Goal: Task Accomplishment & Management: Use online tool/utility

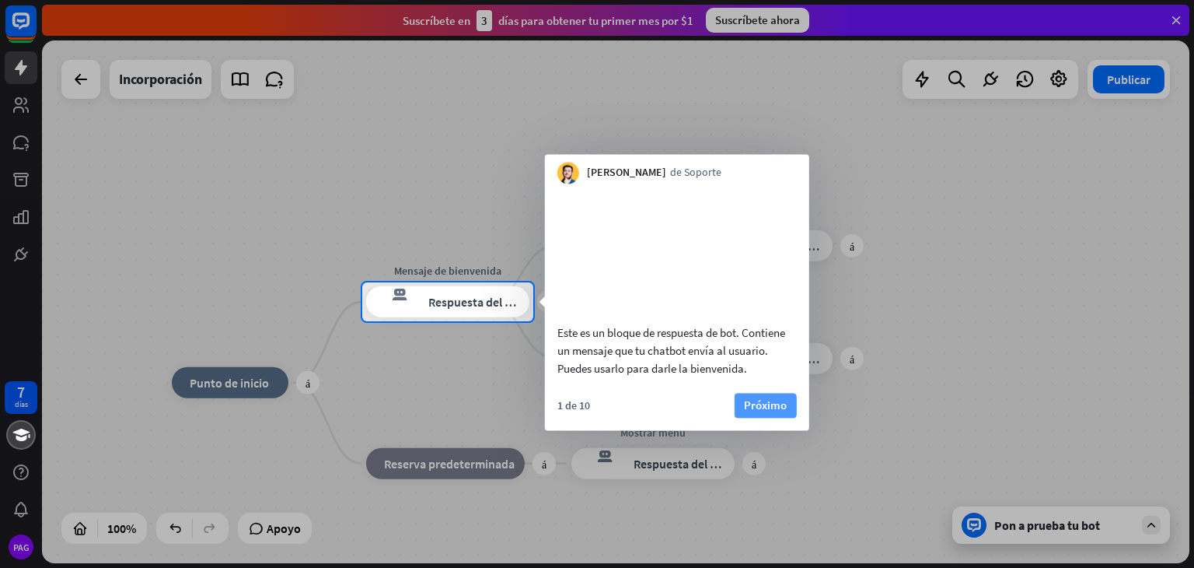
click at [761, 412] on font "Próximo" at bounding box center [765, 404] width 43 height 15
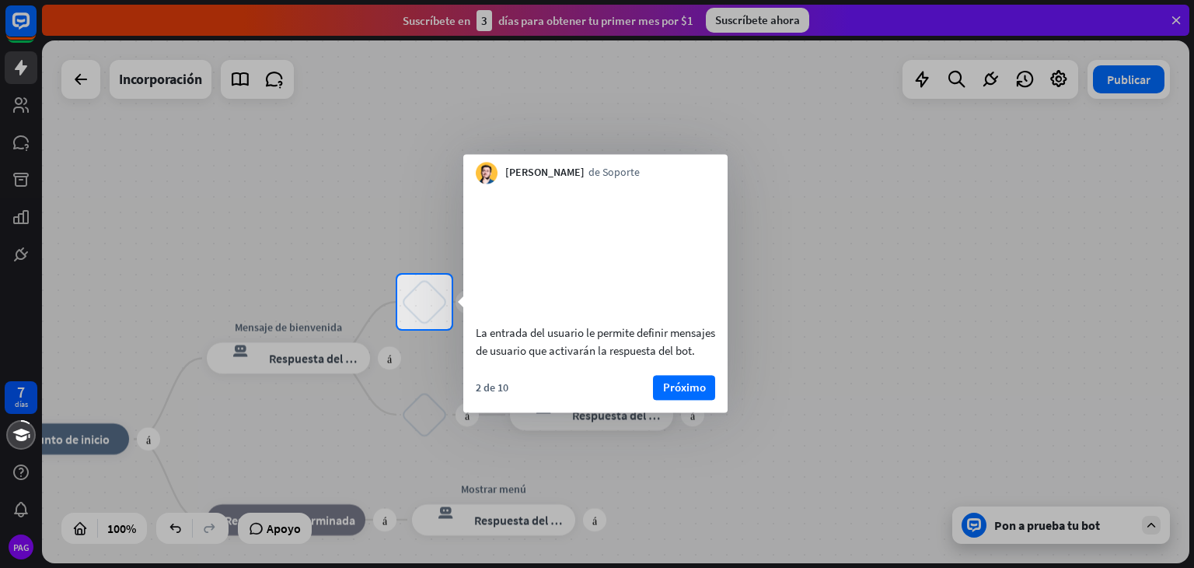
click at [523, 359] on div "La entrada del usuario le permite definir mensajes de usuario que activarán la …" at bounding box center [596, 341] width 240 height 36
click at [698, 394] on font "Próximo" at bounding box center [684, 386] width 43 height 15
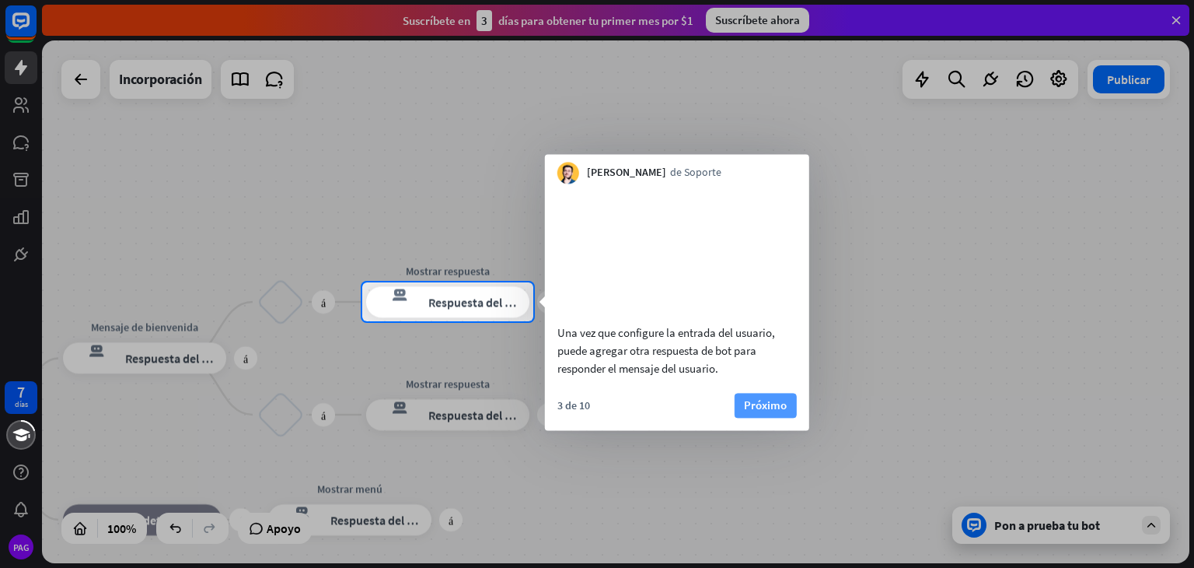
click at [784, 412] on font "Próximo" at bounding box center [765, 404] width 43 height 15
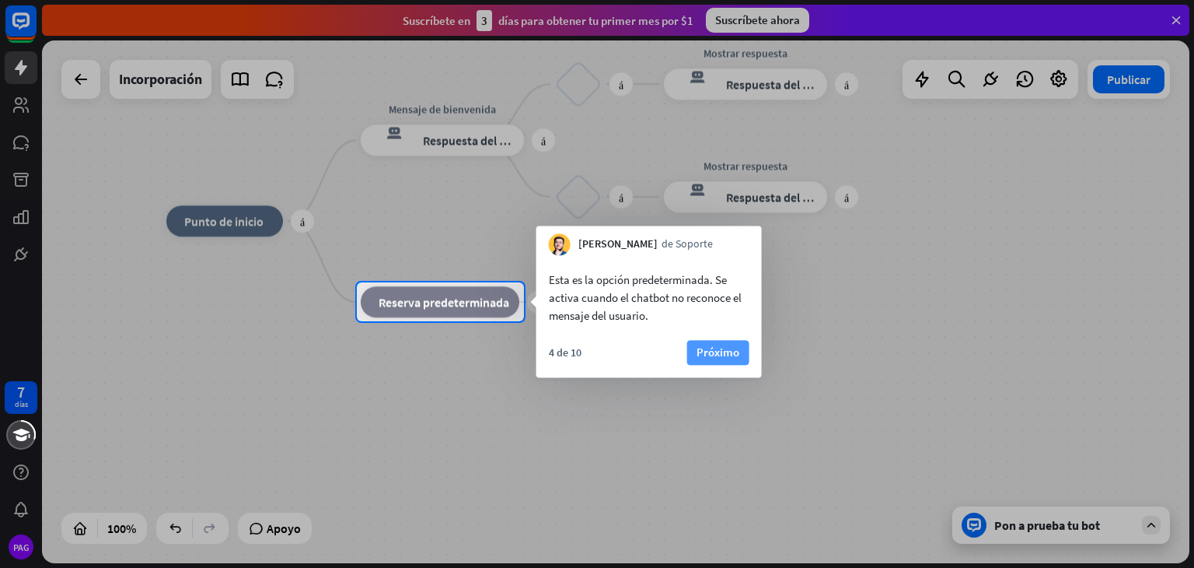
click at [718, 355] on font "Próximo" at bounding box center [718, 351] width 43 height 15
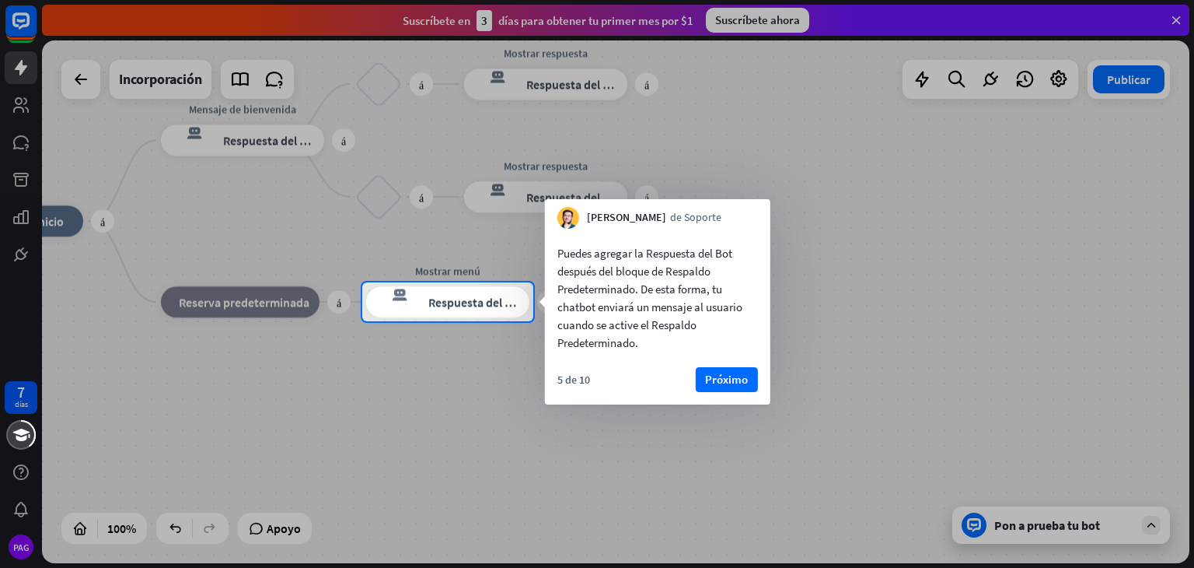
click at [726, 407] on div at bounding box center [597, 444] width 1194 height 246
click at [718, 374] on font "Próximo" at bounding box center [726, 379] width 43 height 15
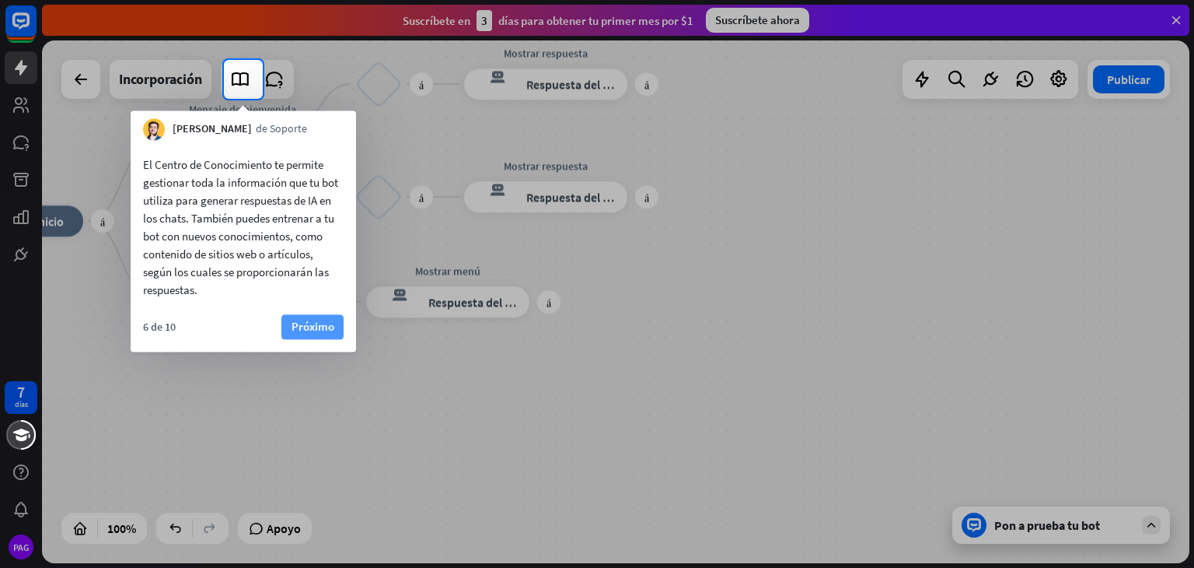
click at [317, 320] on font "Próximo" at bounding box center [313, 326] width 43 height 15
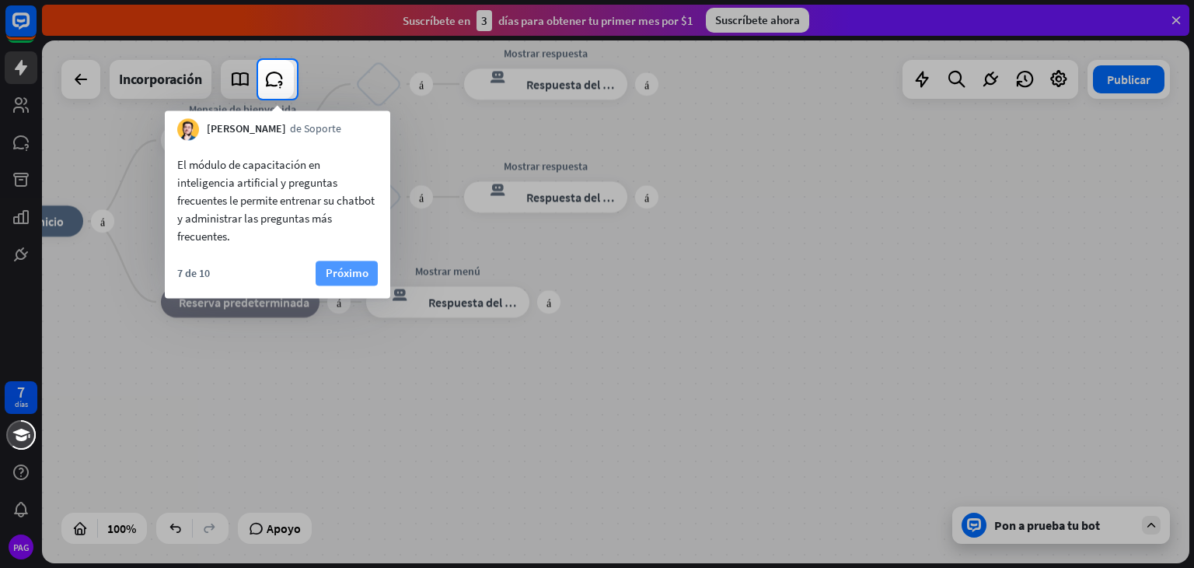
click at [340, 272] on font "Próximo" at bounding box center [347, 272] width 43 height 15
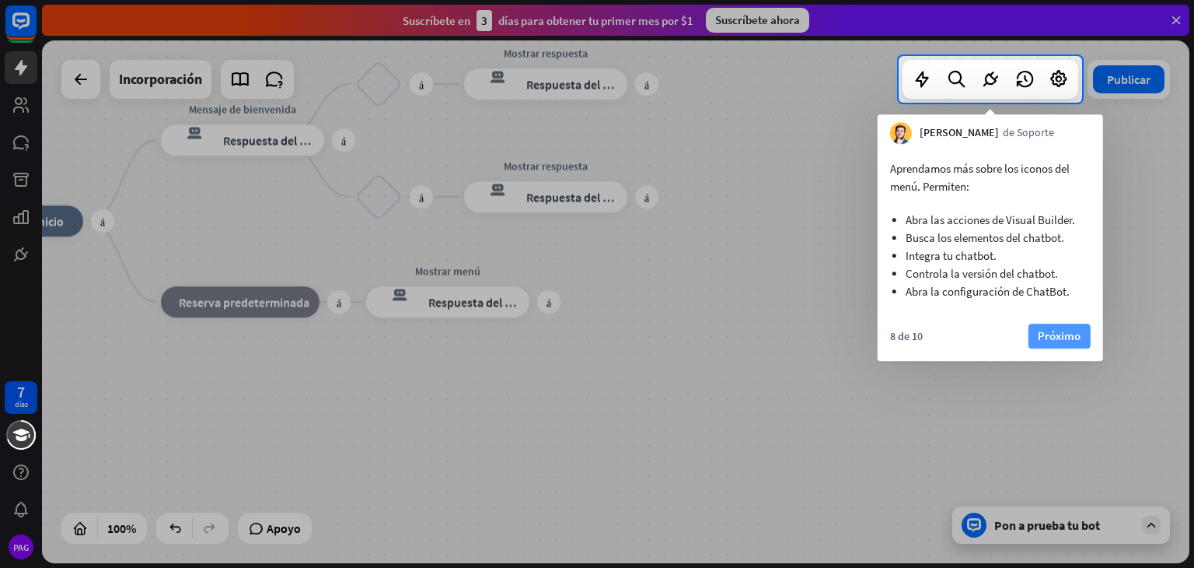
click at [1061, 332] on font "Próximo" at bounding box center [1059, 335] width 43 height 15
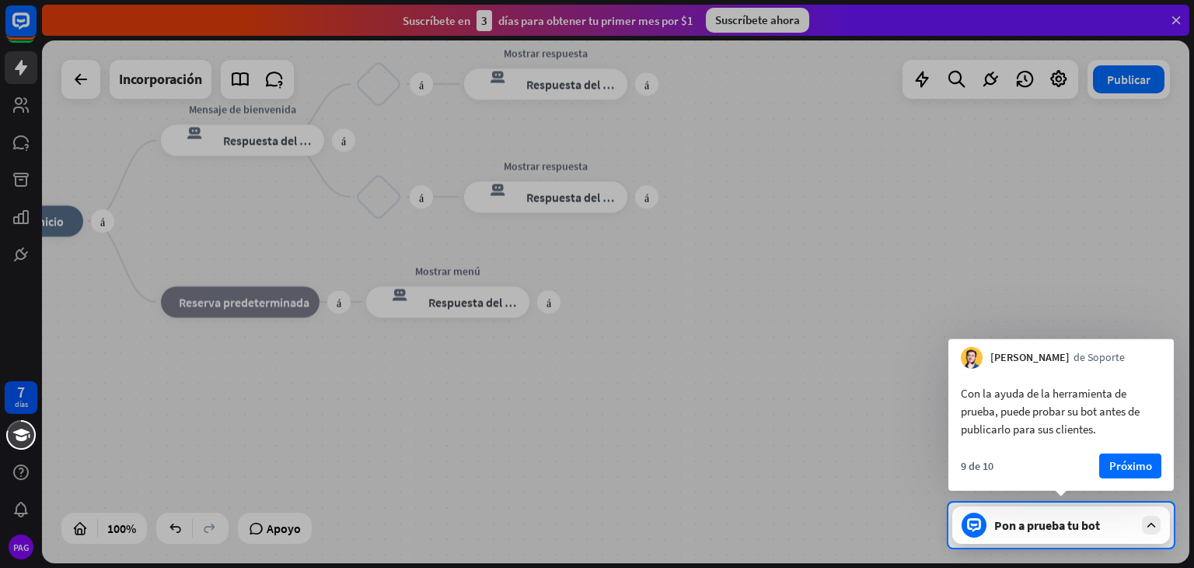
click at [1061, 332] on div at bounding box center [597, 251] width 1194 height 502
click at [1135, 477] on button "Próximo" at bounding box center [1131, 465] width 62 height 25
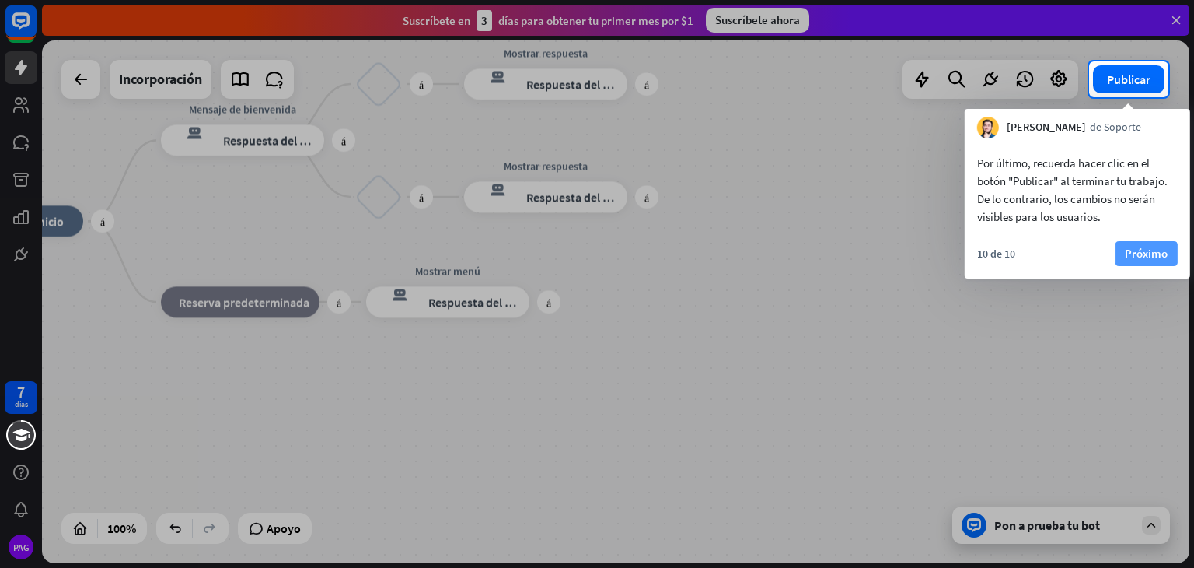
click at [1141, 257] on font "Próximo" at bounding box center [1146, 253] width 43 height 15
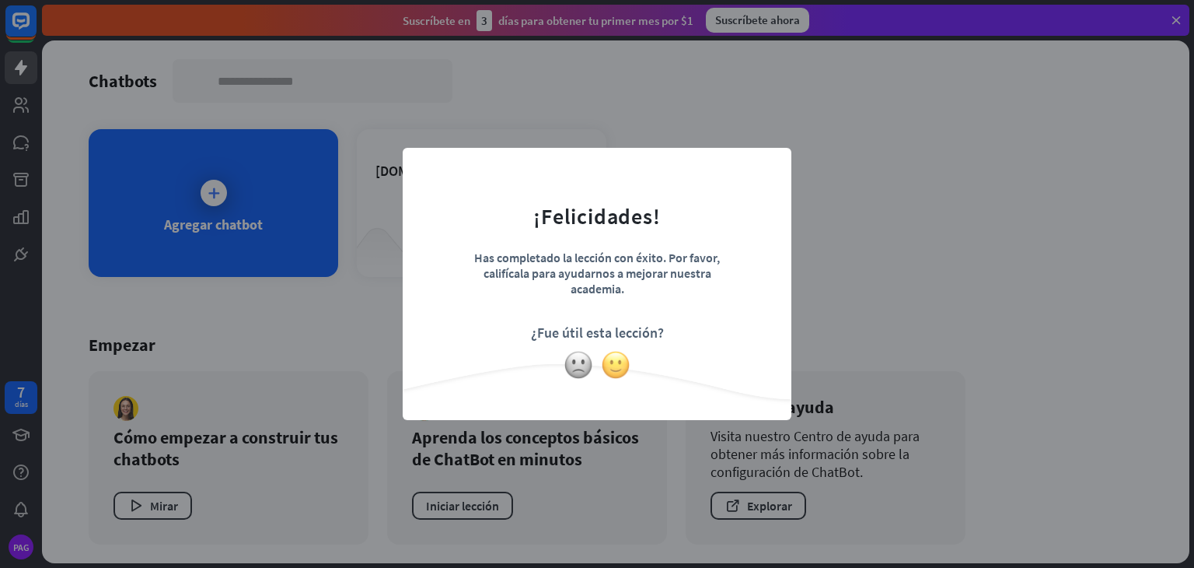
click at [603, 368] on img at bounding box center [616, 365] width 30 height 30
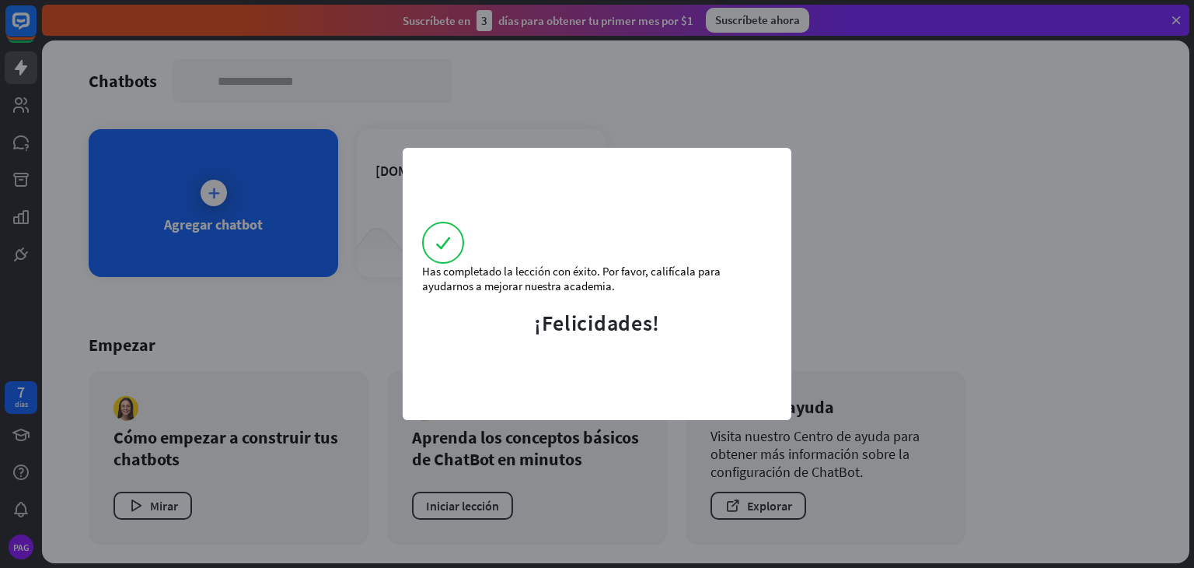
click at [611, 371] on div "Has completado la lección con éxito. Por favor, califícala para ayudarnos a mej…" at bounding box center [597, 284] width 389 height 272
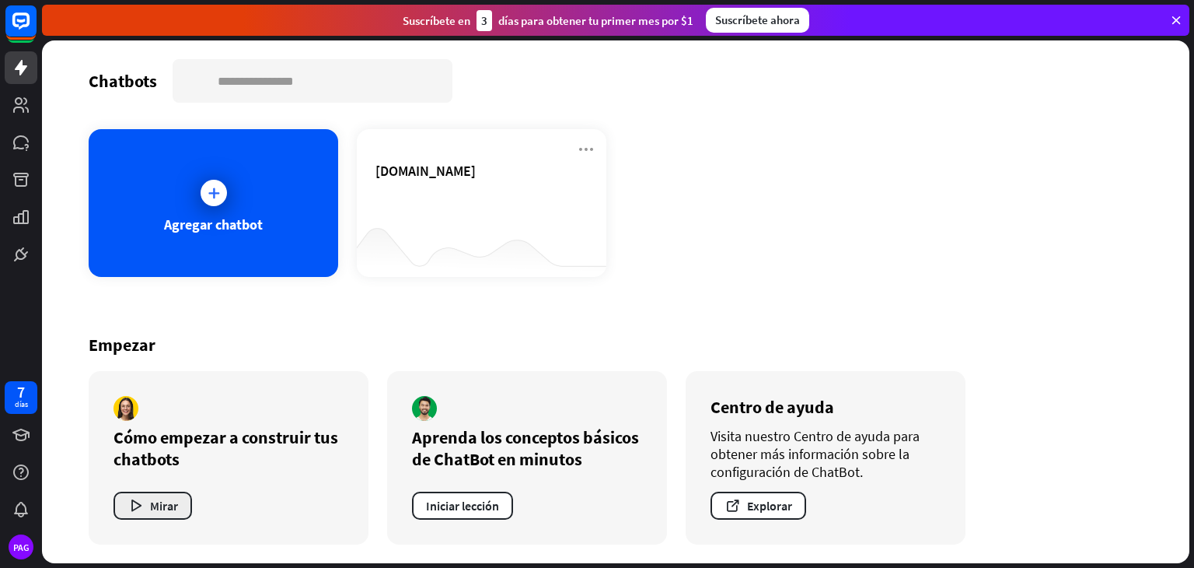
click at [162, 505] on font "Mirar" at bounding box center [164, 506] width 28 height 16
click at [221, 215] on font "Agregar chatbot" at bounding box center [213, 224] width 99 height 18
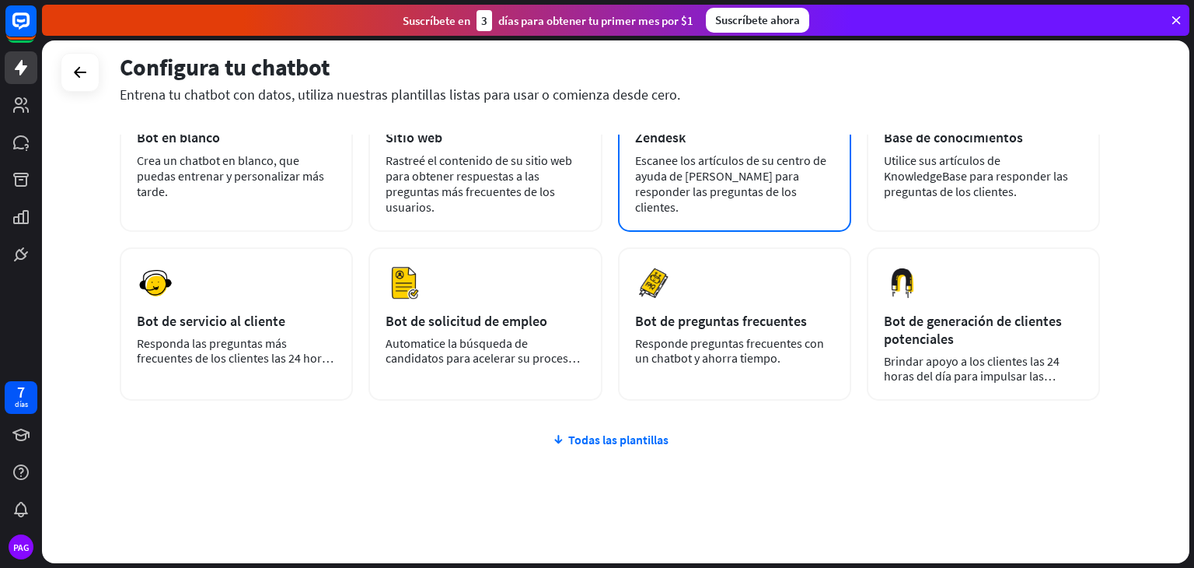
scroll to position [152, 0]
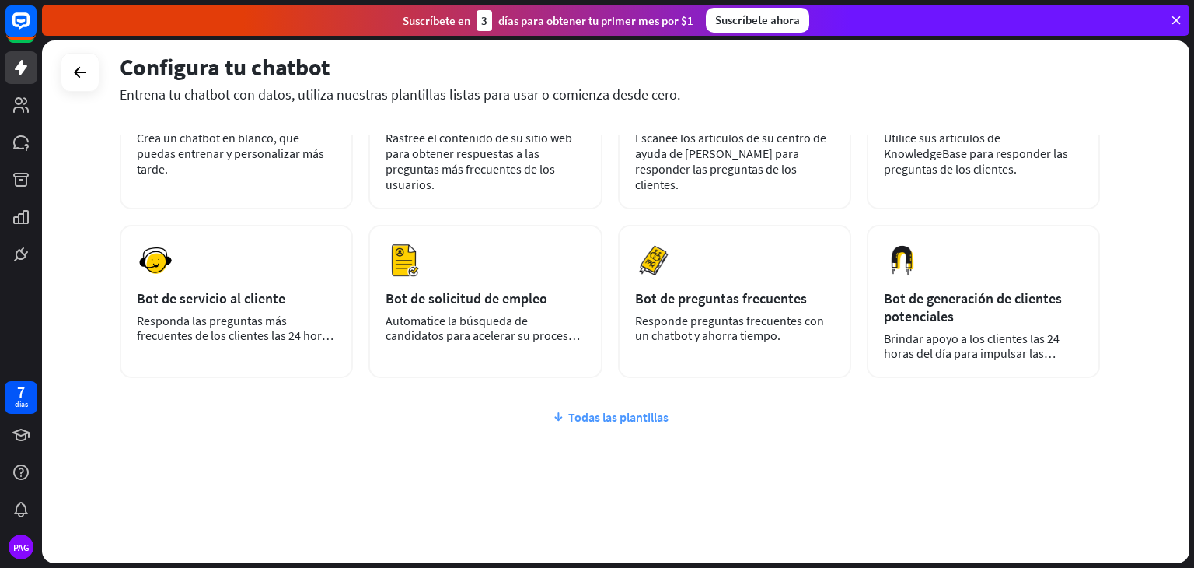
click at [568, 411] on font "Todas las plantillas" at bounding box center [618, 417] width 100 height 16
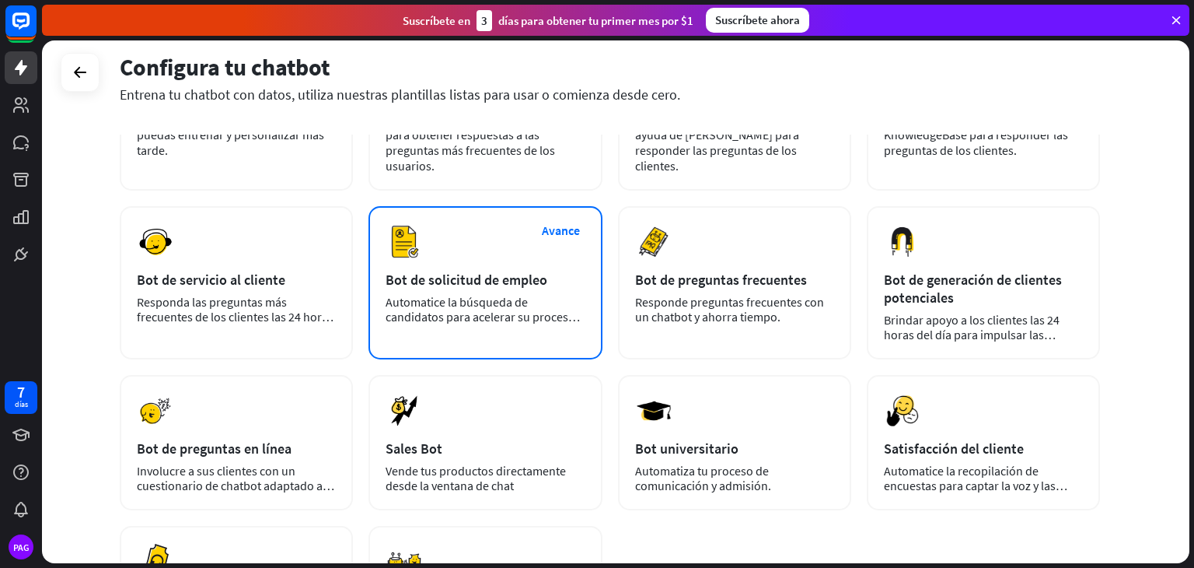
scroll to position [166, 0]
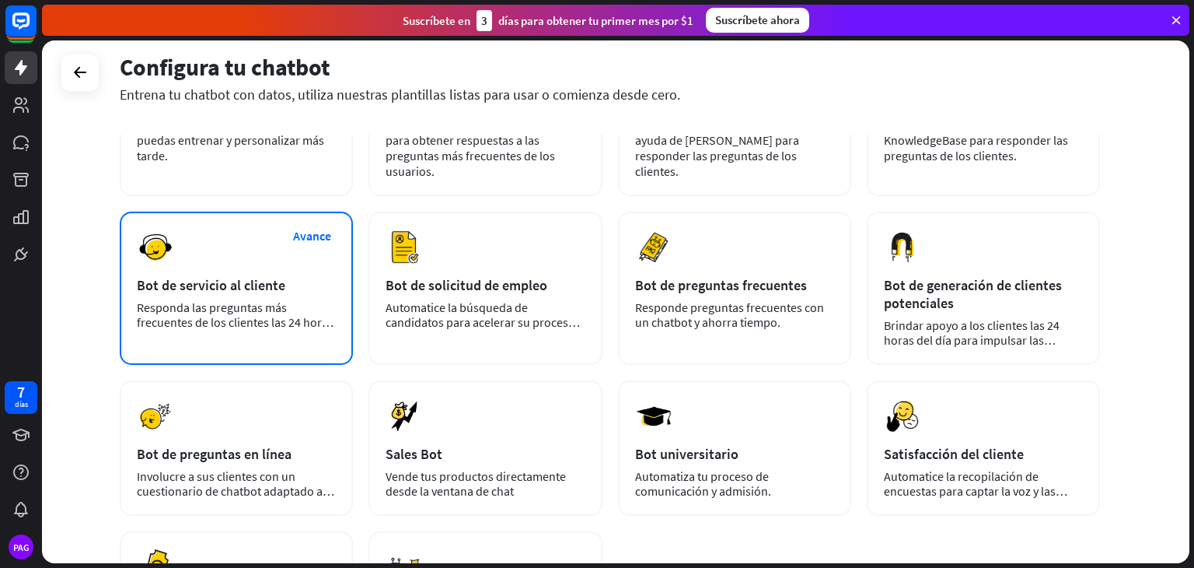
click at [212, 306] on font "Responda las preguntas más frecuentes de los clientes las 24 horas del día, los…" at bounding box center [235, 321] width 197 height 45
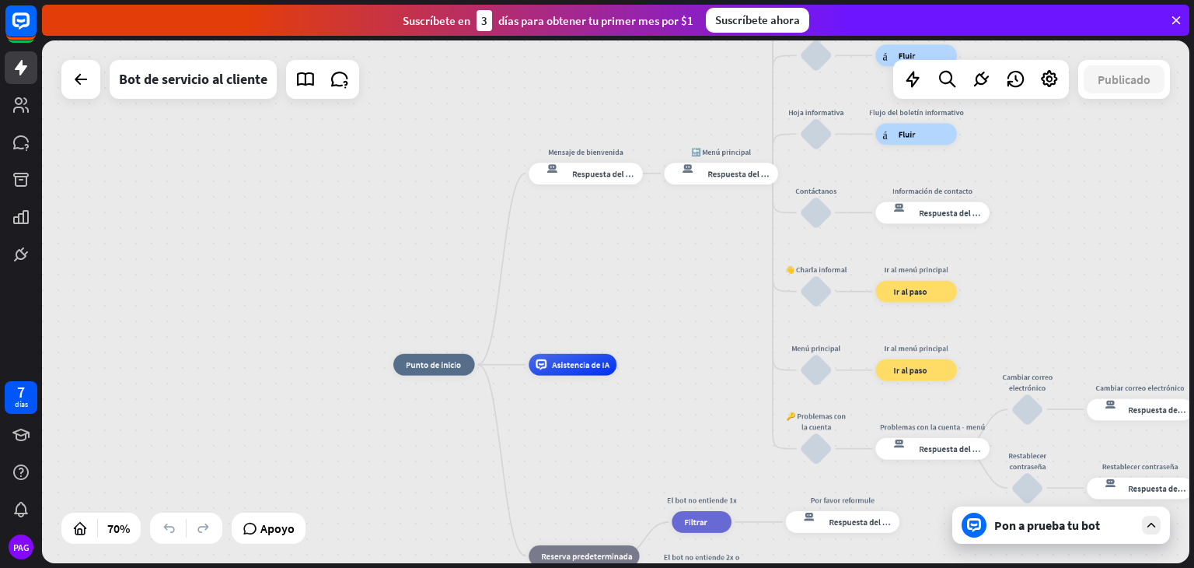
drag, startPoint x: 678, startPoint y: 222, endPoint x: 676, endPoint y: 320, distance: 98.8
click at [676, 320] on div "inicio_2 Punto de inicio Mensaje de bienvenida respuesta del bot de bloqueo Res…" at bounding box center [616, 301] width 1148 height 523
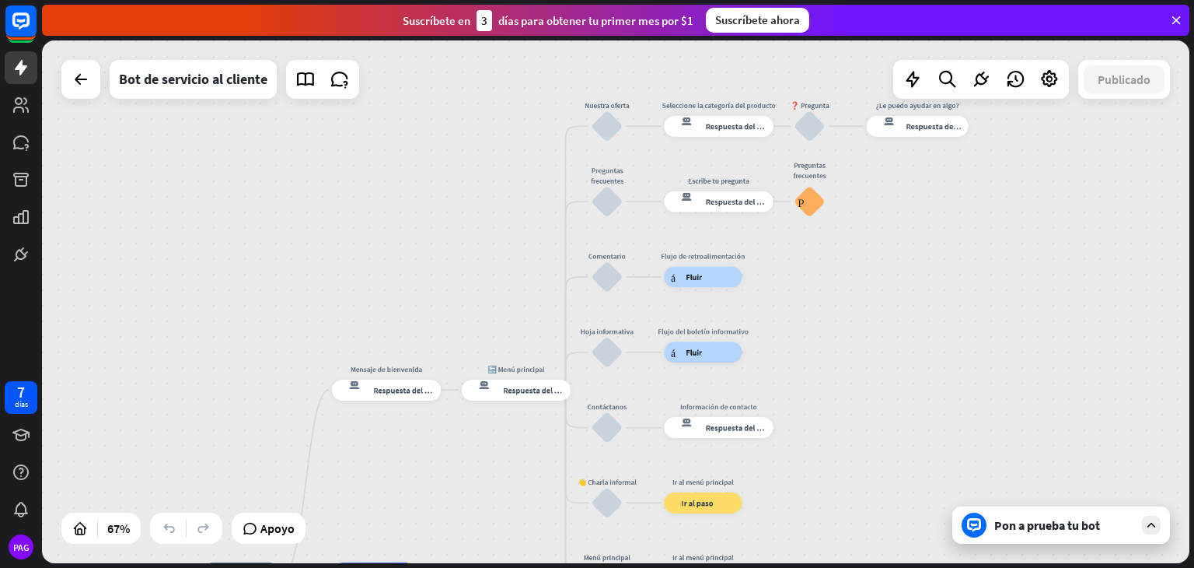
drag, startPoint x: 1122, startPoint y: 212, endPoint x: 918, endPoint y: 414, distance: 287.0
click at [918, 414] on div "inicio_2 Punto de inicio Mensaje de bienvenida respuesta del bot de bloqueo Res…" at bounding box center [616, 301] width 1148 height 523
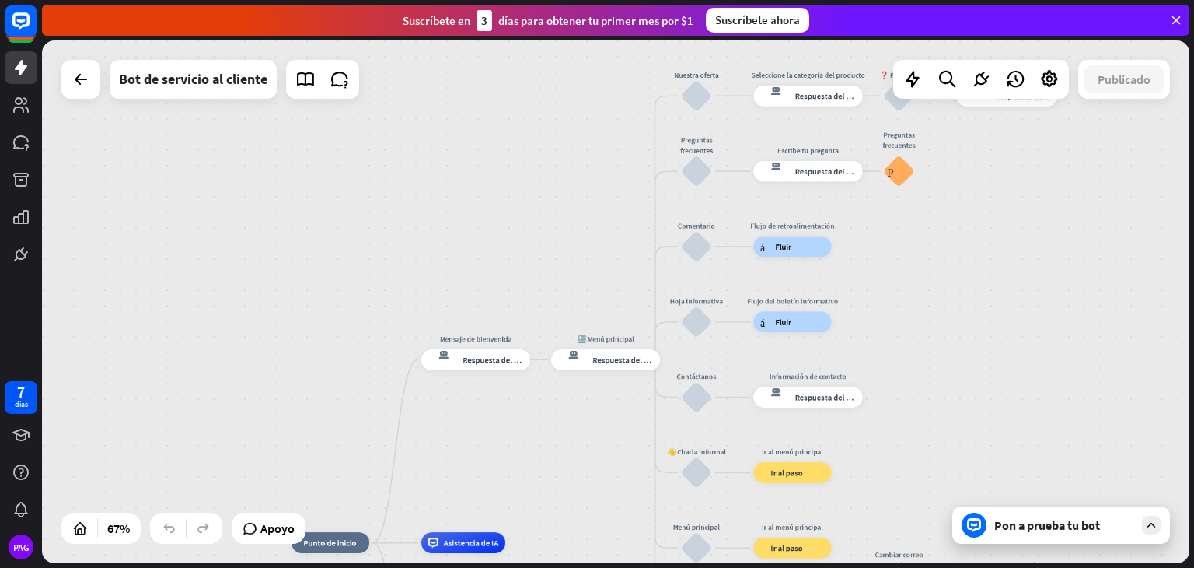
drag, startPoint x: 952, startPoint y: 365, endPoint x: 1041, endPoint y: 334, distance: 94.9
click at [1041, 334] on div "inicio_2 Punto de inicio Mensaje de bienvenida respuesta del bot de bloqueo Res…" at bounding box center [616, 301] width 1148 height 523
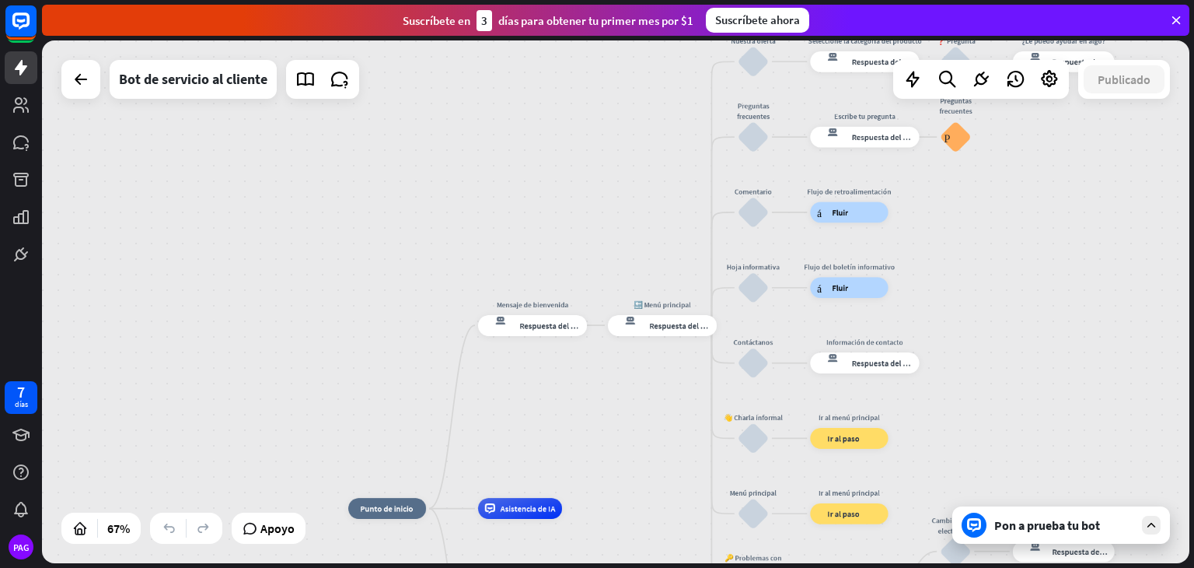
drag, startPoint x: 1041, startPoint y: 334, endPoint x: 1173, endPoint y: 187, distance: 197.2
click at [1173, 187] on div "inicio_2 Punto de inicio Mensaje de bienvenida respuesta del bot de bloqueo Res…" at bounding box center [616, 301] width 1148 height 523
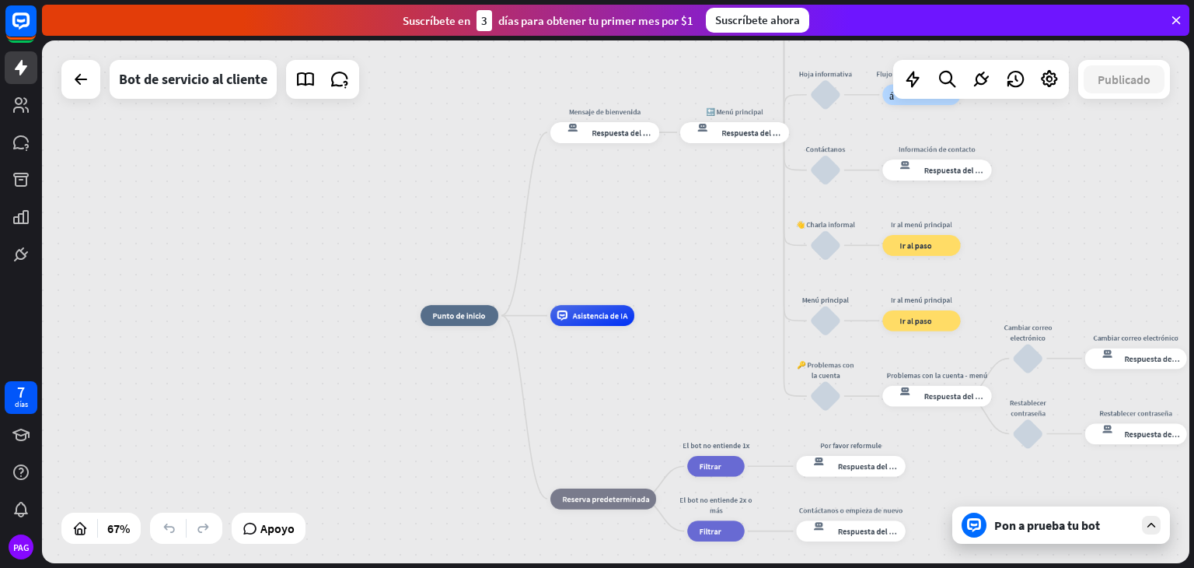
drag, startPoint x: 717, startPoint y: 330, endPoint x: 710, endPoint y: 243, distance: 86.6
click at [710, 243] on div "inicio_2 Punto de inicio Mensaje de bienvenida respuesta del bot de bloqueo Res…" at bounding box center [616, 301] width 1148 height 523
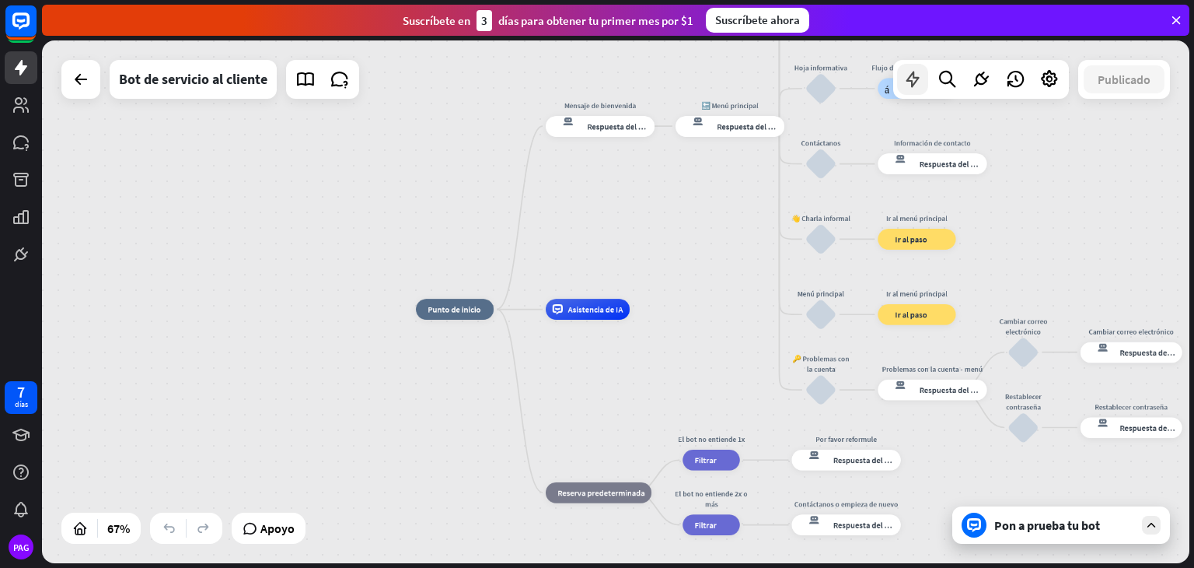
click at [911, 79] on icon at bounding box center [913, 79] width 20 height 20
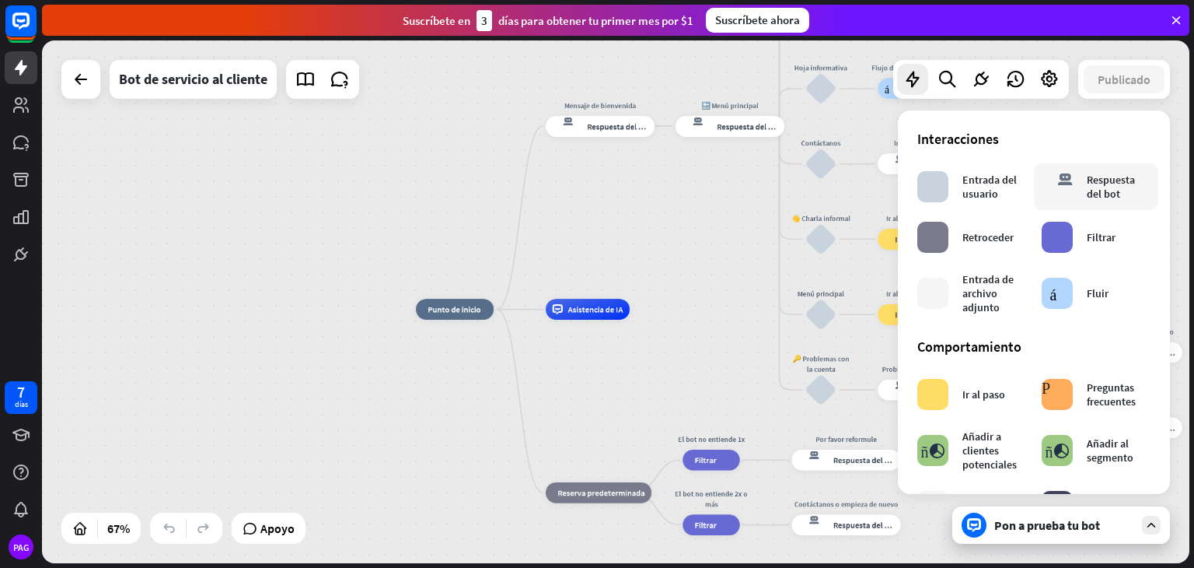
click at [1089, 199] on font "Respuesta del bot" at bounding box center [1111, 187] width 48 height 28
click at [1072, 180] on div "respuesta del bot de bloqueo Respuesta del bot" at bounding box center [1096, 186] width 109 height 31
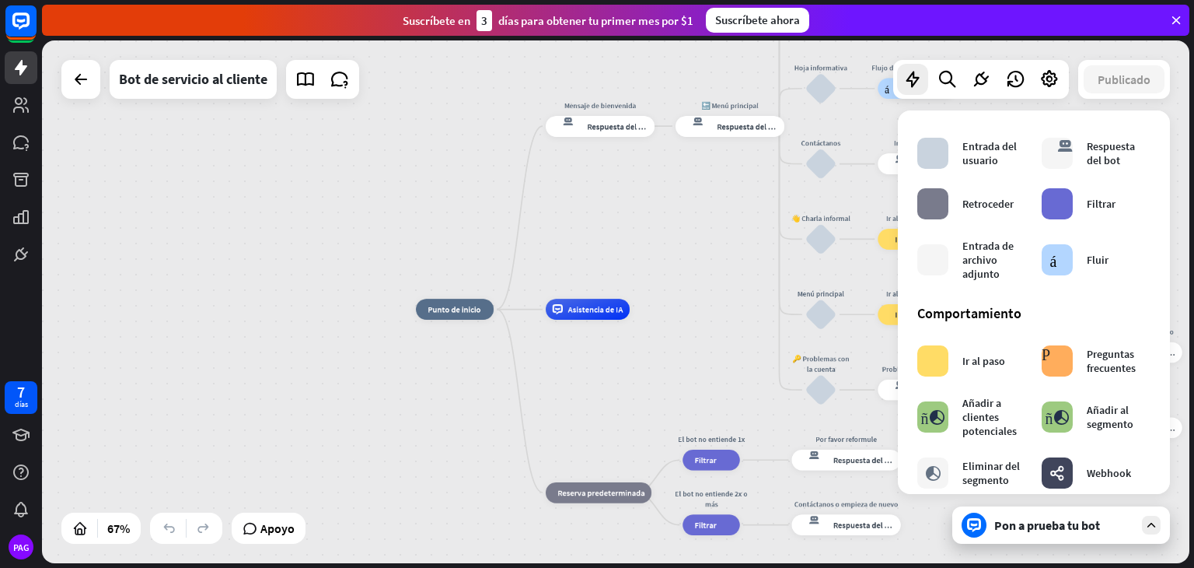
scroll to position [19, 0]
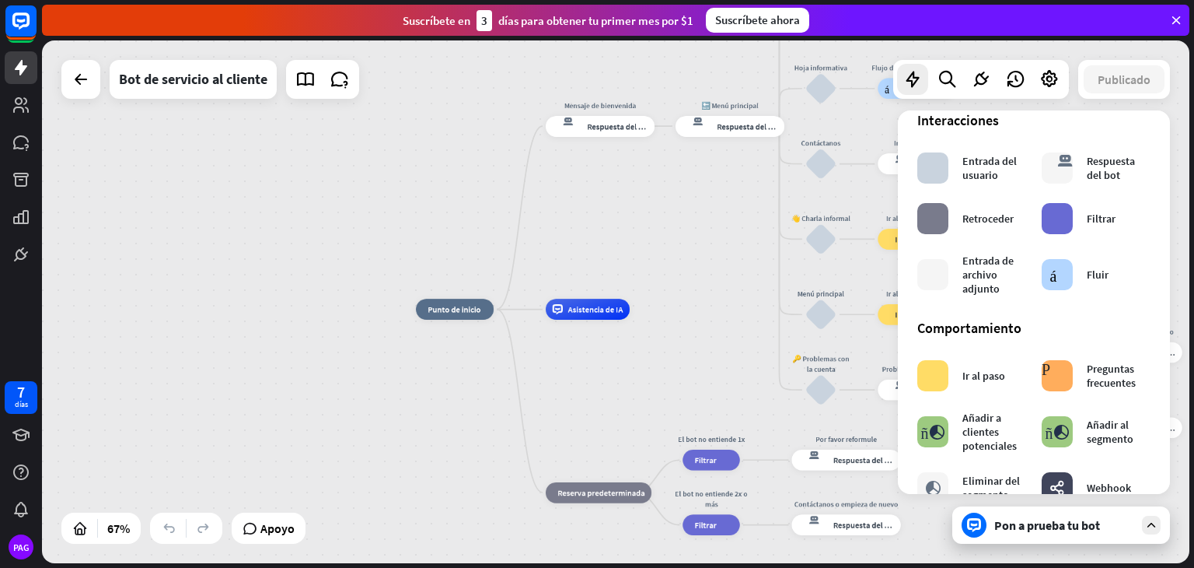
click at [732, 203] on div "inicio_2 Punto de inicio Mensaje de bienvenida respuesta del bot de bloqueo Res…" at bounding box center [616, 301] width 1148 height 523
click at [1070, 539] on div "Pon a prueba tu bot" at bounding box center [1062, 524] width 218 height 37
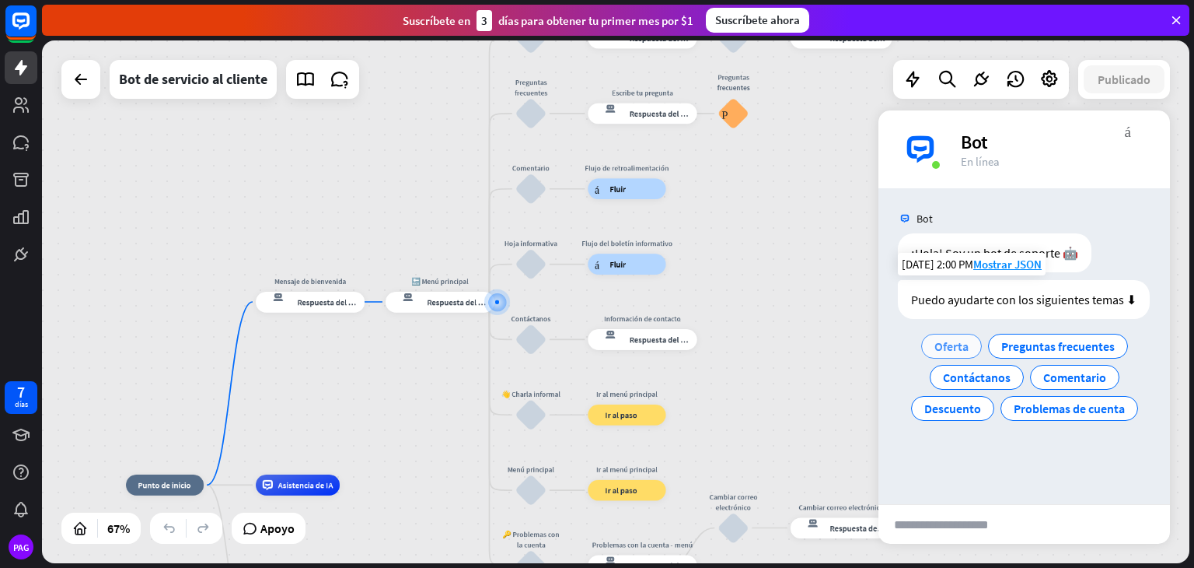
click at [961, 351] on font "Oferta" at bounding box center [952, 346] width 34 height 16
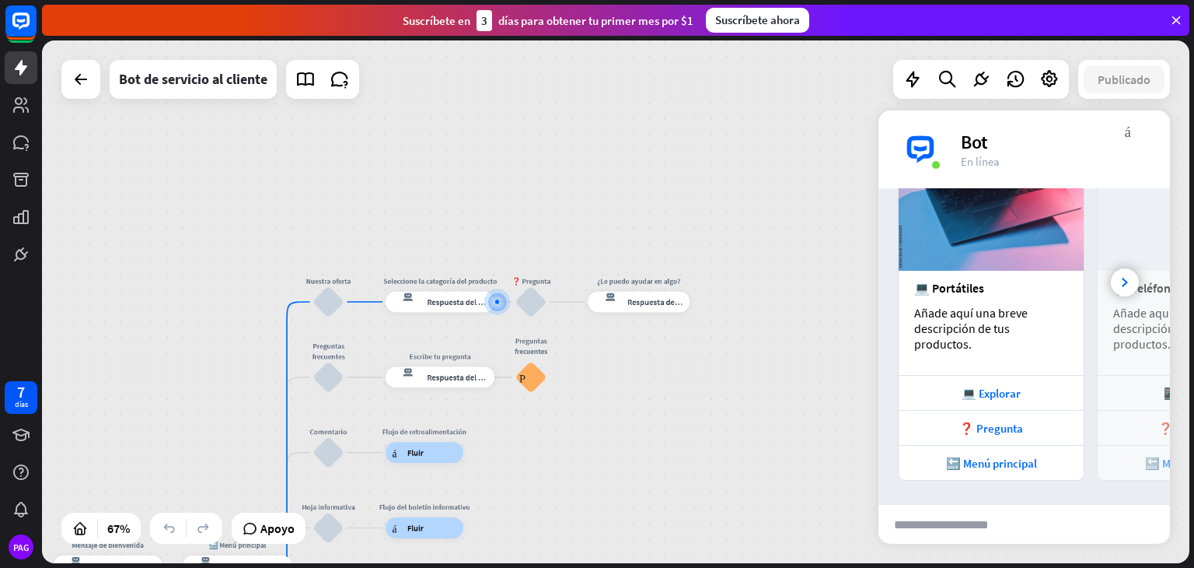
scroll to position [294, 0]
click at [1004, 463] on font "🔙 Menú principal" at bounding box center [991, 463] width 91 height 15
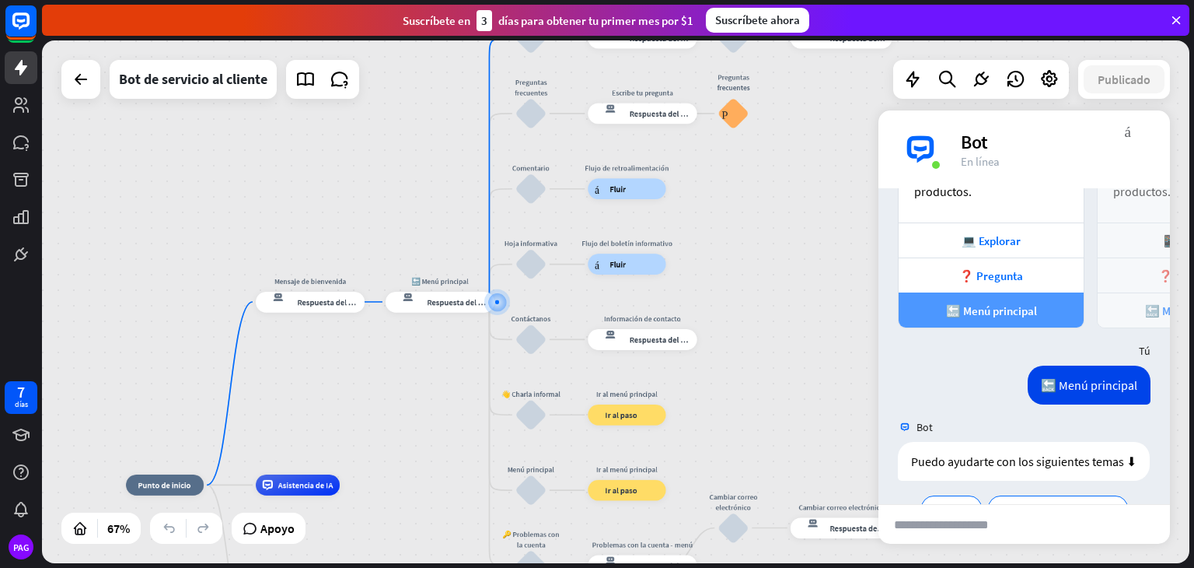
scroll to position [568, 0]
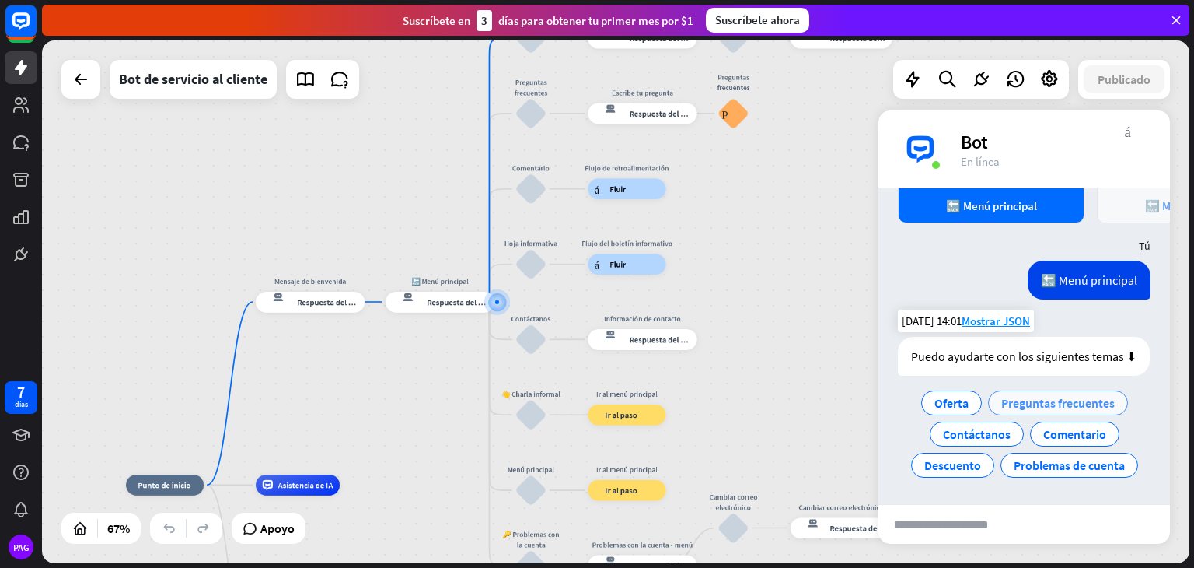
click at [1023, 406] on font "Preguntas frecuentes" at bounding box center [1059, 403] width 114 height 16
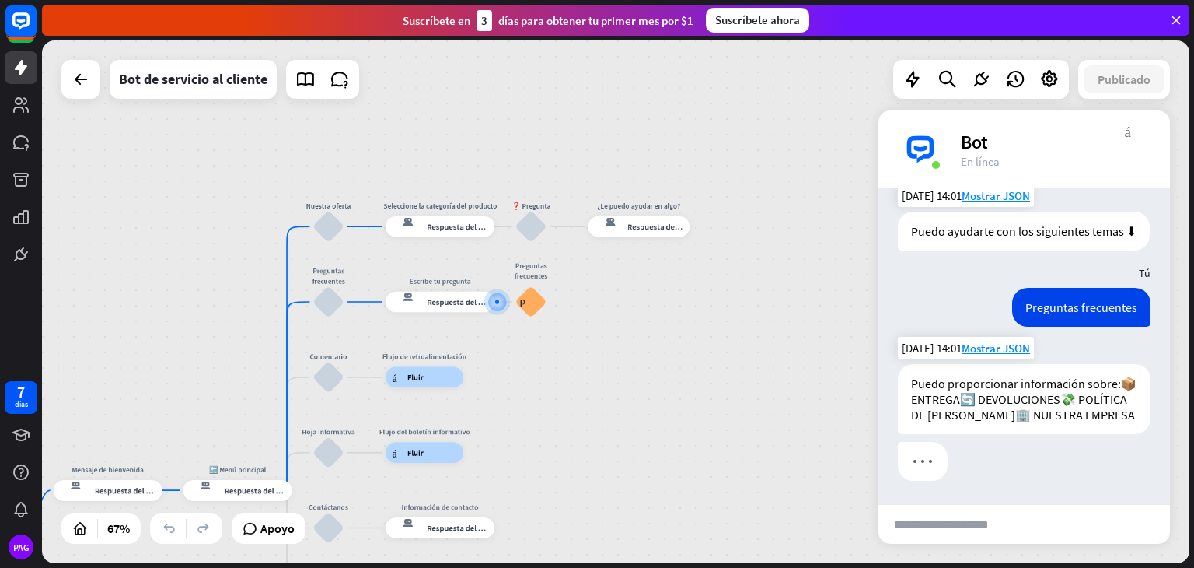
scroll to position [724, 0]
click at [974, 544] on div "inicio_2 Punto de inicio Mensaje de bienvenida respuesta del bot de bloqueo Res…" at bounding box center [616, 301] width 1148 height 523
click at [961, 526] on input "text" at bounding box center [955, 524] width 152 height 39
type input "*******"
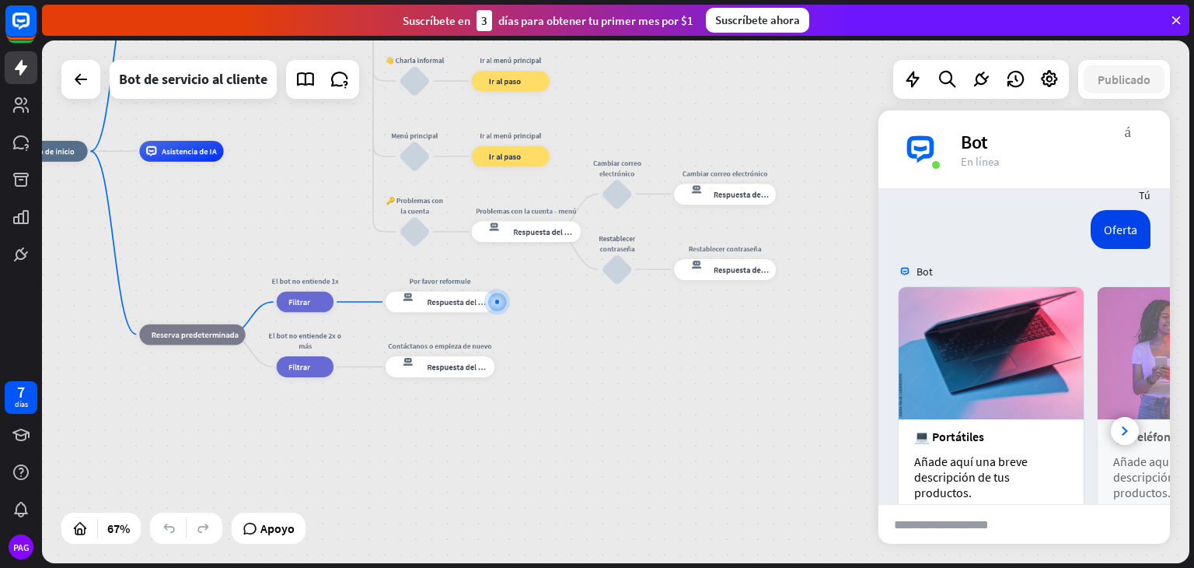
scroll to position [0, 0]
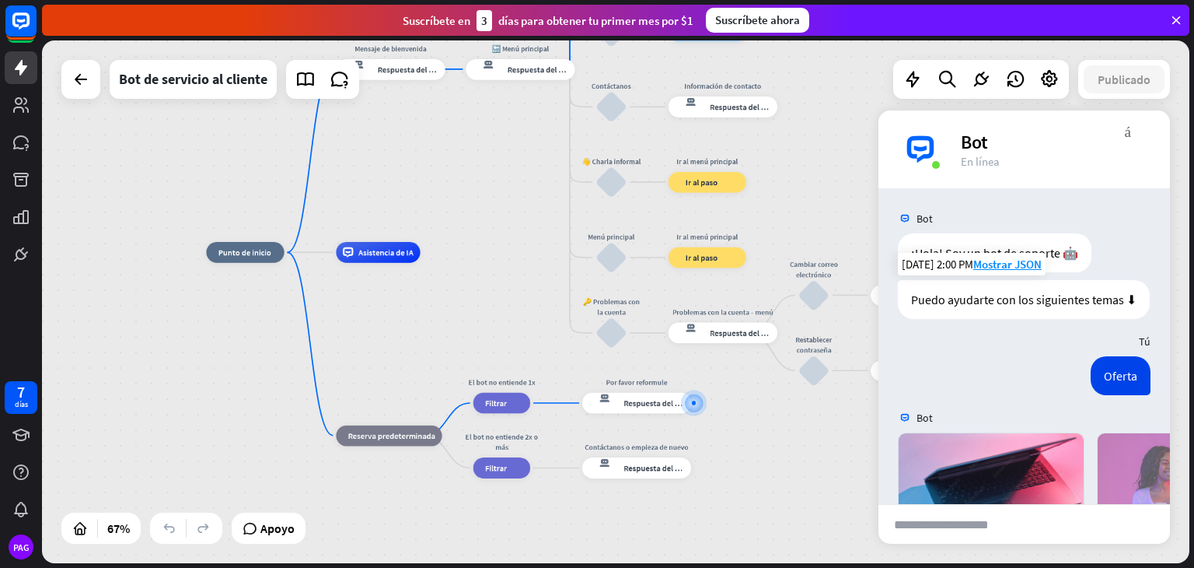
drag, startPoint x: 273, startPoint y: 243, endPoint x: 479, endPoint y: 358, distance: 236.4
click at [479, 358] on div "inicio_2 Punto de inicio Mensaje de bienvenida respuesta del bot de bloqueo Res…" at bounding box center [589, 426] width 767 height 349
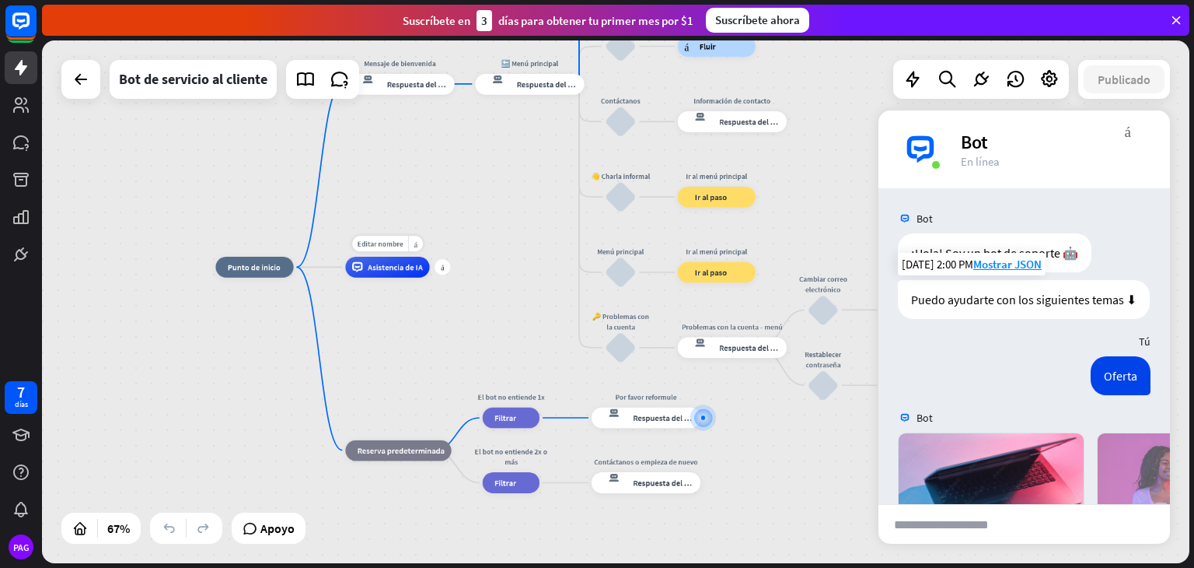
click at [402, 275] on div "Asistencia de IA" at bounding box center [387, 267] width 84 height 21
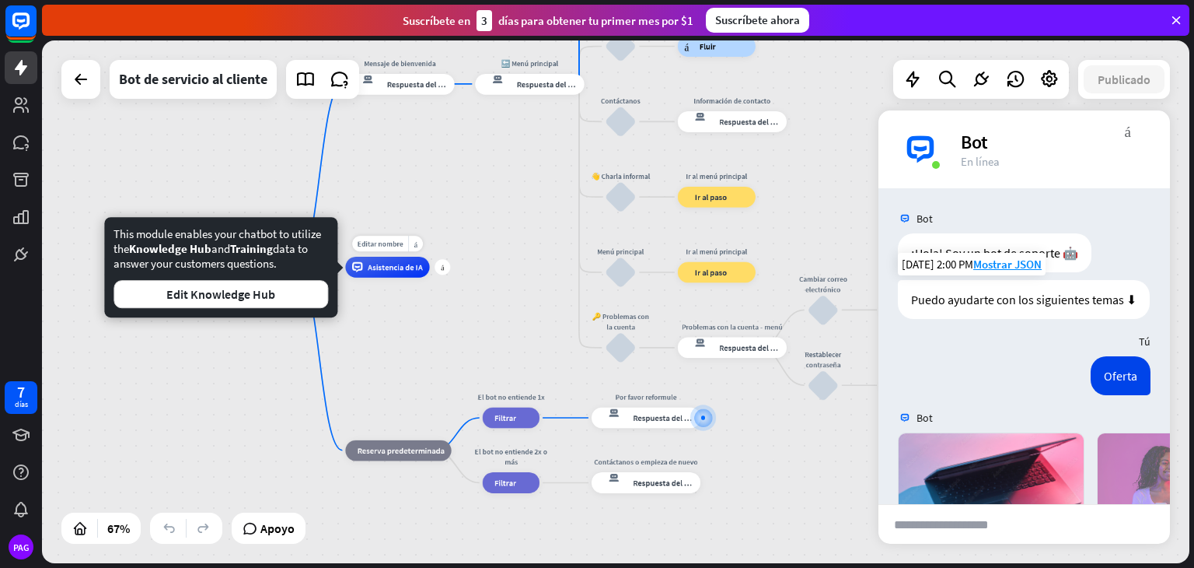
click at [402, 275] on div "Asistencia de IA" at bounding box center [387, 267] width 84 height 21
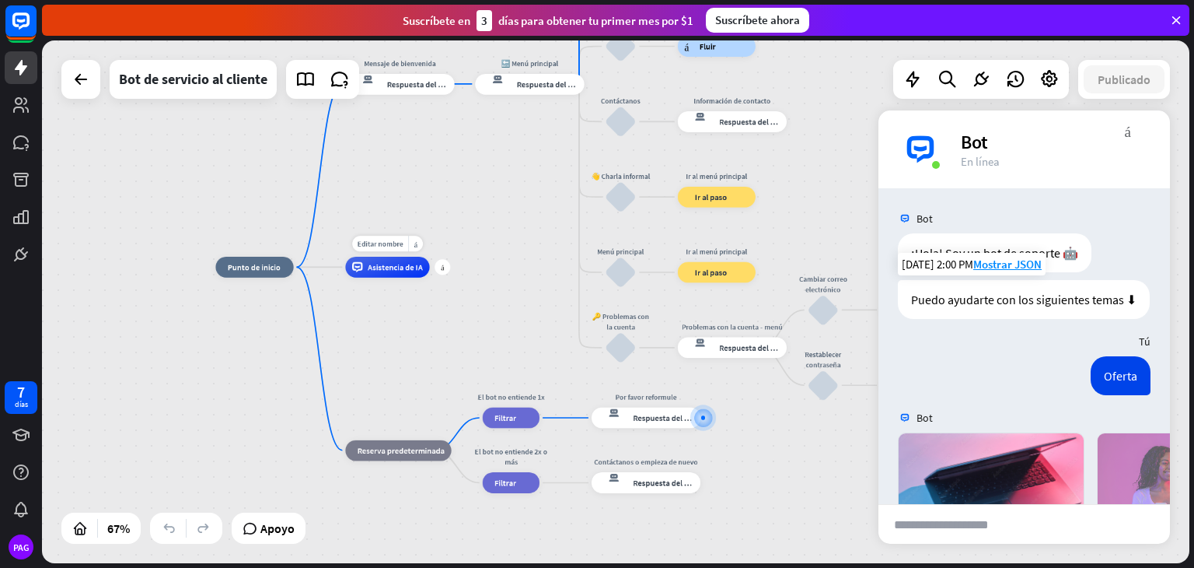
click at [402, 275] on div "Asistencia de IA" at bounding box center [387, 267] width 84 height 21
click at [508, 268] on div "inicio_2 Punto de inicio Mensaje de bienvenida respuesta del bot de bloqueo Res…" at bounding box center [598, 441] width 767 height 349
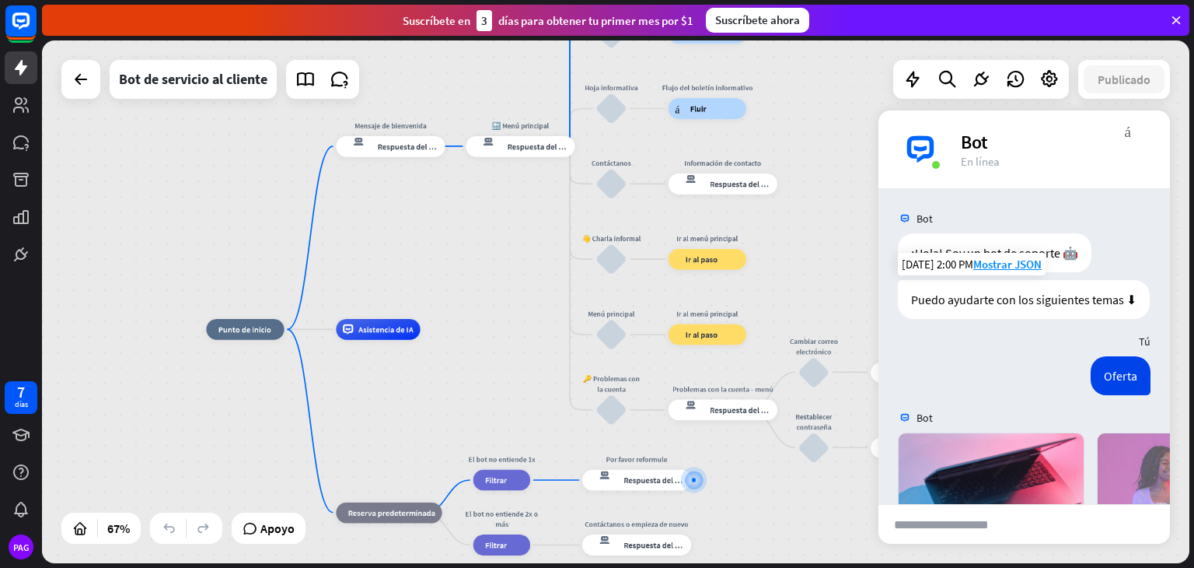
drag, startPoint x: 508, startPoint y: 268, endPoint x: 498, endPoint y: 352, distance: 84.5
click at [498, 352] on div "inicio_2 Punto de inicio Mensaje de bienvenida respuesta del bot de bloqueo Res…" at bounding box center [589, 503] width 767 height 349
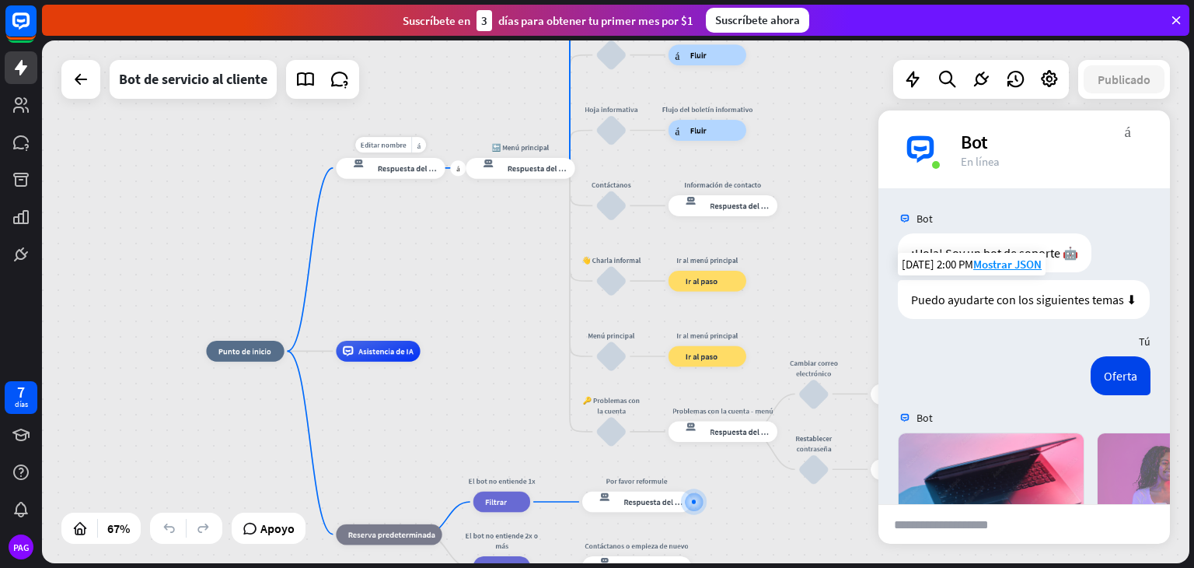
click at [406, 172] on font "Respuesta del bot" at bounding box center [409, 168] width 63 height 10
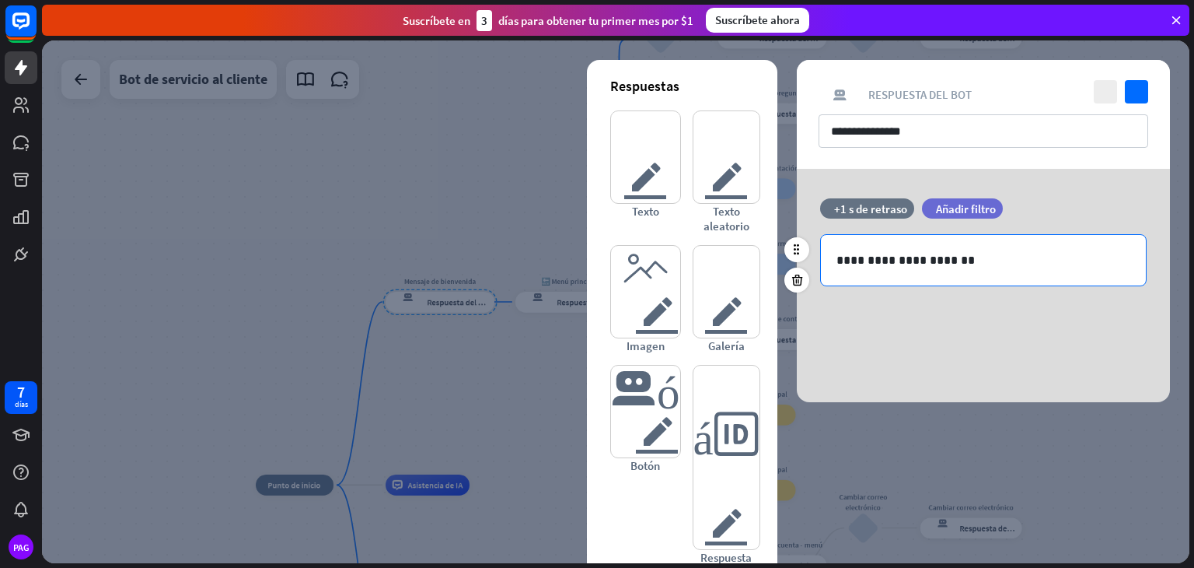
click at [979, 267] on p "**********" at bounding box center [984, 259] width 294 height 19
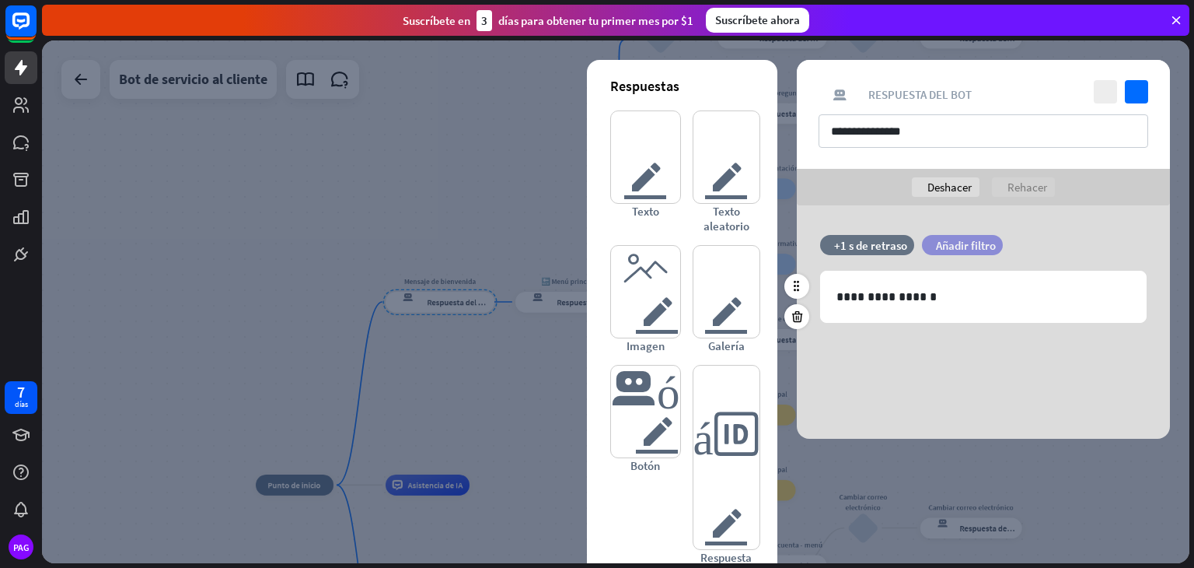
click at [962, 245] on font "Añadir filtro" at bounding box center [966, 245] width 60 height 15
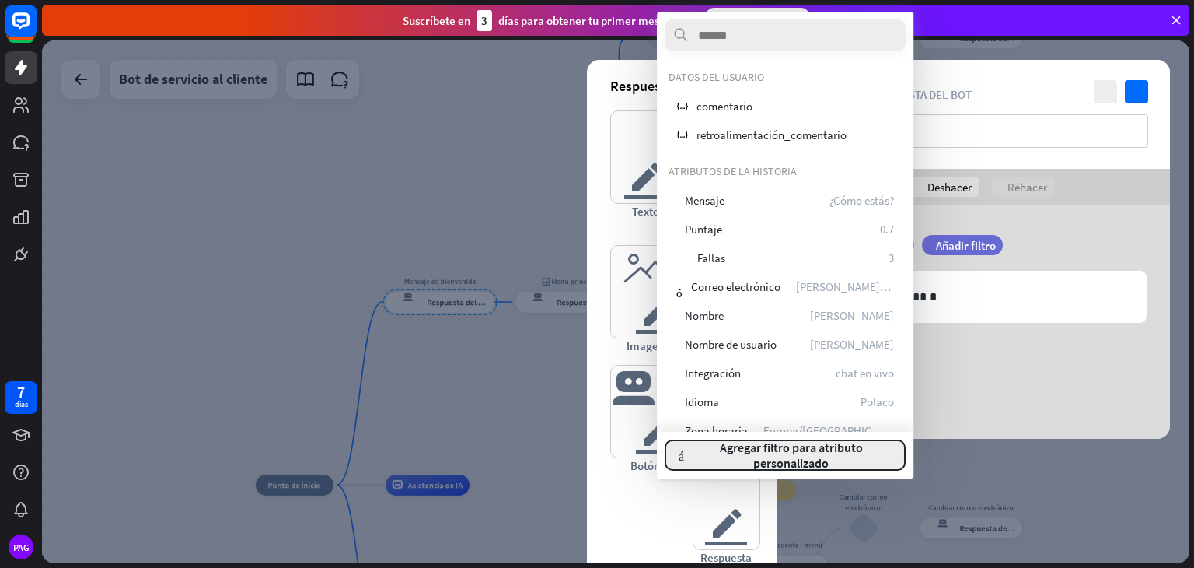
click at [771, 452] on font "Agregar filtro para atributo personalizado" at bounding box center [791, 454] width 143 height 31
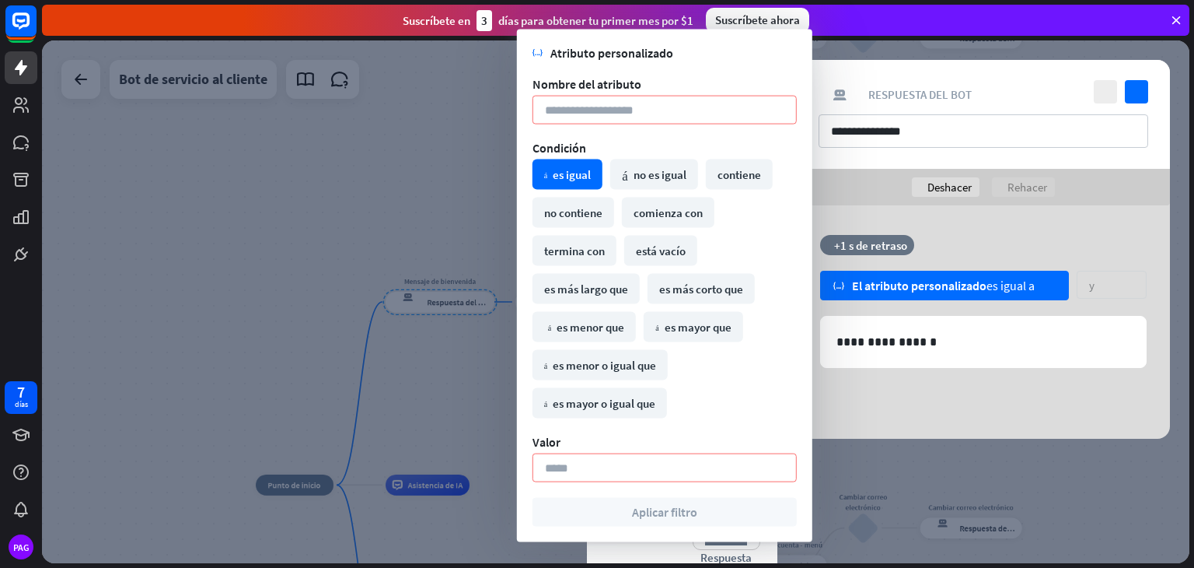
click at [874, 468] on div at bounding box center [616, 301] width 1148 height 523
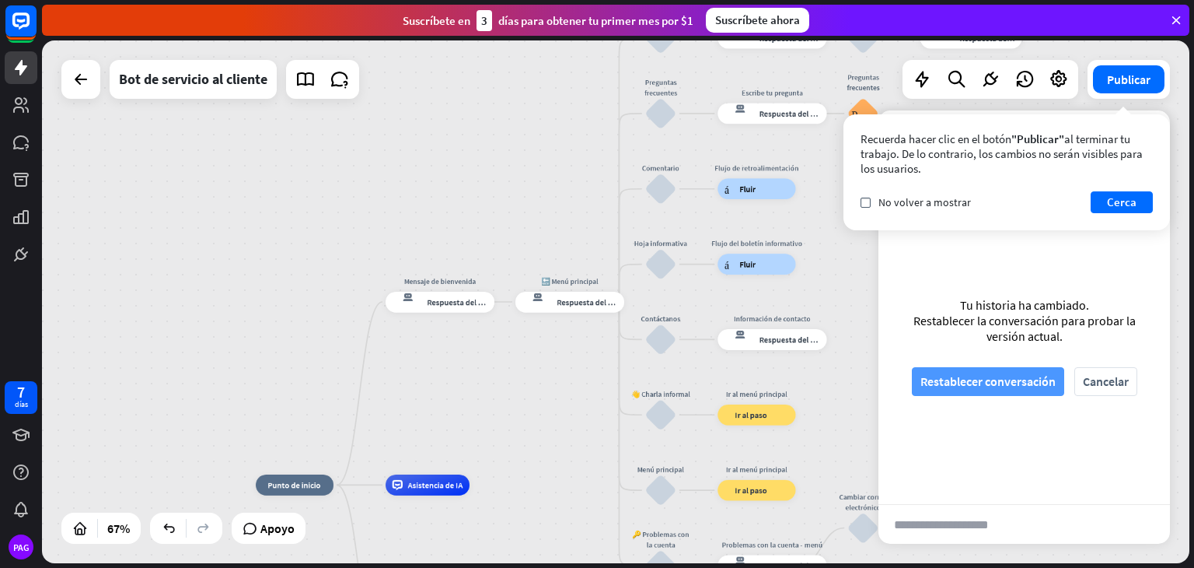
click at [989, 379] on font "Restablecer conversación" at bounding box center [988, 381] width 135 height 16
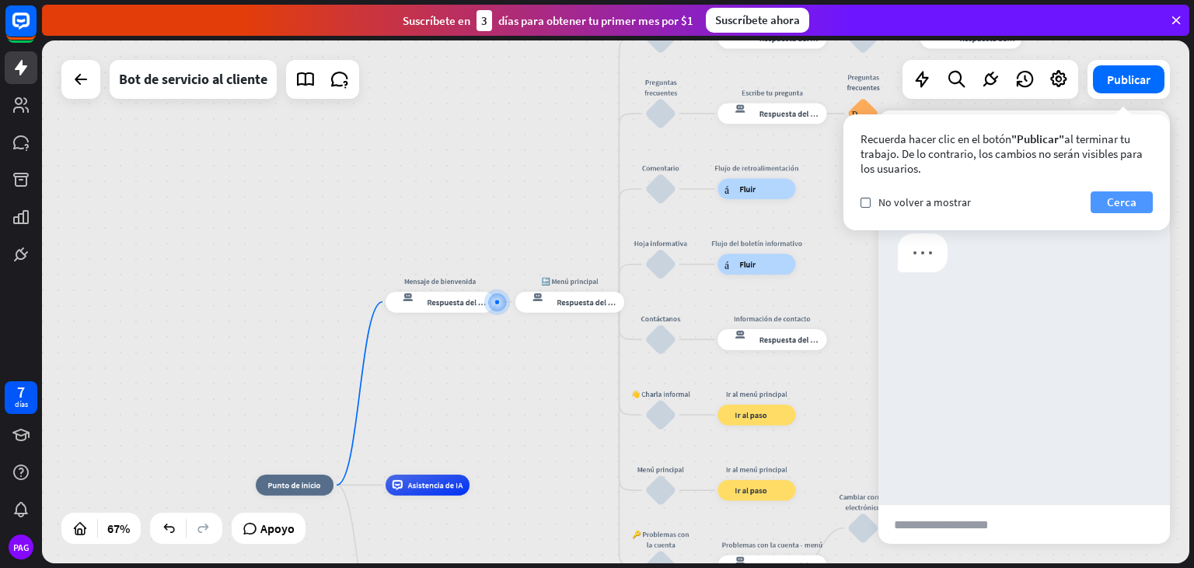
click at [1118, 204] on font "Cerca" at bounding box center [1122, 201] width 30 height 15
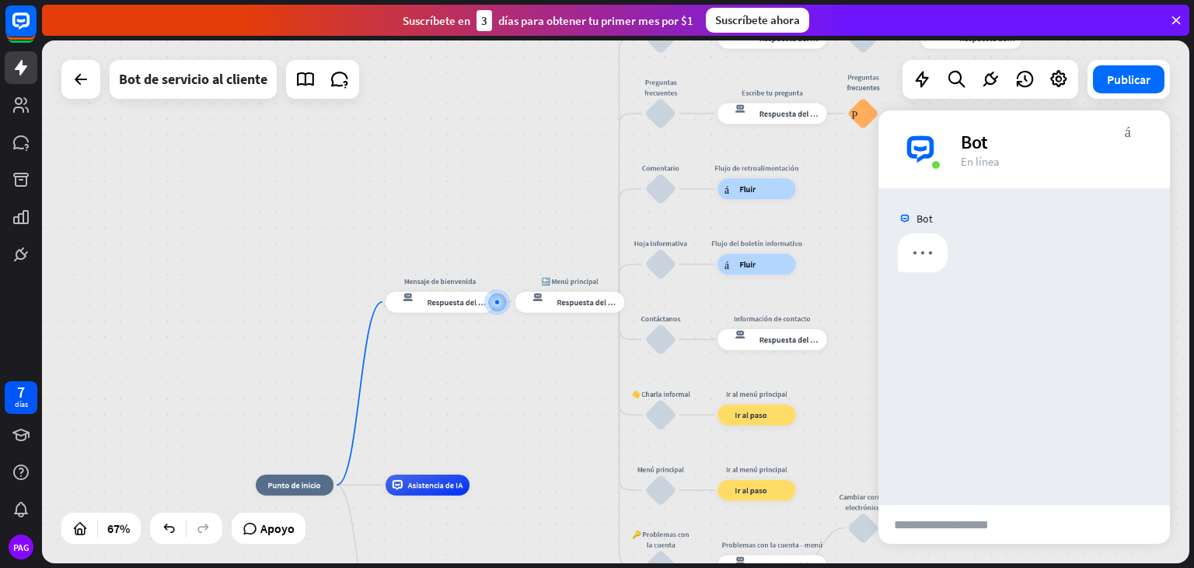
click at [1118, 204] on font "Cerca" at bounding box center [1122, 201] width 30 height 15
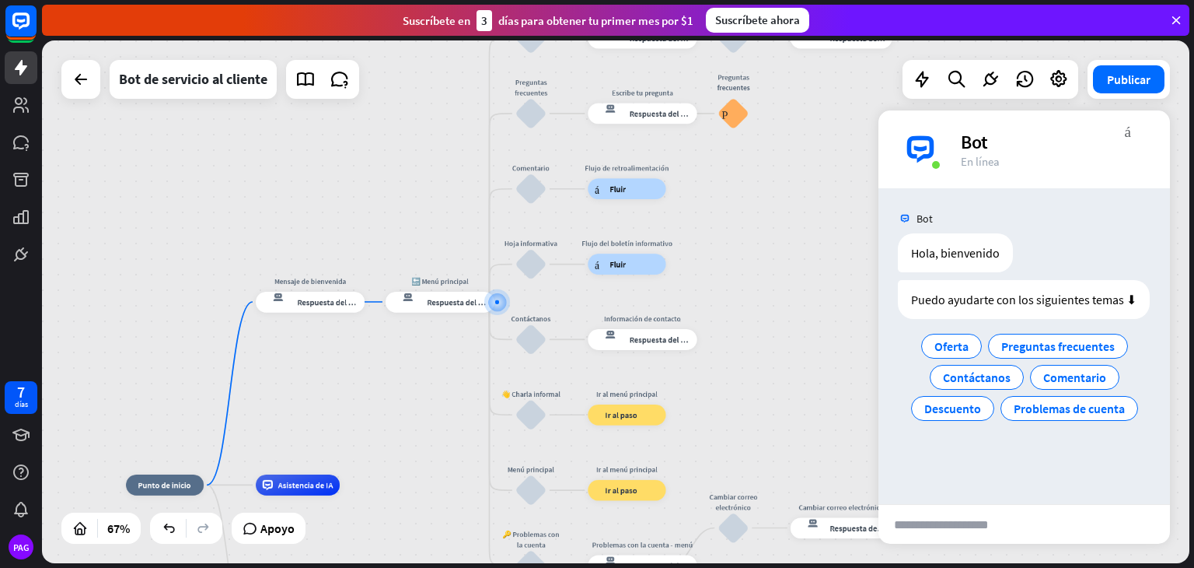
click at [436, 201] on div "inicio_2 Punto de inicio Mensaje de bienvenida respuesta del bot de bloqueo Res…" at bounding box center [616, 301] width 1148 height 523
click at [446, 305] on font "Respuesta del bot" at bounding box center [459, 301] width 63 height 10
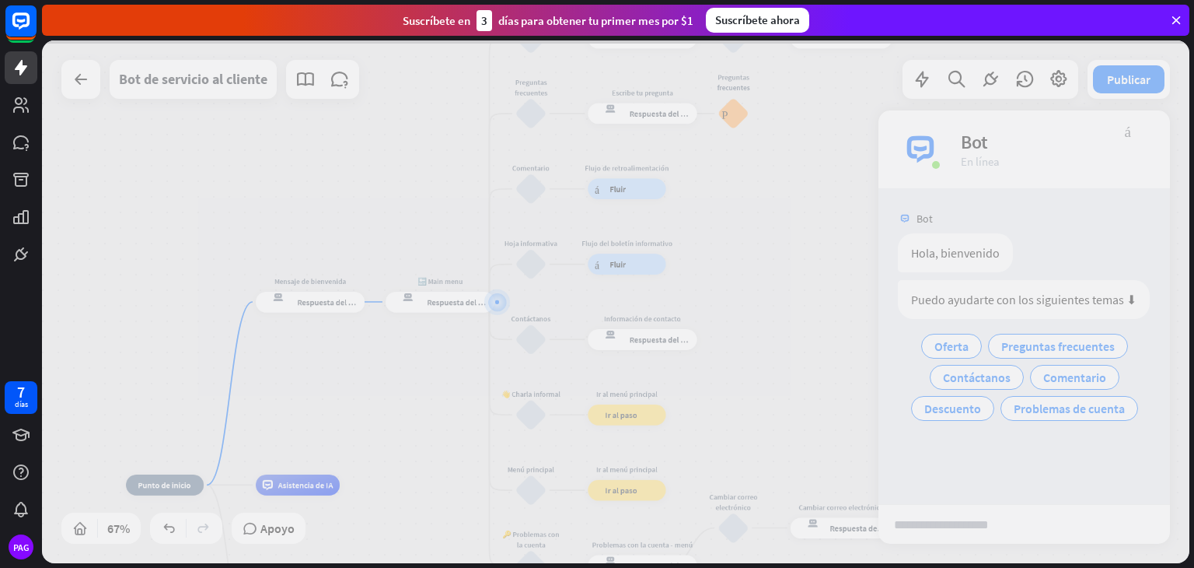
click at [446, 305] on div at bounding box center [616, 301] width 1148 height 523
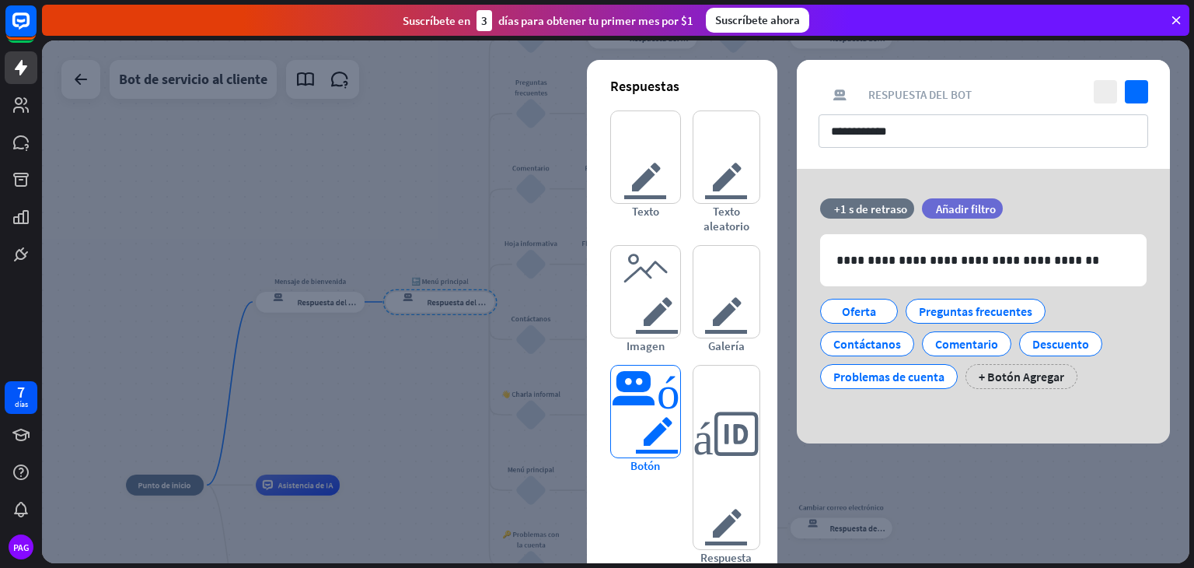
click at [641, 427] on font "botón del editor" at bounding box center [645, 411] width 69 height 92
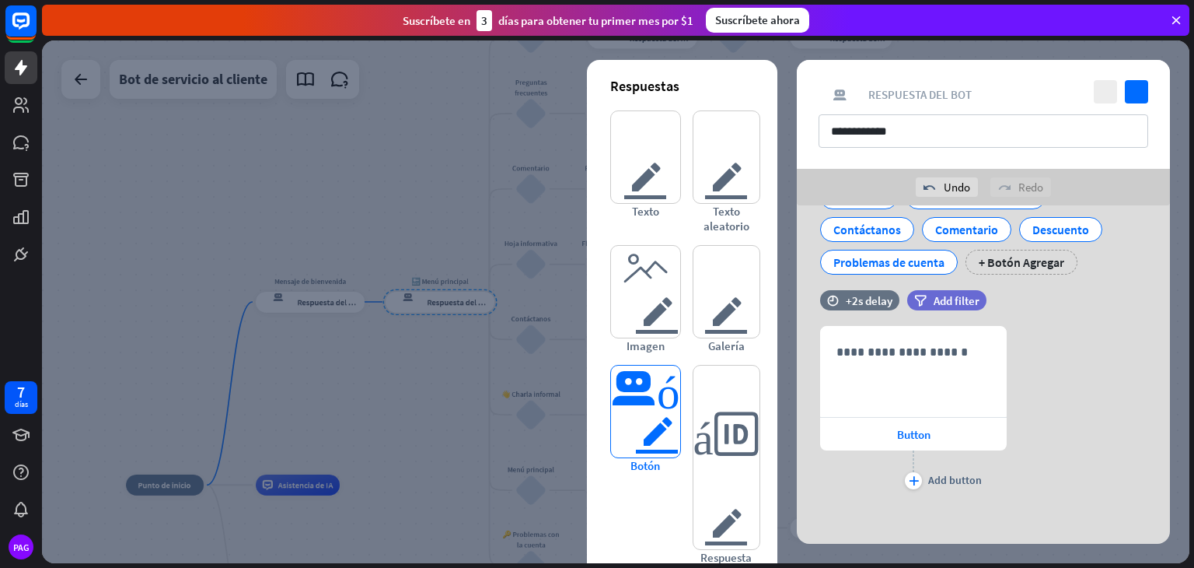
scroll to position [154, 0]
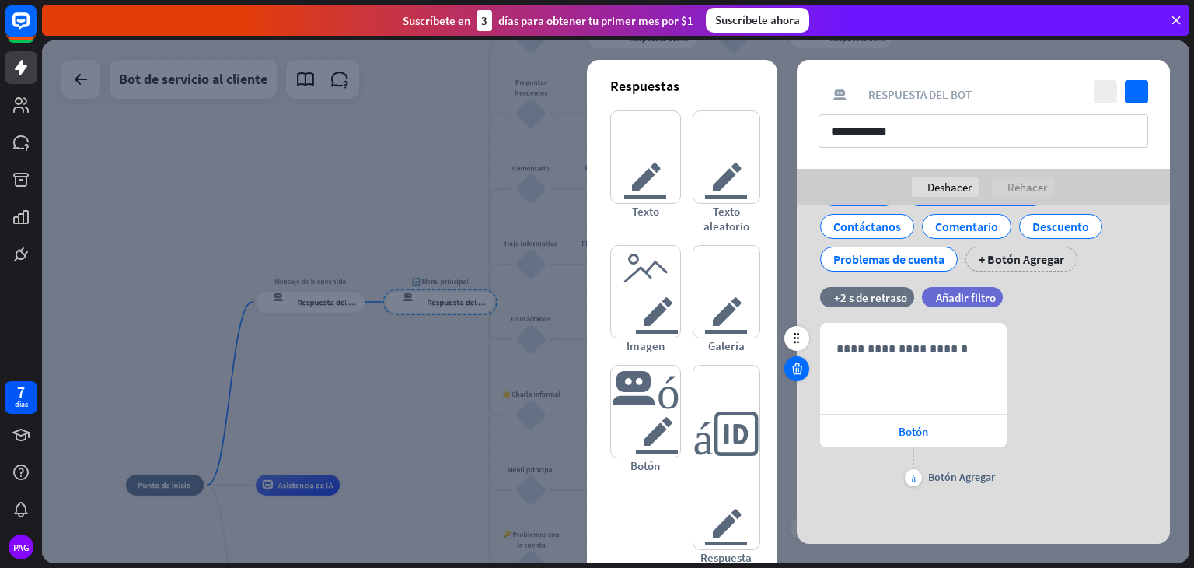
click at [792, 369] on icon at bounding box center [797, 369] width 15 height 14
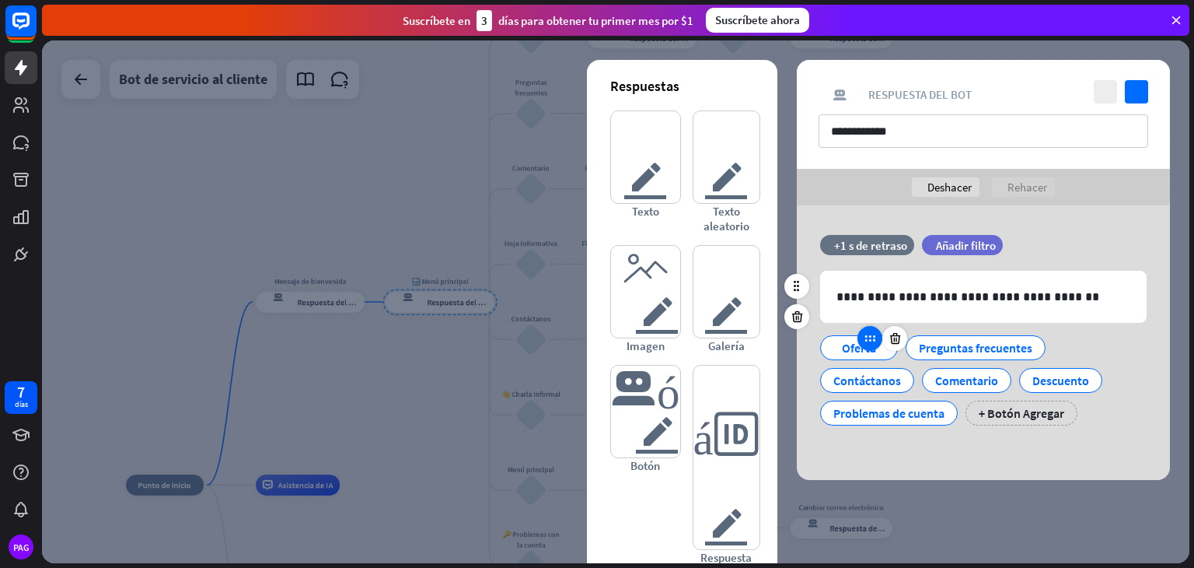
click at [862, 343] on div at bounding box center [870, 338] width 25 height 25
click at [846, 345] on font "Oferta" at bounding box center [859, 348] width 34 height 16
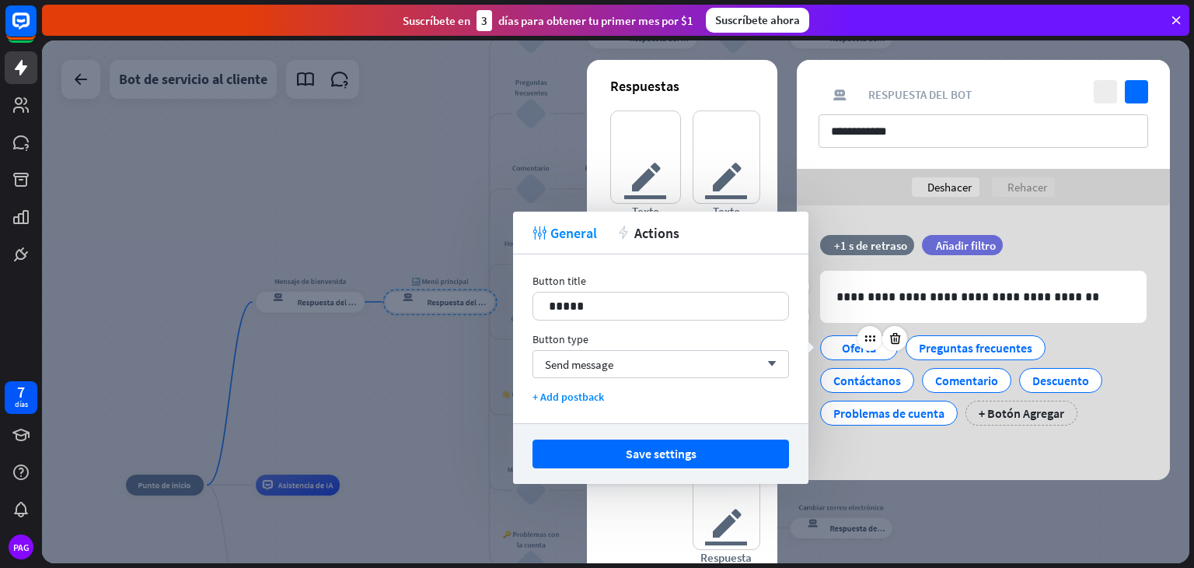
click at [846, 345] on font "Oferta" at bounding box center [859, 348] width 34 height 16
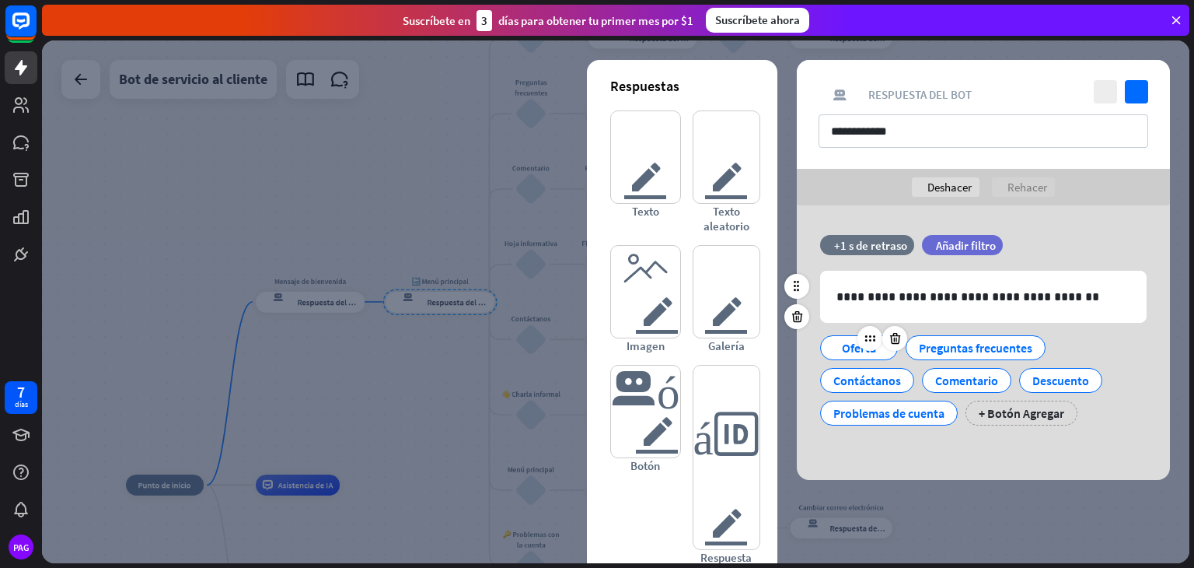
click at [846, 345] on font "Oferta" at bounding box center [859, 348] width 34 height 16
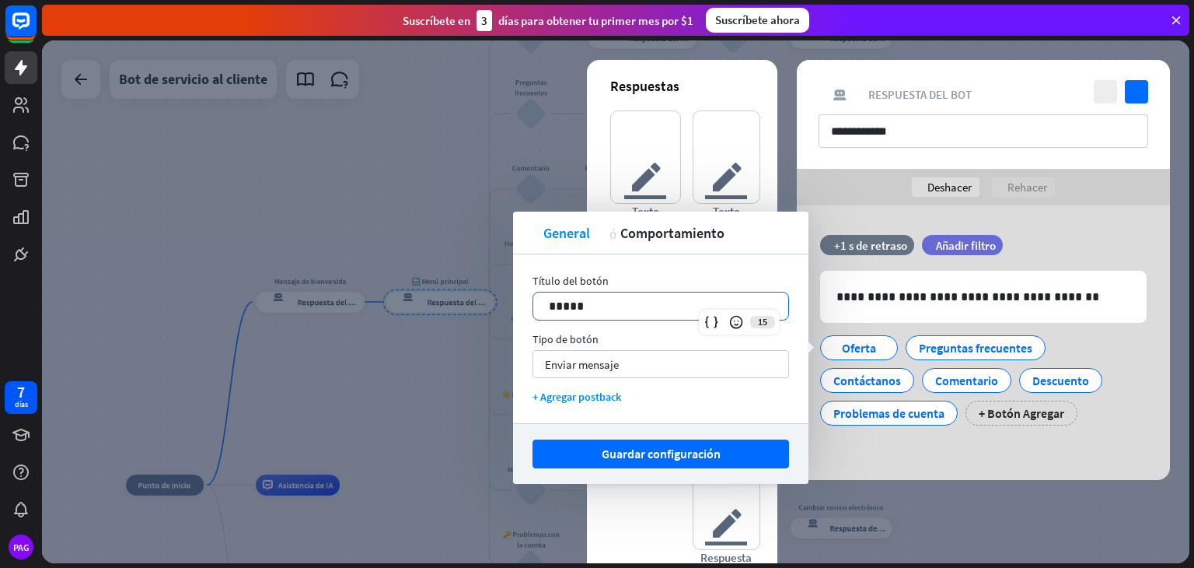
click at [731, 309] on div "15 *****" at bounding box center [661, 306] width 257 height 29
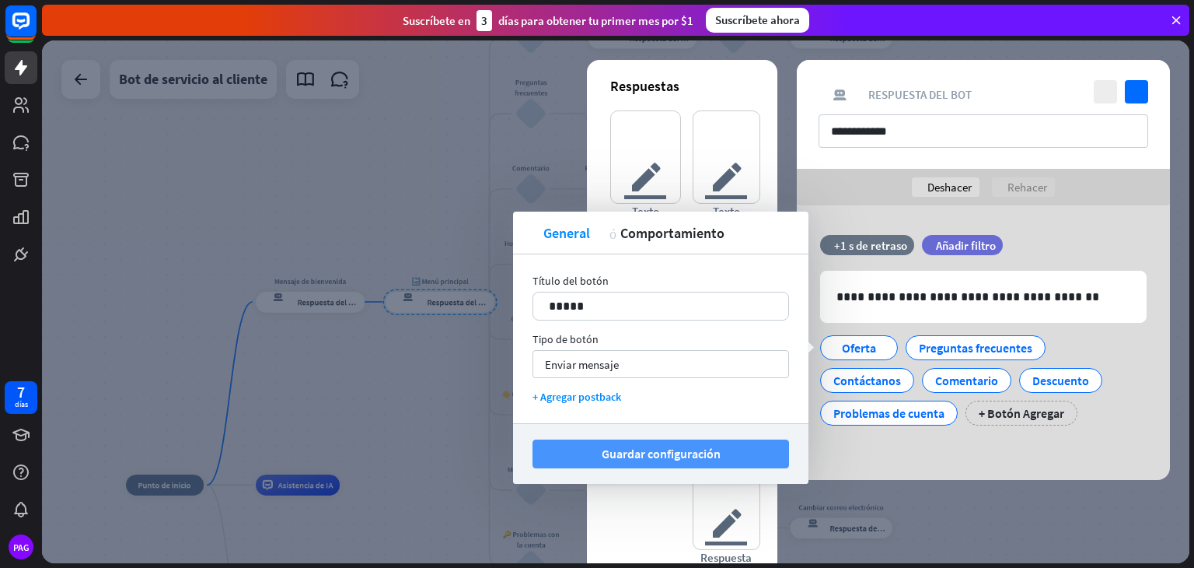
click at [732, 453] on button "Guardar configuración" at bounding box center [661, 453] width 257 height 29
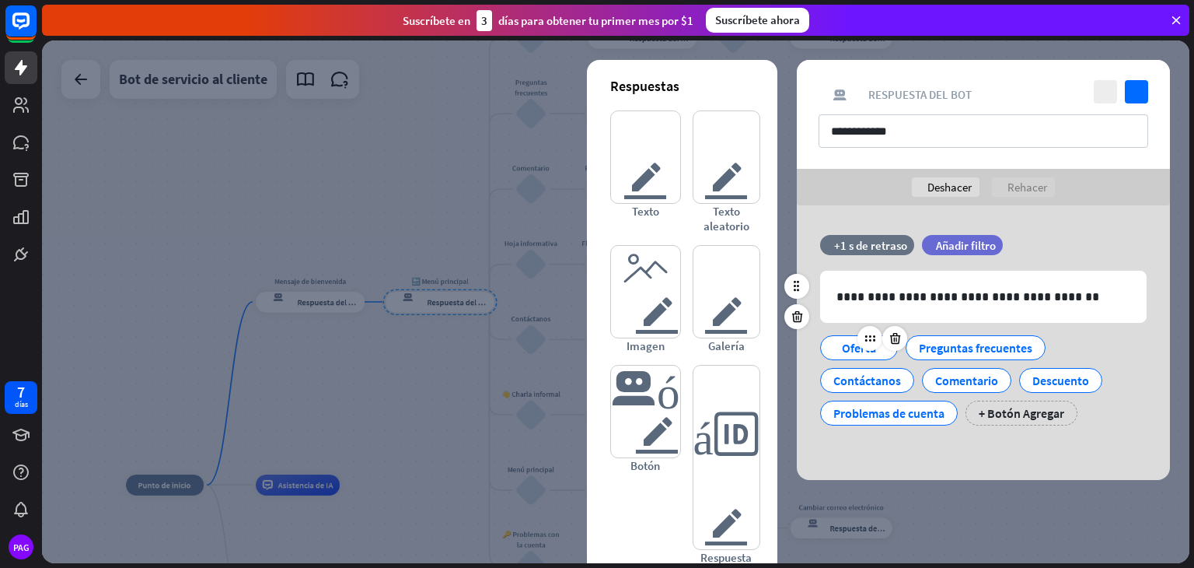
click at [846, 347] on font "Oferta" at bounding box center [859, 348] width 34 height 16
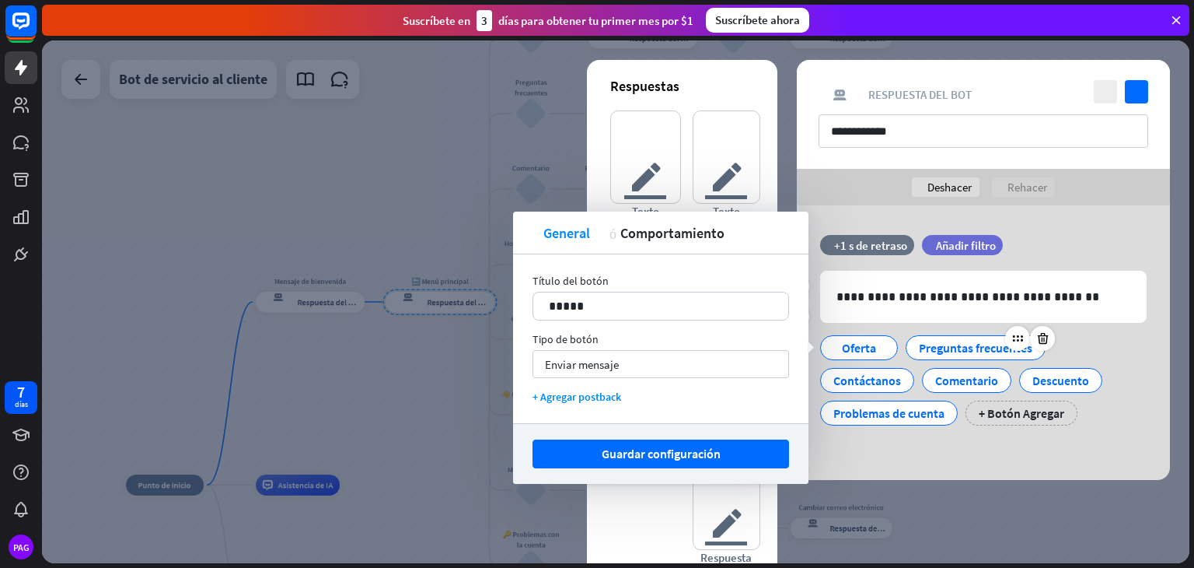
click at [956, 348] on font "Preguntas frecuentes" at bounding box center [976, 348] width 114 height 16
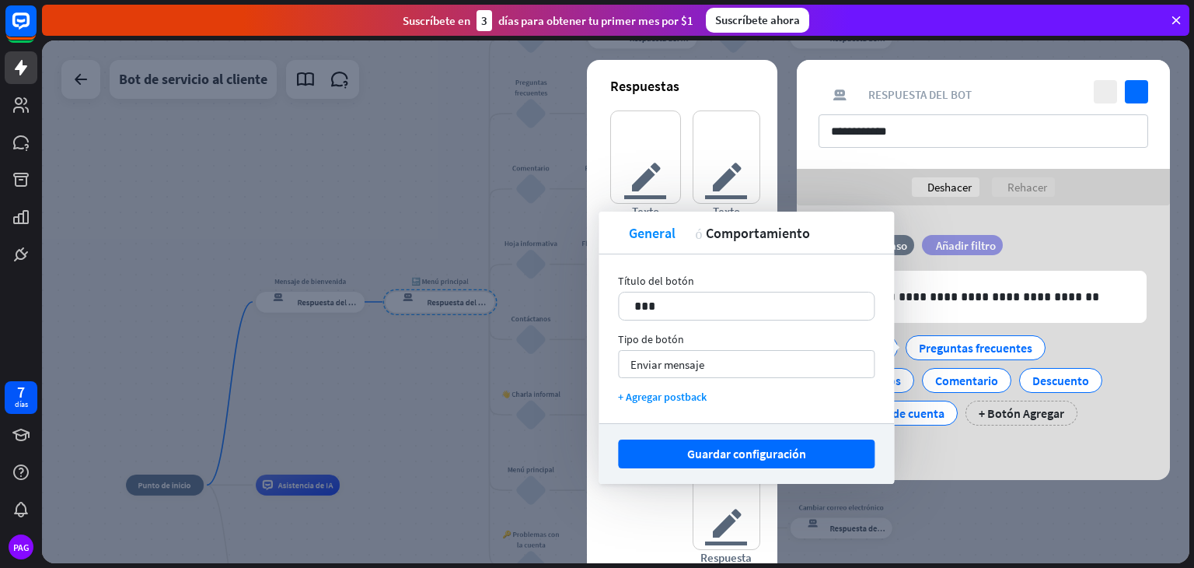
click at [959, 246] on font "Añadir filtro" at bounding box center [966, 245] width 60 height 15
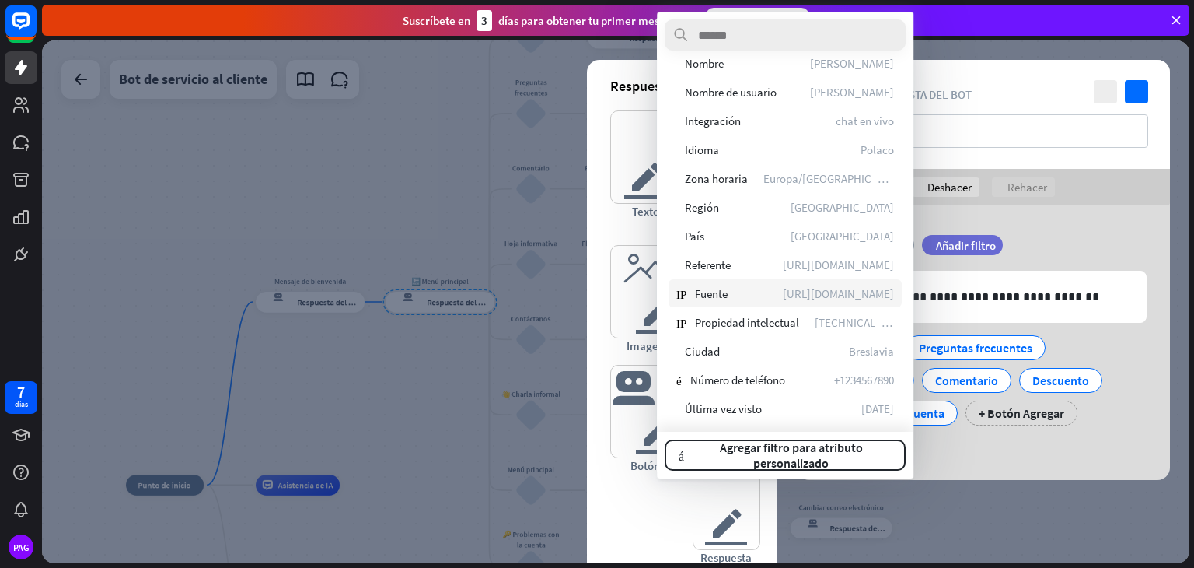
scroll to position [313, 0]
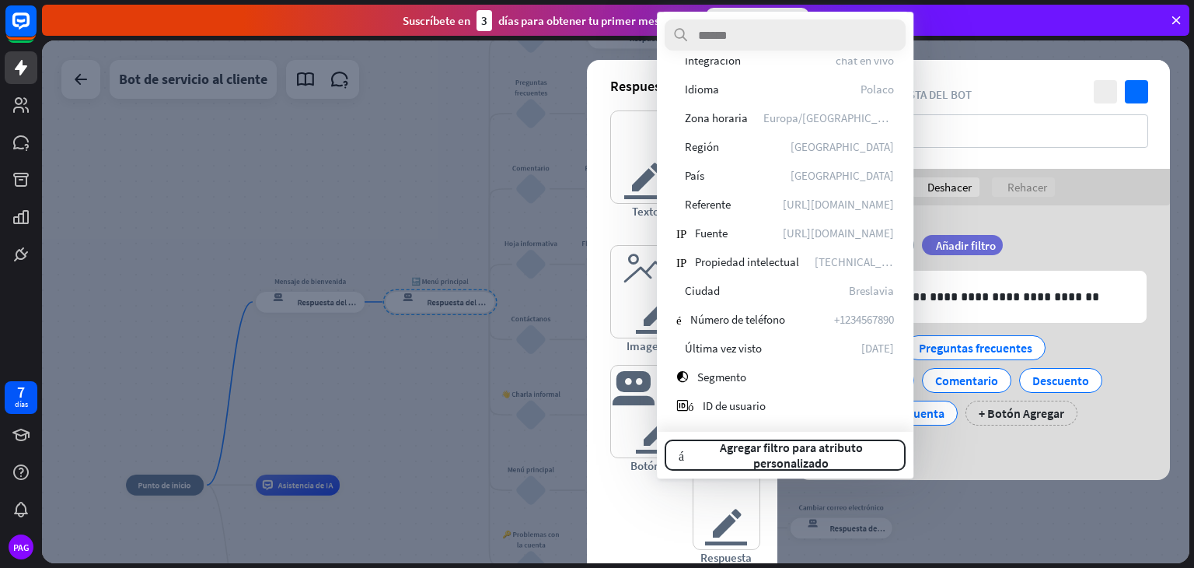
click at [1059, 243] on div "filtrar Añadir filtro" at bounding box center [1001, 245] width 159 height 20
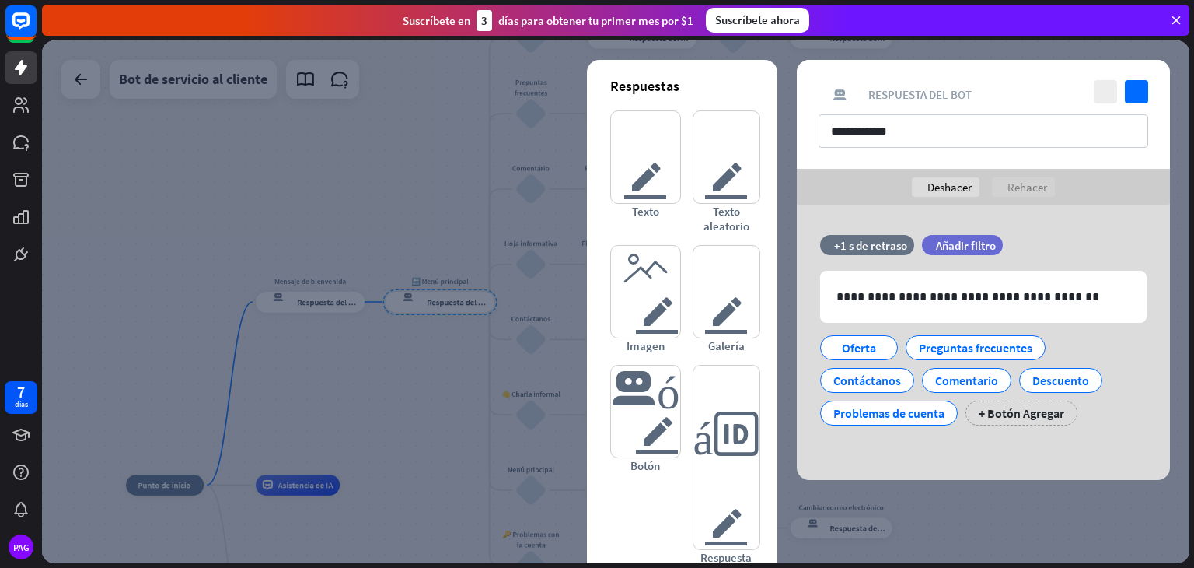
click at [1020, 188] on font "Rehacer" at bounding box center [1028, 187] width 40 height 15
click at [939, 191] on font "Deshacer" at bounding box center [950, 187] width 44 height 15
click at [876, 355] on div "Oferta" at bounding box center [859, 347] width 51 height 23
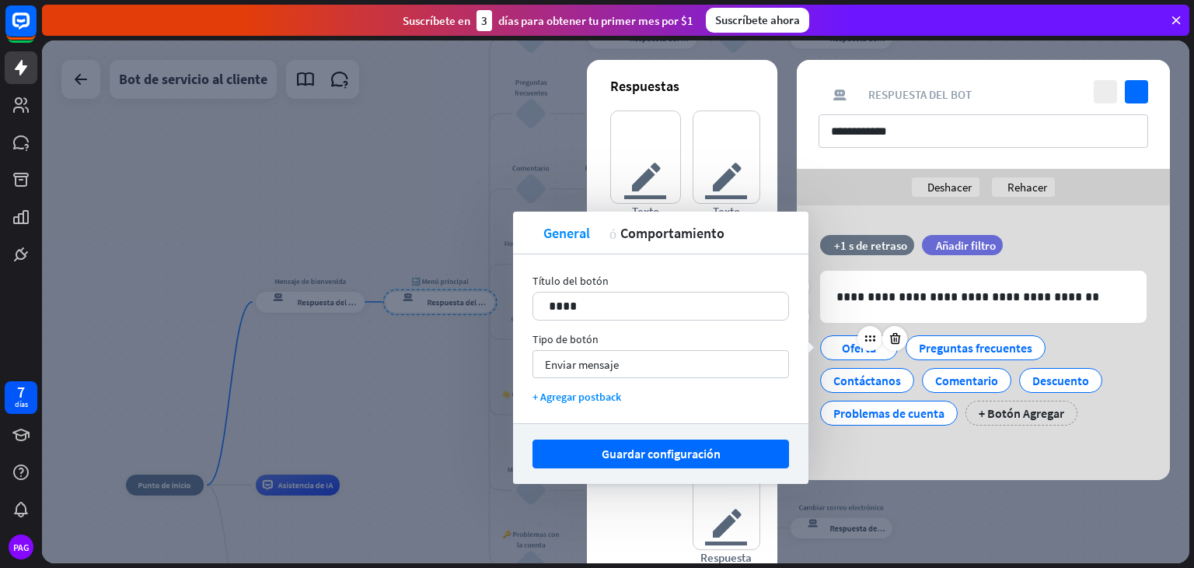
click at [876, 355] on div "Oferta" at bounding box center [859, 347] width 51 height 23
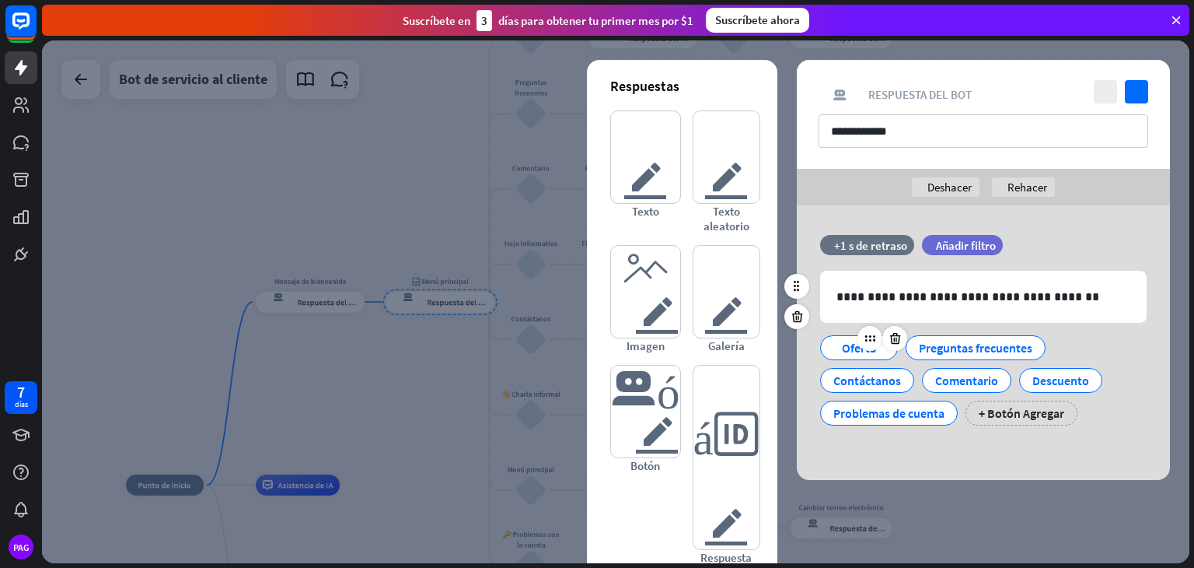
click at [876, 355] on div "Oferta" at bounding box center [859, 347] width 51 height 23
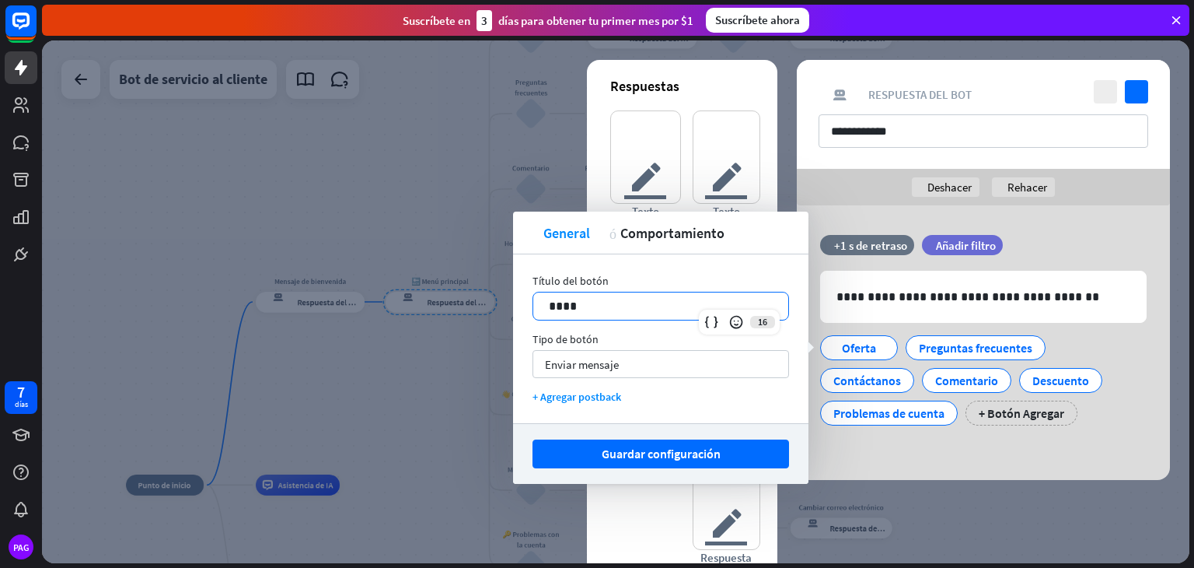
click at [610, 309] on p "****" at bounding box center [661, 305] width 224 height 19
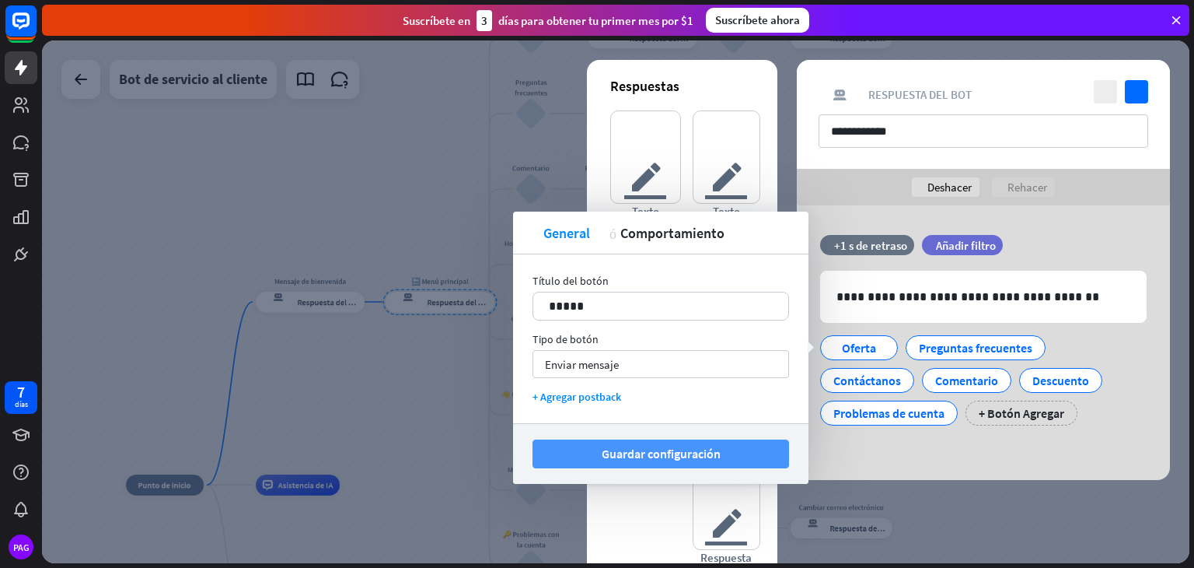
click at [628, 444] on font "Guardar configuración" at bounding box center [661, 453] width 119 height 27
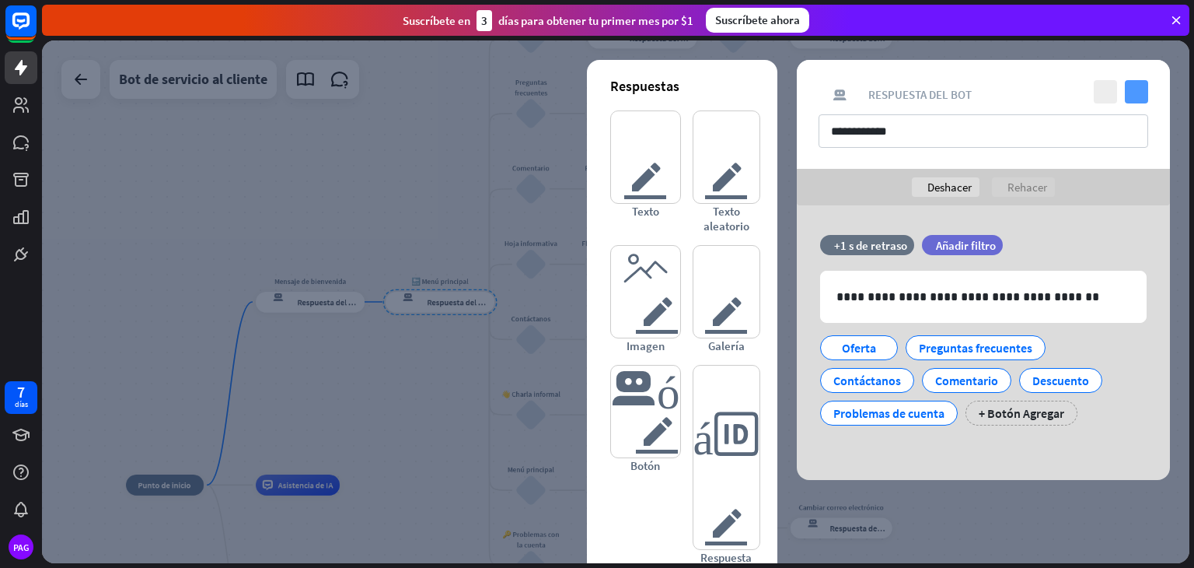
click at [1135, 89] on icon "controlar" at bounding box center [1136, 91] width 23 height 23
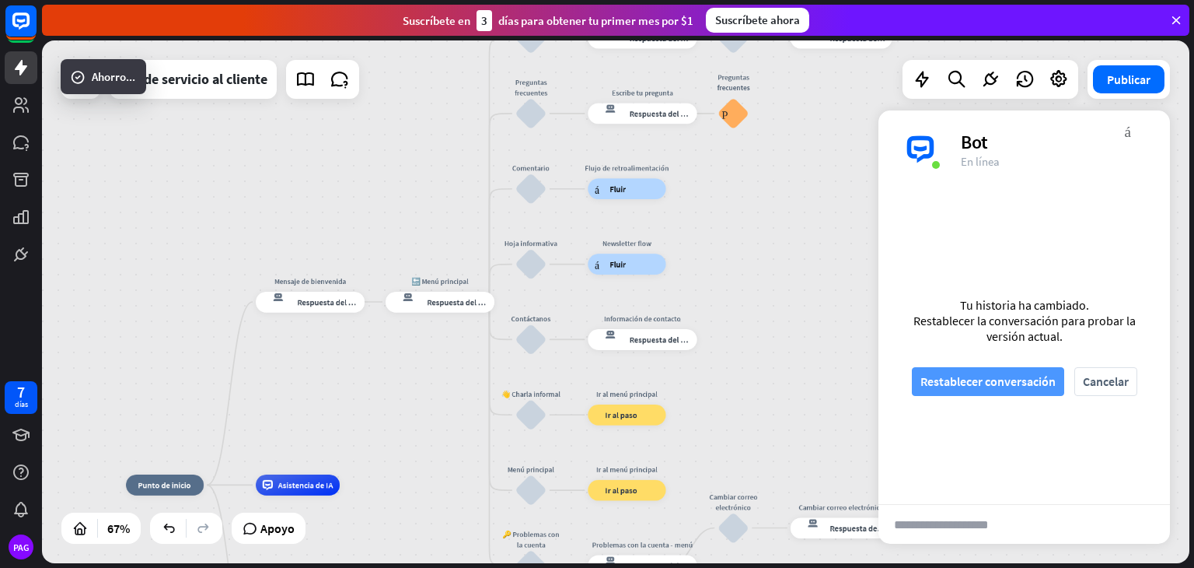
click at [963, 382] on font "Restablecer conversación" at bounding box center [988, 381] width 135 height 16
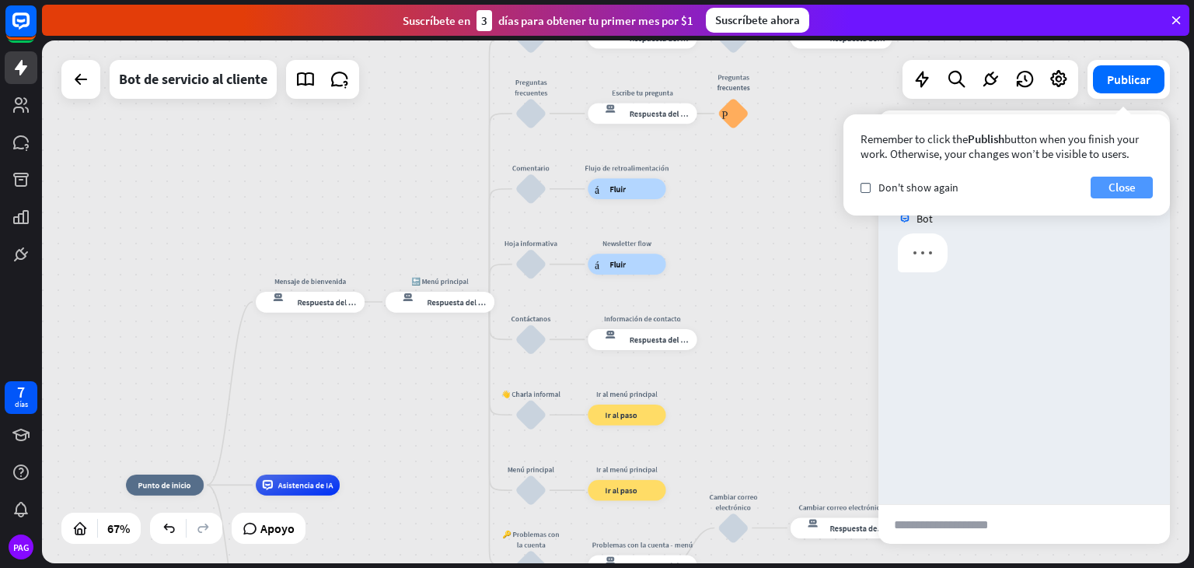
click at [1126, 188] on button "Close" at bounding box center [1122, 188] width 62 height 22
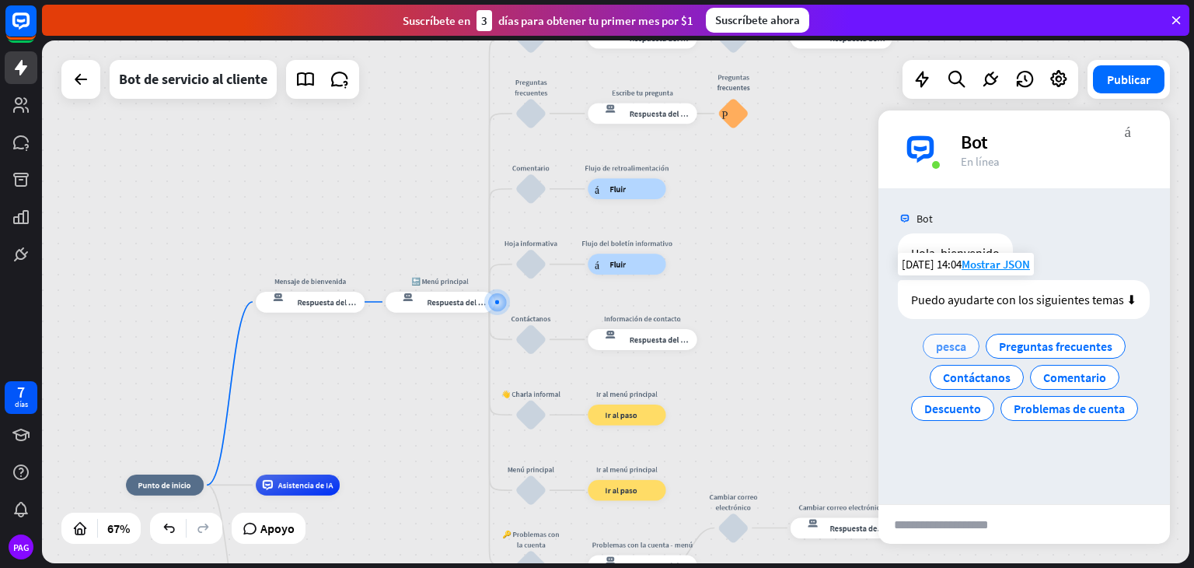
click at [953, 350] on font "pesca" at bounding box center [951, 346] width 30 height 16
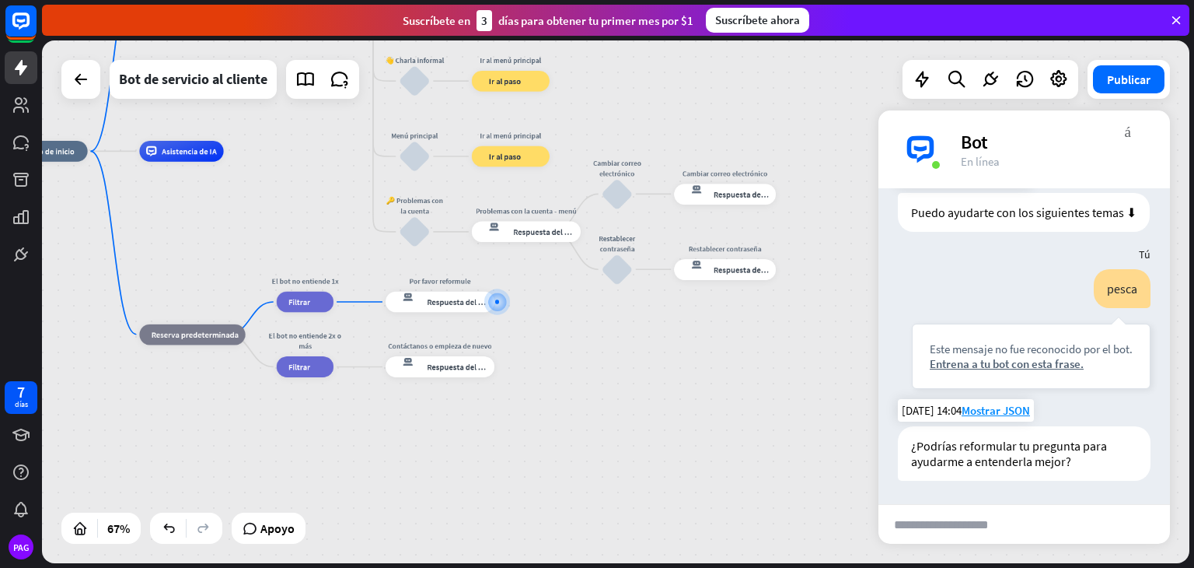
scroll to position [117, 0]
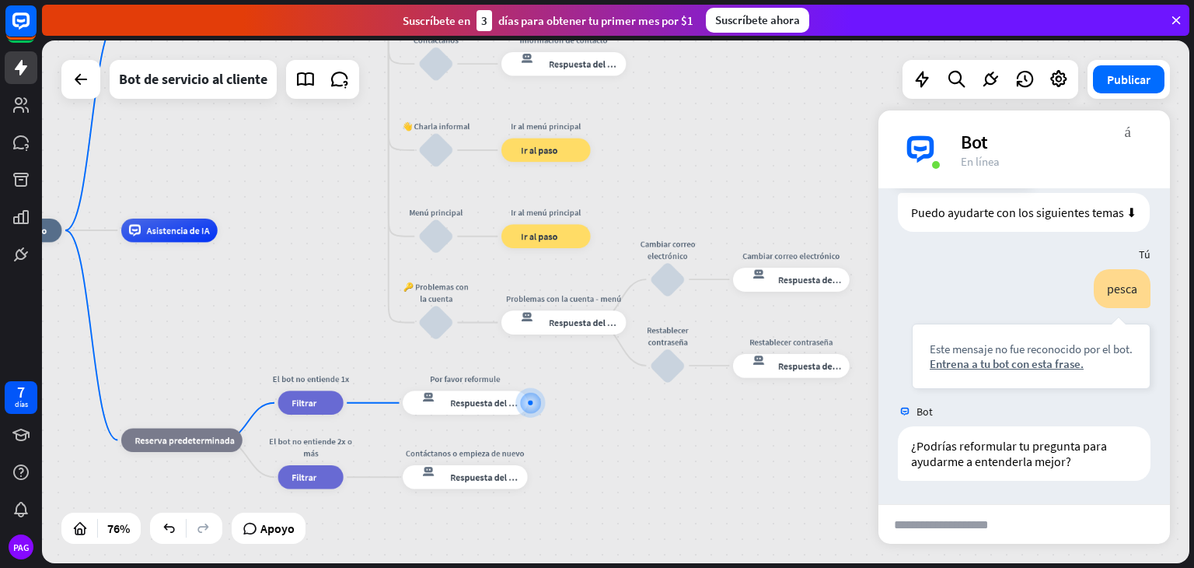
drag, startPoint x: 743, startPoint y: 380, endPoint x: 813, endPoint y: 538, distance: 172.7
click at [813, 538] on div "inicio_2 Punto de inicio Mensaje de bienvenida respuesta del bot de bloqueo Res…" at bounding box center [411, 429] width 877 height 399
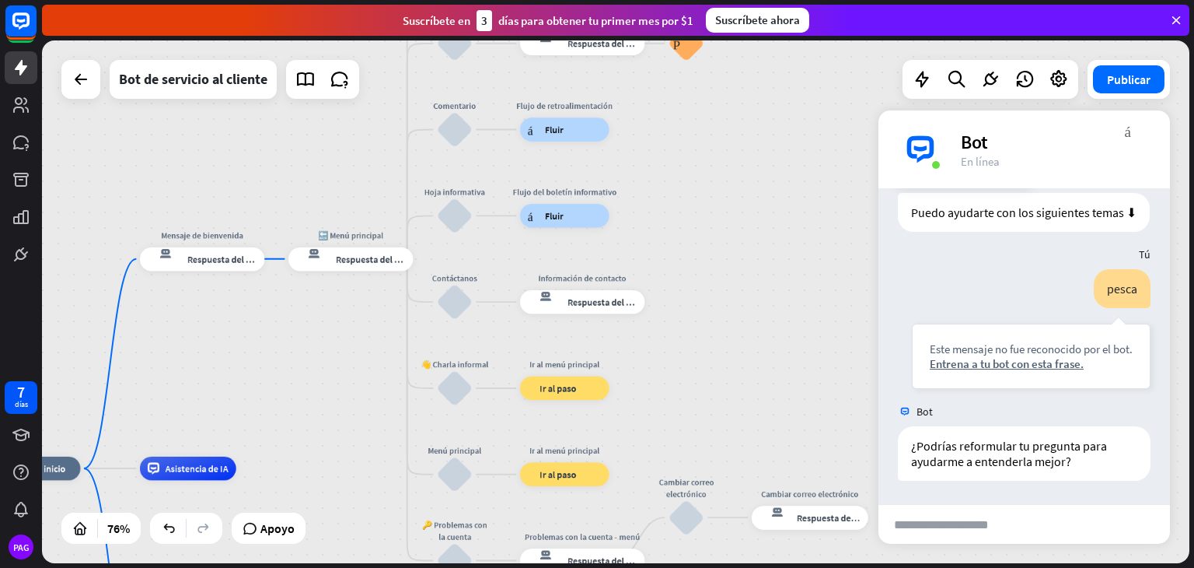
drag, startPoint x: 715, startPoint y: 187, endPoint x: 715, endPoint y: 375, distance: 187.4
click at [715, 375] on div "inicio_2 Punto de inicio Mensaje de bienvenida respuesta del bot de bloqueo Res…" at bounding box center [616, 301] width 1148 height 523
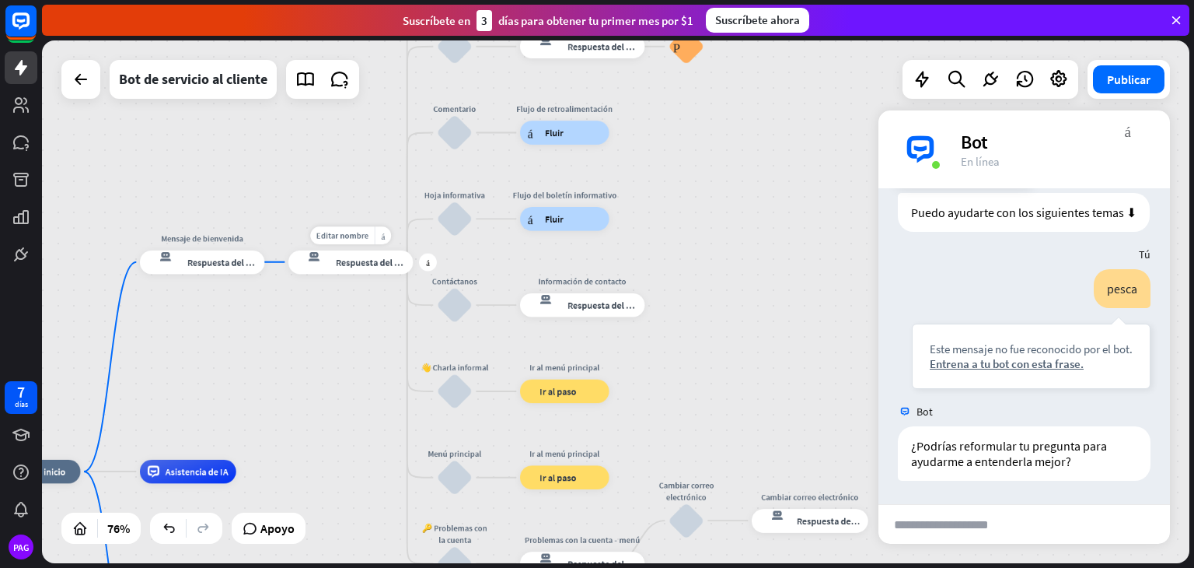
click at [369, 256] on font "Respuesta del bot" at bounding box center [372, 262] width 72 height 12
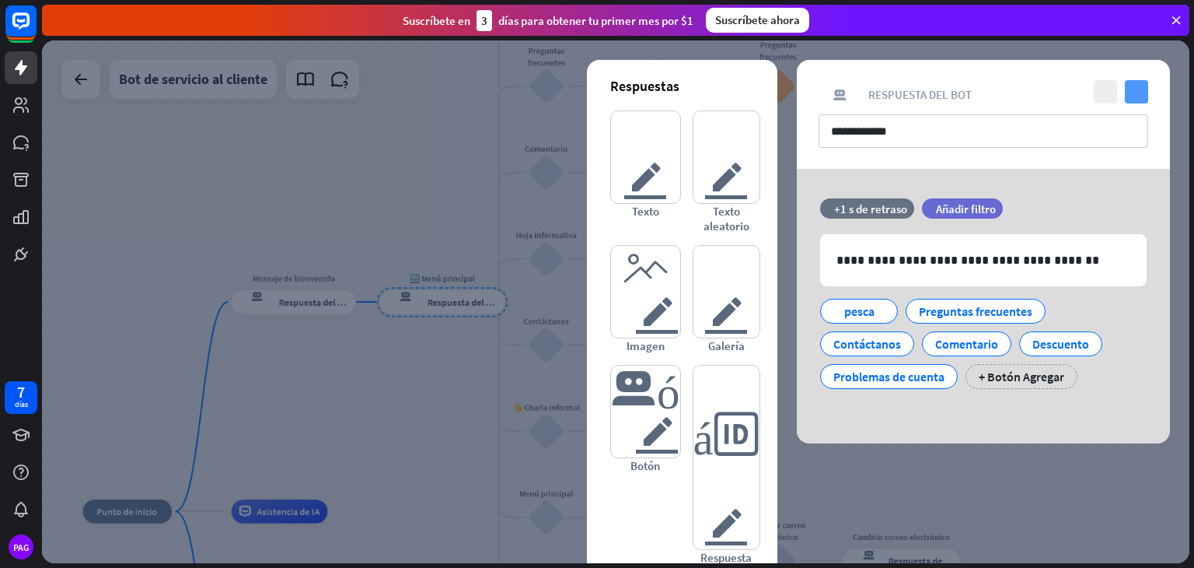
click at [1135, 86] on icon "controlar" at bounding box center [1136, 91] width 23 height 23
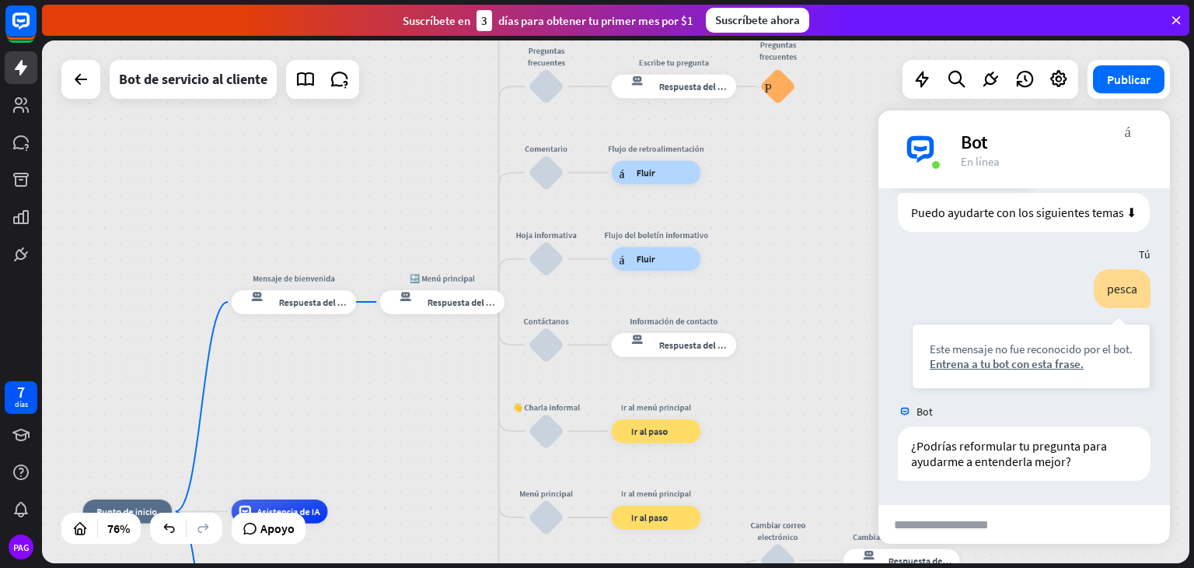
scroll to position [111, 0]
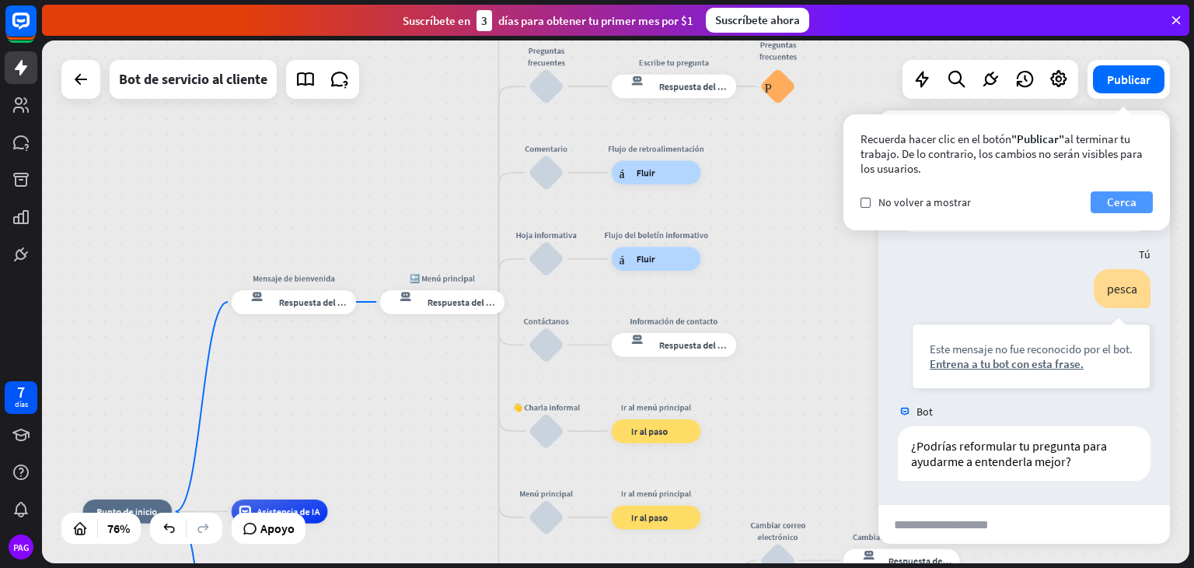
click at [1107, 199] on font "Cerca" at bounding box center [1122, 201] width 30 height 15
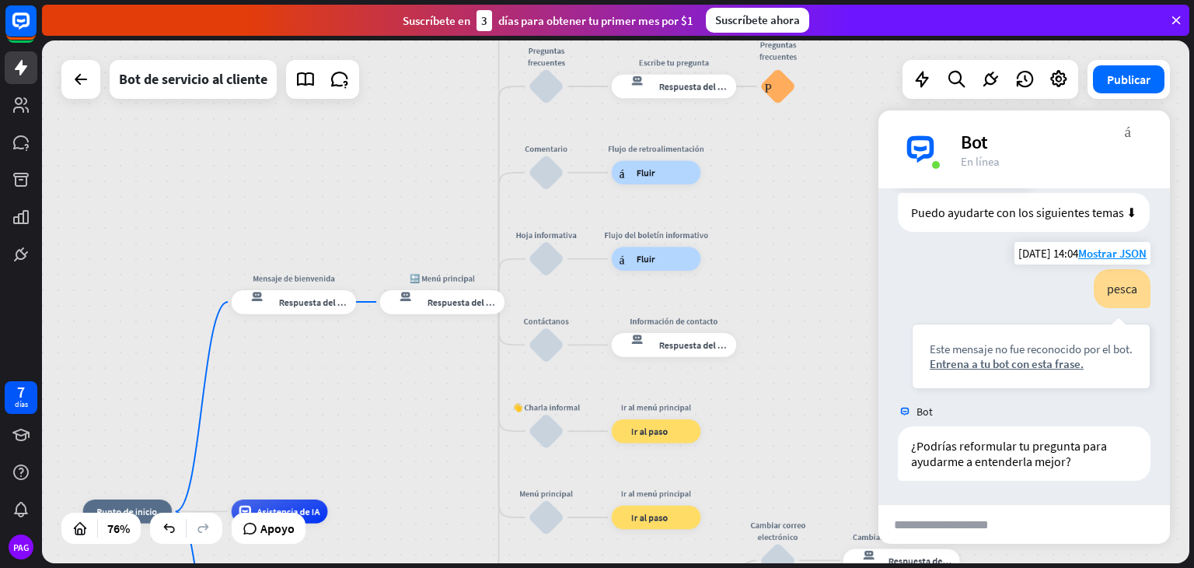
scroll to position [96, 0]
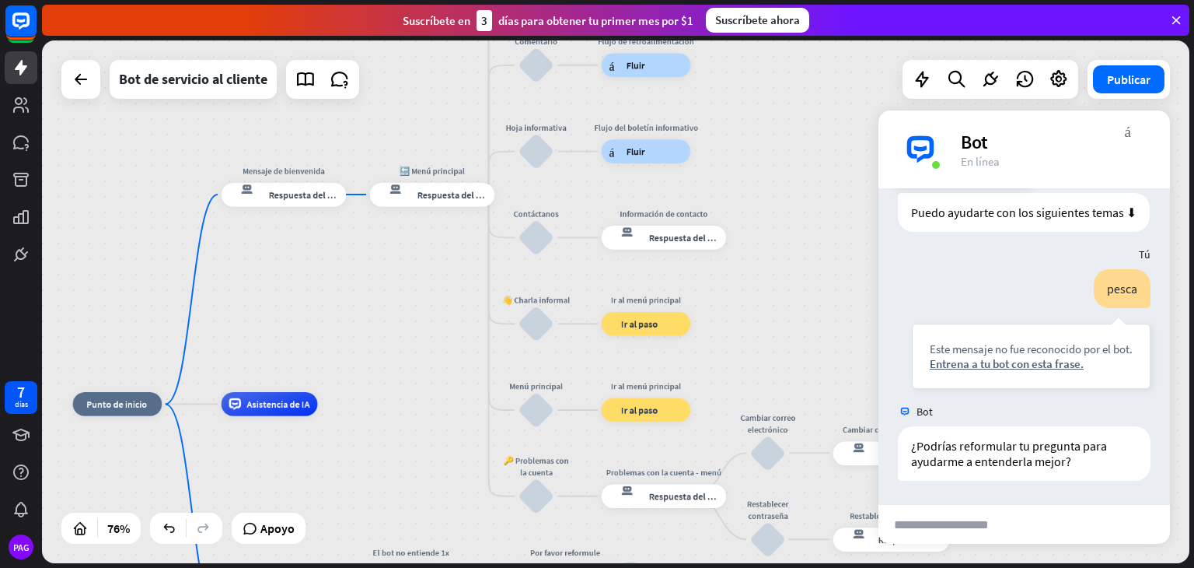
drag, startPoint x: 816, startPoint y: 244, endPoint x: 806, endPoint y: 135, distance: 110.1
click at [806, 135] on div "inicio_2 Punto de inicio Mensaje de bienvenida respuesta del bot de bloqueo Res…" at bounding box center [616, 301] width 1148 height 523
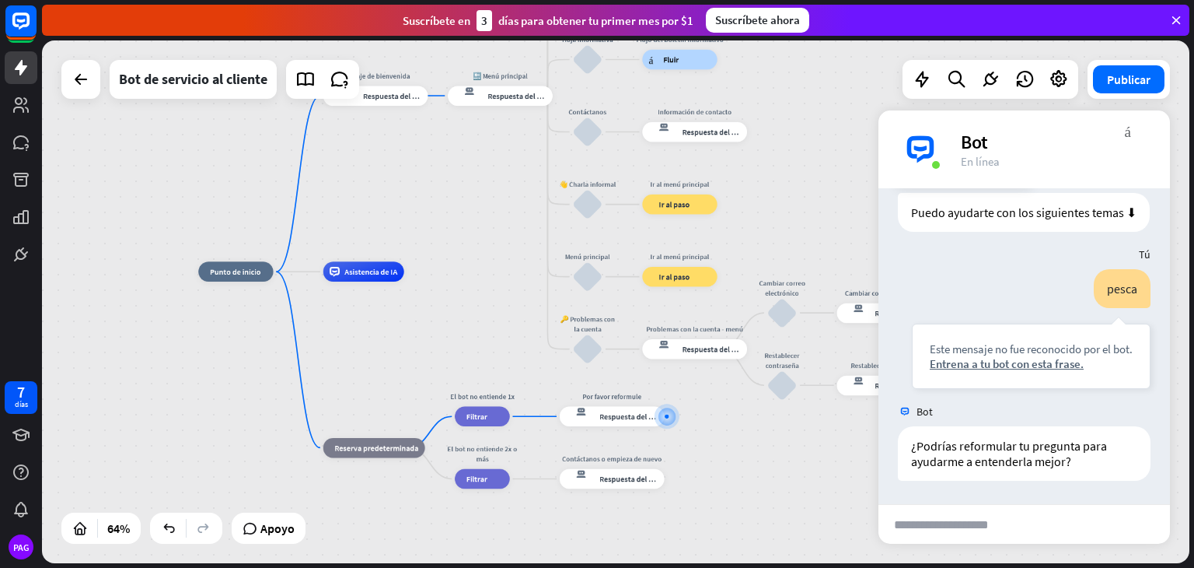
drag, startPoint x: 712, startPoint y: 540, endPoint x: 737, endPoint y: 394, distance: 148.4
click at [737, 394] on div "inicio_2 Punto de inicio Mensaje de bienvenida respuesta del bot de bloqueo Res…" at bounding box center [566, 438] width 736 height 335
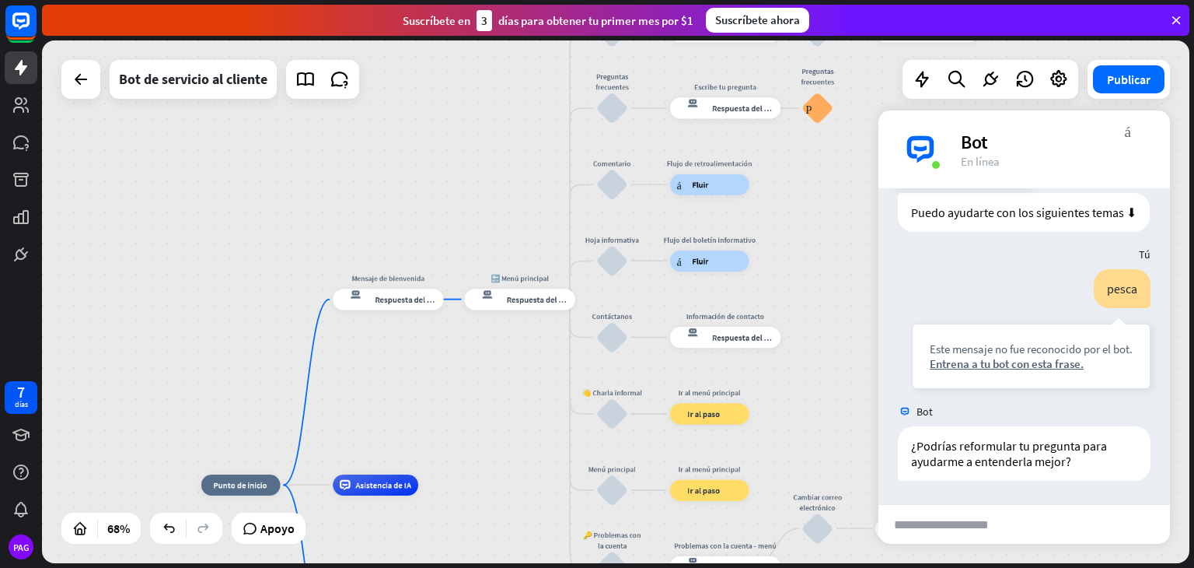
drag, startPoint x: 805, startPoint y: 185, endPoint x: 822, endPoint y: 438, distance: 253.3
click at [822, 438] on div "inicio_2 Punto de inicio Mensaje de bienvenida respuesta del bot de bloqueo Res…" at bounding box center [616, 301] width 1148 height 523
click at [624, 316] on div "Editar nombre" at bounding box center [604, 310] width 57 height 16
click at [624, 316] on input "**********" at bounding box center [612, 310] width 74 height 15
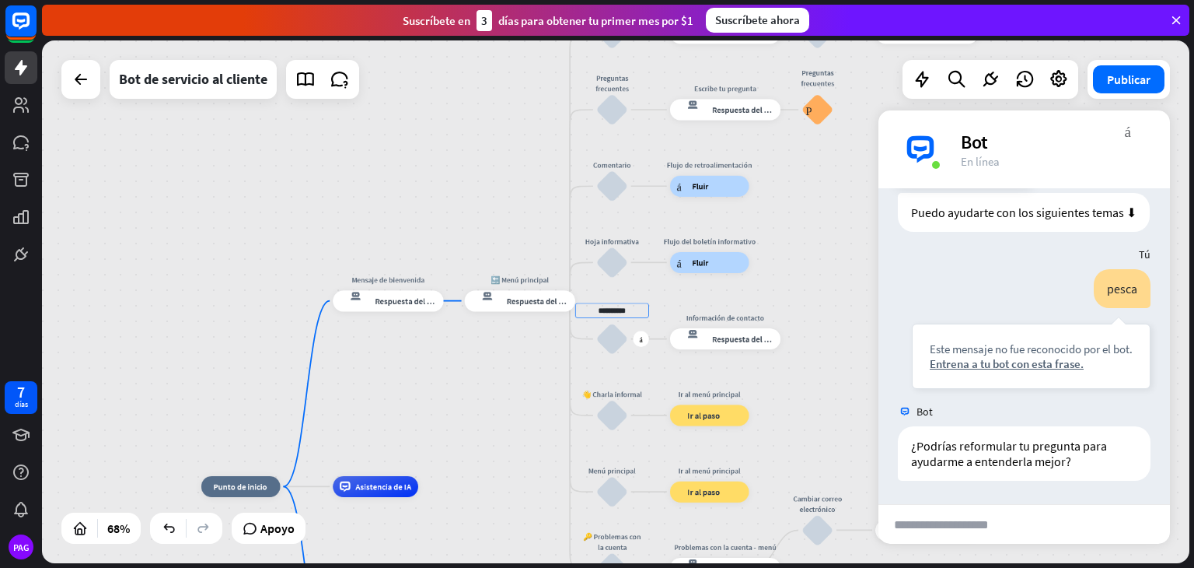
click at [624, 316] on input "**********" at bounding box center [612, 310] width 74 height 15
click at [641, 312] on input "**********" at bounding box center [612, 310] width 74 height 15
type input "*"
type input "*****"
click at [924, 72] on icon at bounding box center [922, 79] width 20 height 20
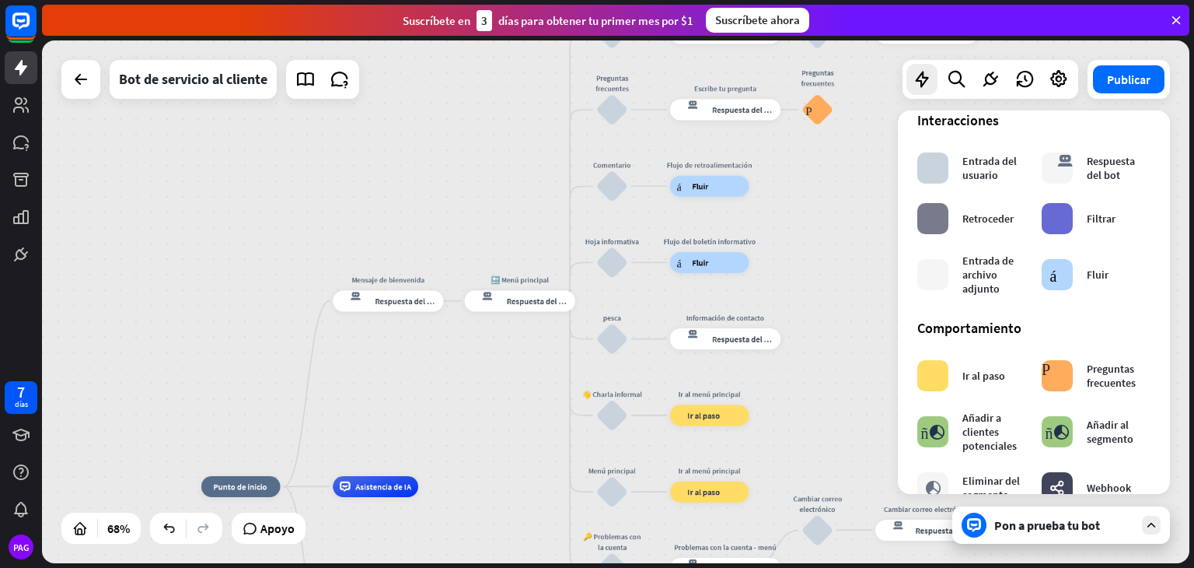
click at [870, 168] on div "inicio_2 Punto de inicio Mensaje de bienvenida respuesta del bot de bloqueo Res…" at bounding box center [616, 301] width 1148 height 523
click at [1011, 541] on div "Pon a prueba tu bot" at bounding box center [1062, 524] width 218 height 37
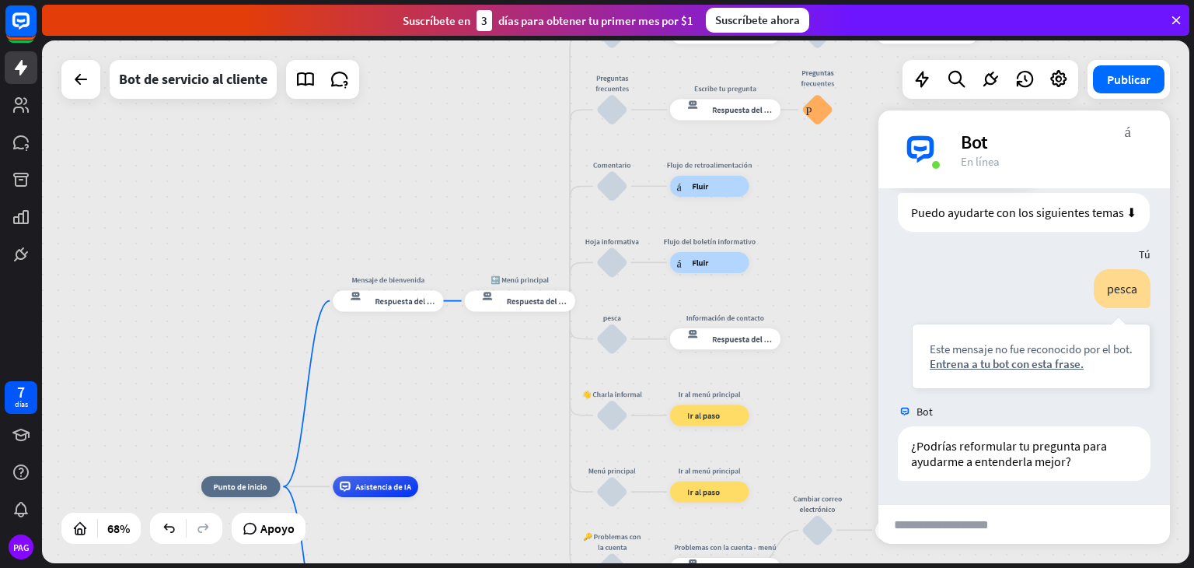
scroll to position [117, 0]
click at [969, 501] on div "Bot Hola, [PERSON_NAME][DATE] 14:04 Mostrar JSON Puedo ayudarte con los siguien…" at bounding box center [1025, 346] width 292 height 316
click at [976, 523] on input "text" at bounding box center [955, 524] width 152 height 39
type input "****"
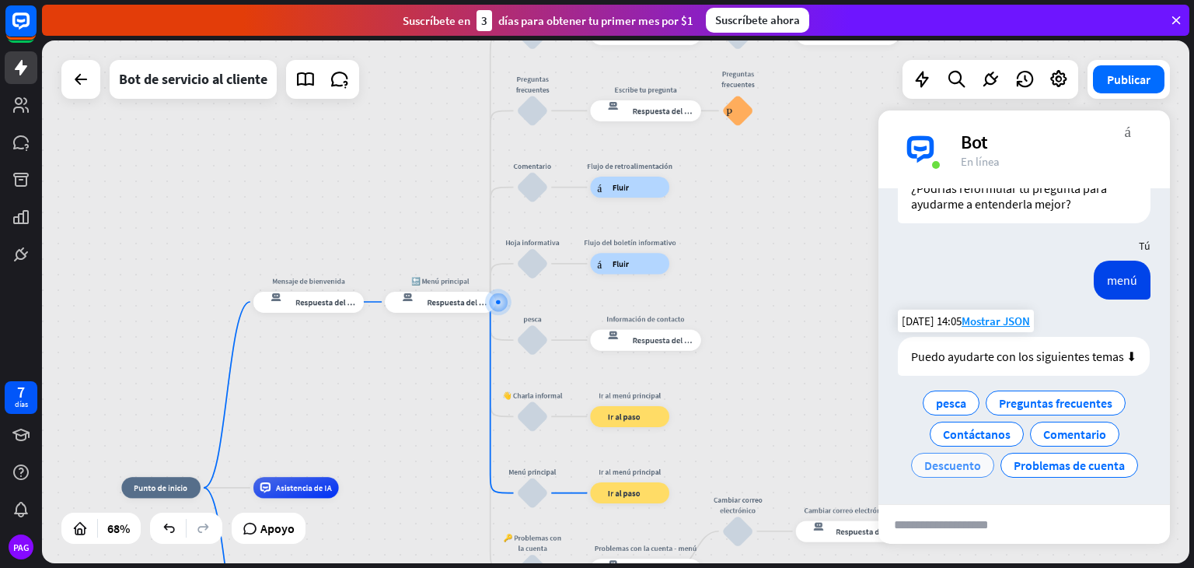
scroll to position [390, 0]
click at [945, 407] on font "pesca" at bounding box center [951, 403] width 30 height 16
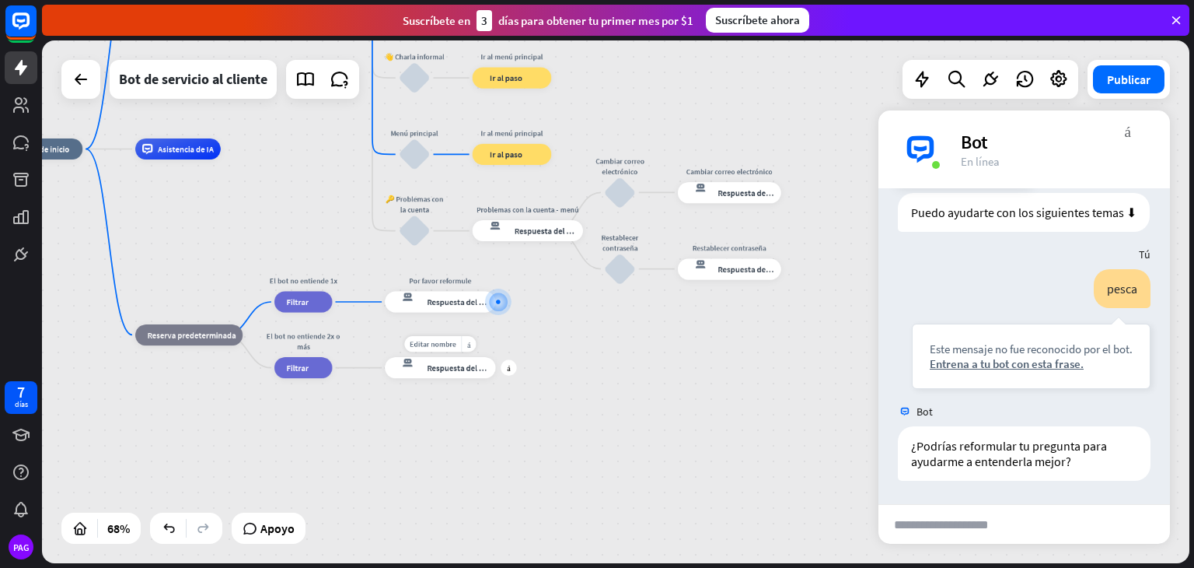
scroll to position [547, 0]
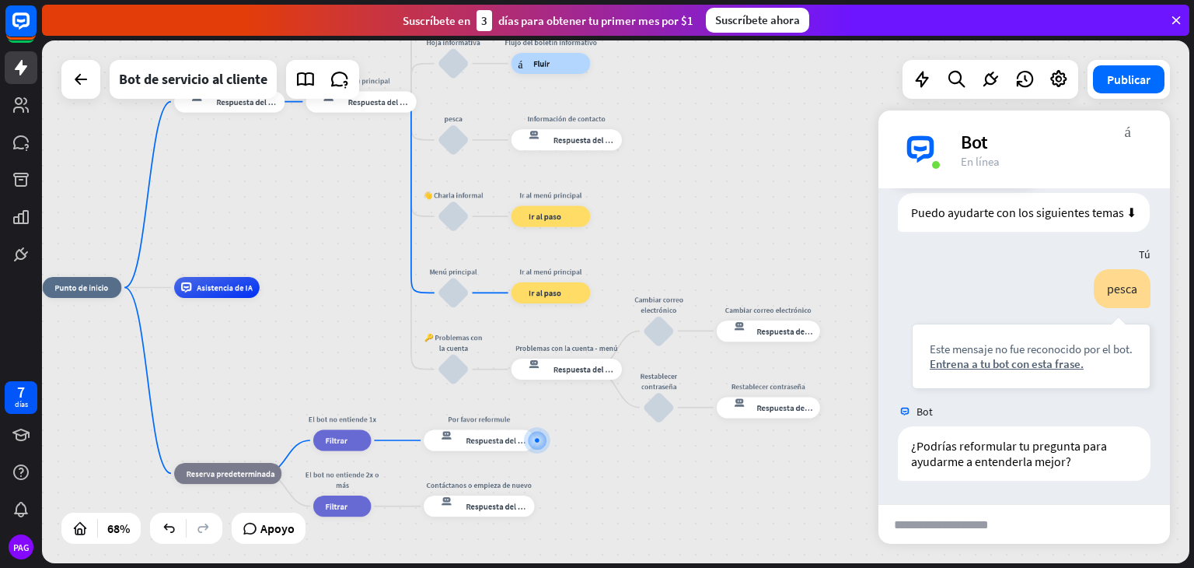
drag, startPoint x: 576, startPoint y: 381, endPoint x: 644, endPoint y: 532, distance: 165.3
click at [644, 532] on div "inicio_2 Punto de inicio Mensaje de bienvenida respuesta del bot de bloqueo Res…" at bounding box center [432, 465] width 778 height 354
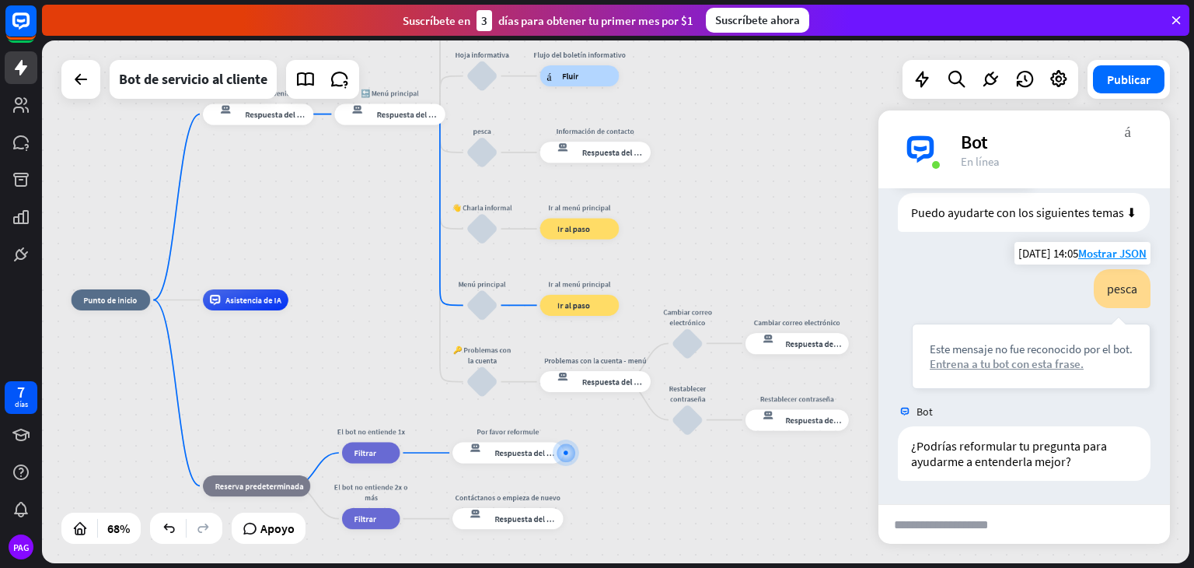
click at [977, 364] on font "Entrena a tu bot con esta frase." at bounding box center [1007, 363] width 154 height 15
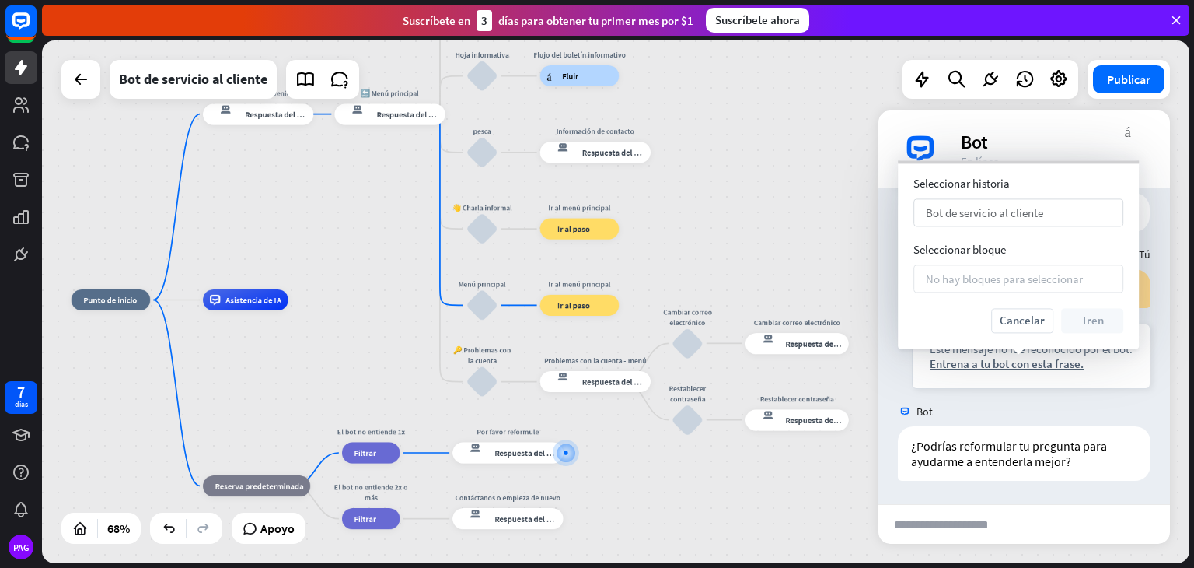
click at [1045, 214] on div "Bot de servicio al cliente flecha_abajo" at bounding box center [1019, 212] width 210 height 28
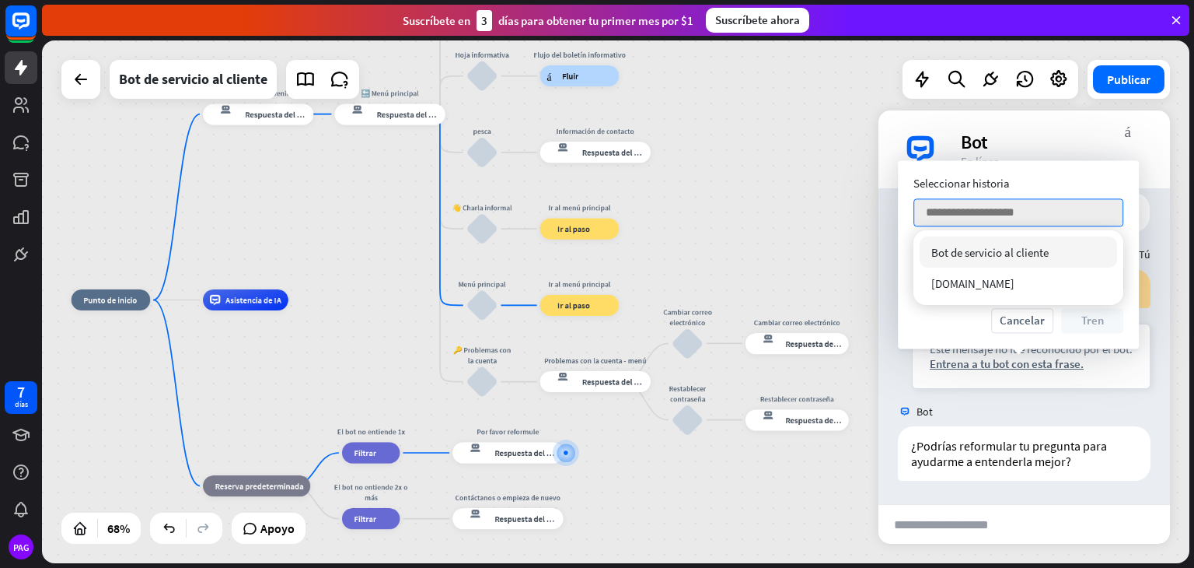
click at [845, 210] on div "inicio_2 Punto de inicio Mensaje de bienvenida respuesta del bot de bloqueo Res…" at bounding box center [616, 301] width 1148 height 523
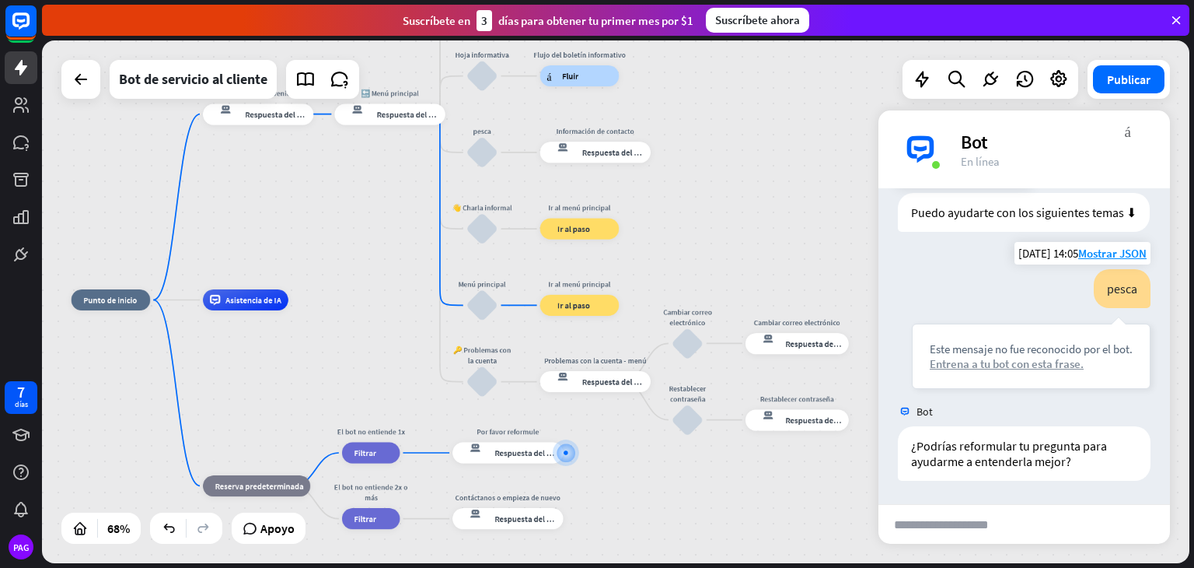
click at [1026, 362] on font "Entrena a tu bot con esta frase." at bounding box center [1007, 363] width 154 height 15
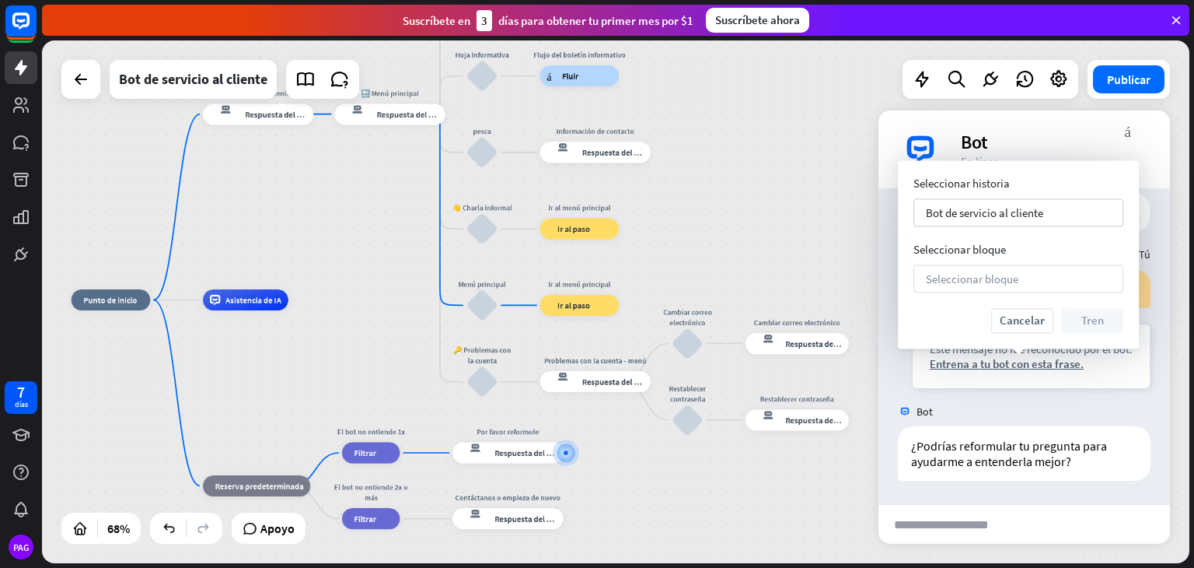
click at [988, 281] on font "Seleccionar bloque" at bounding box center [972, 278] width 93 height 15
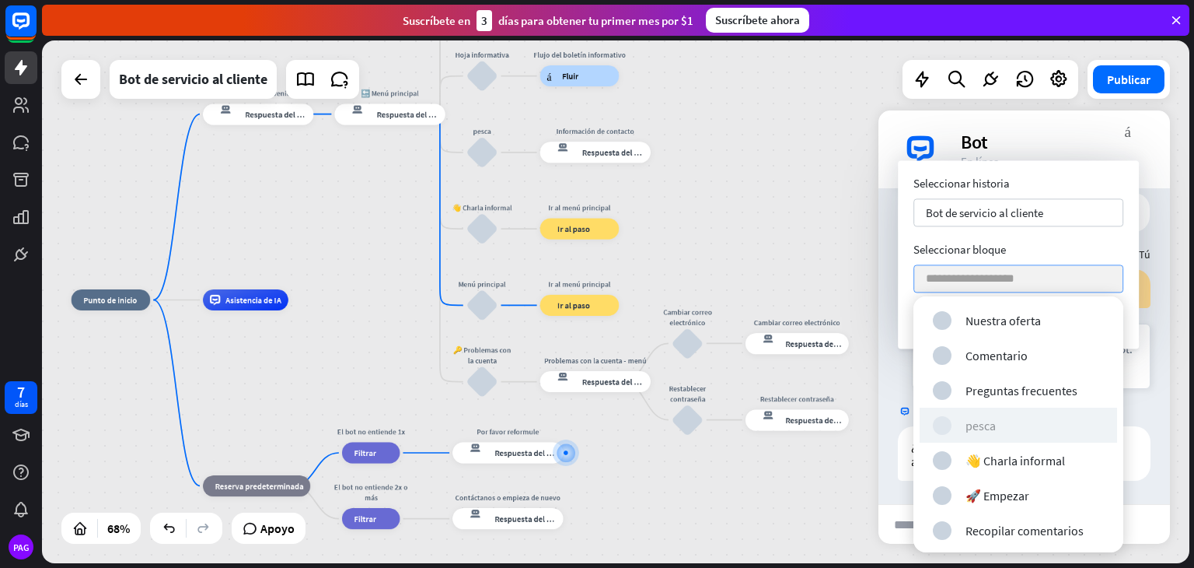
click at [1002, 423] on div "bloquear_entrada_de_usuario pesca" at bounding box center [1018, 425] width 171 height 19
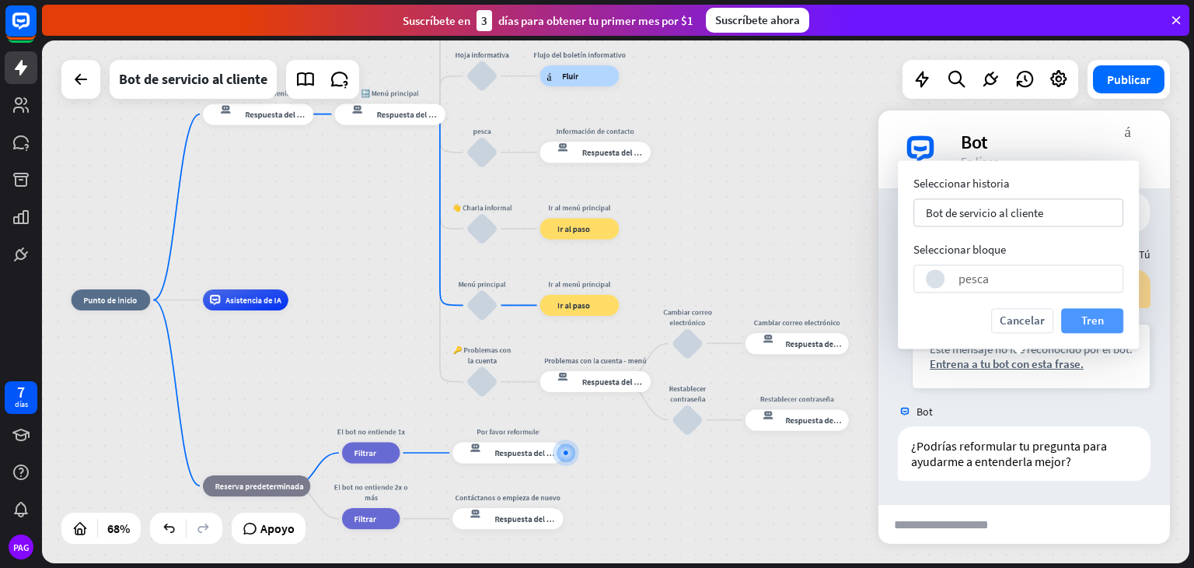
click at [1101, 320] on font "Tren" at bounding box center [1093, 320] width 23 height 15
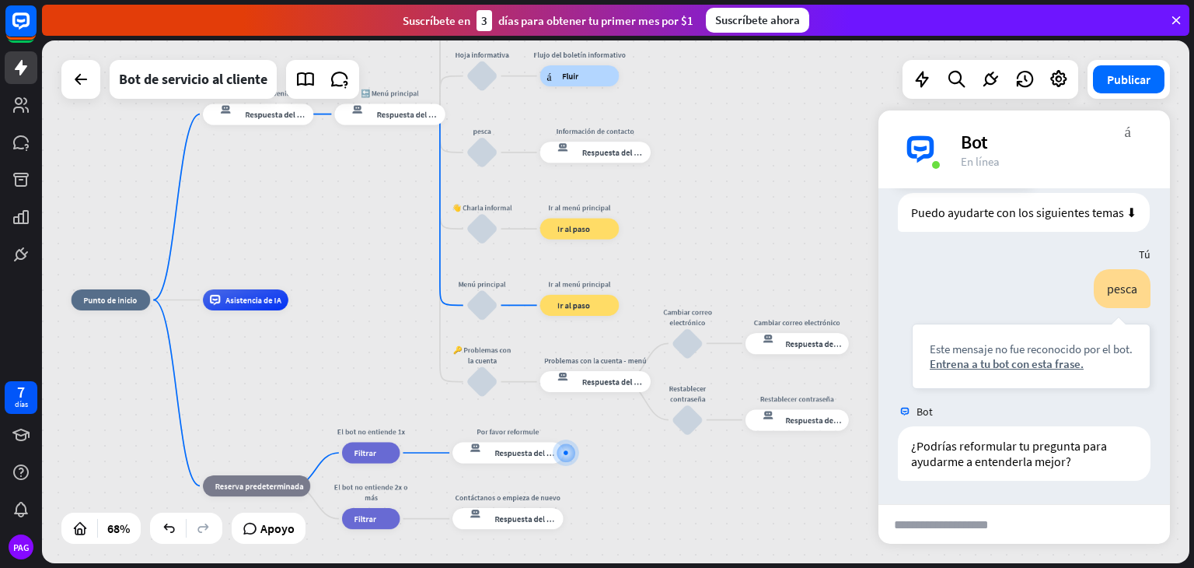
scroll to position [519, 0]
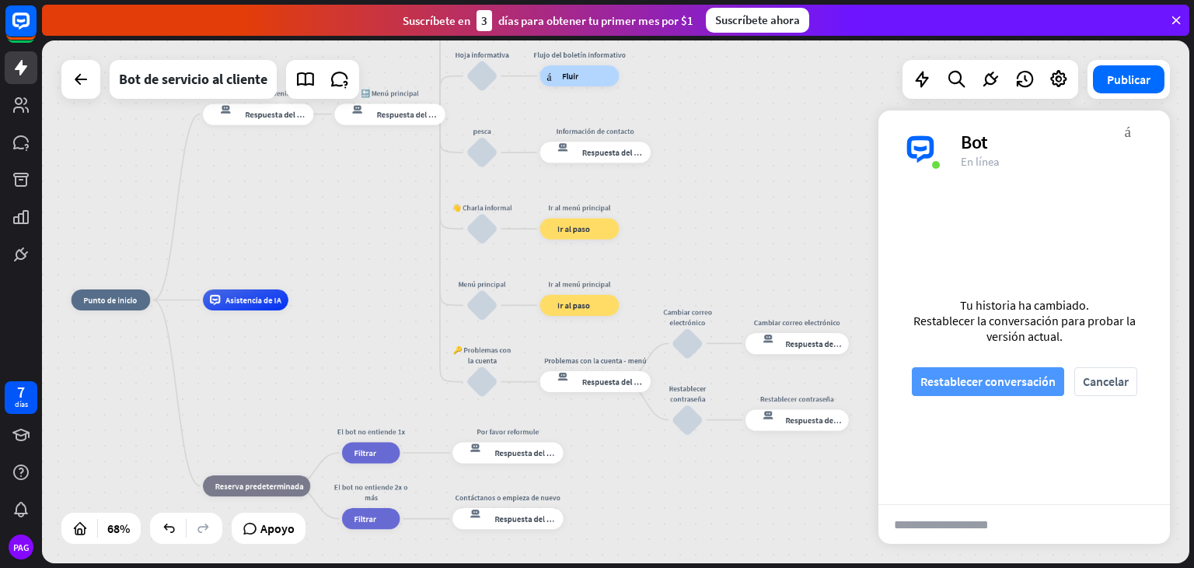
click at [1026, 386] on font "Restablecer conversación" at bounding box center [988, 381] width 135 height 16
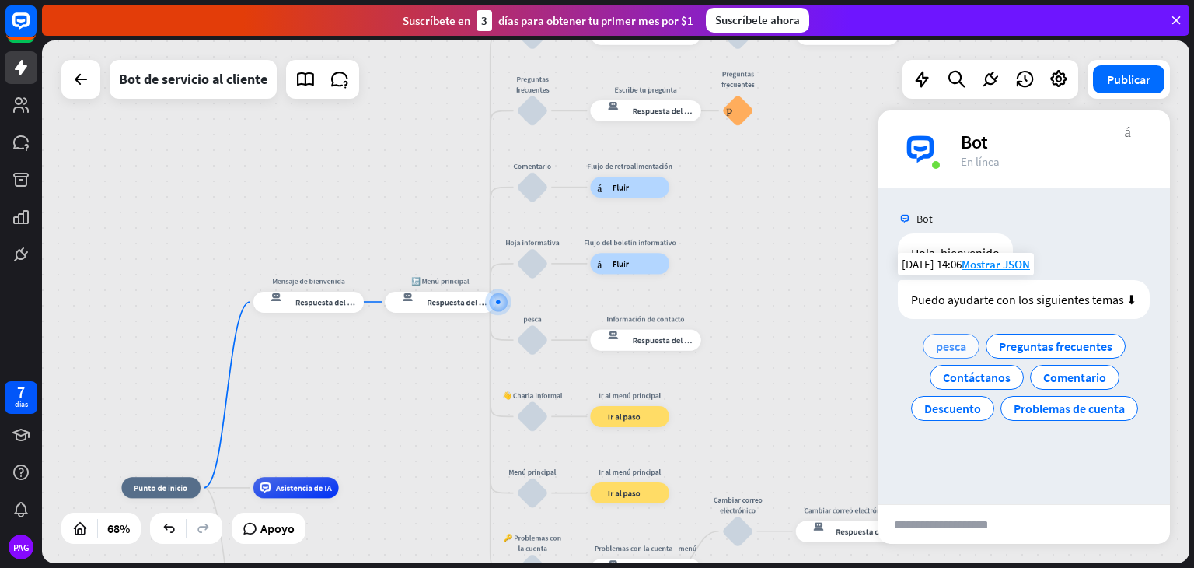
click at [962, 348] on font "pesca" at bounding box center [951, 346] width 30 height 16
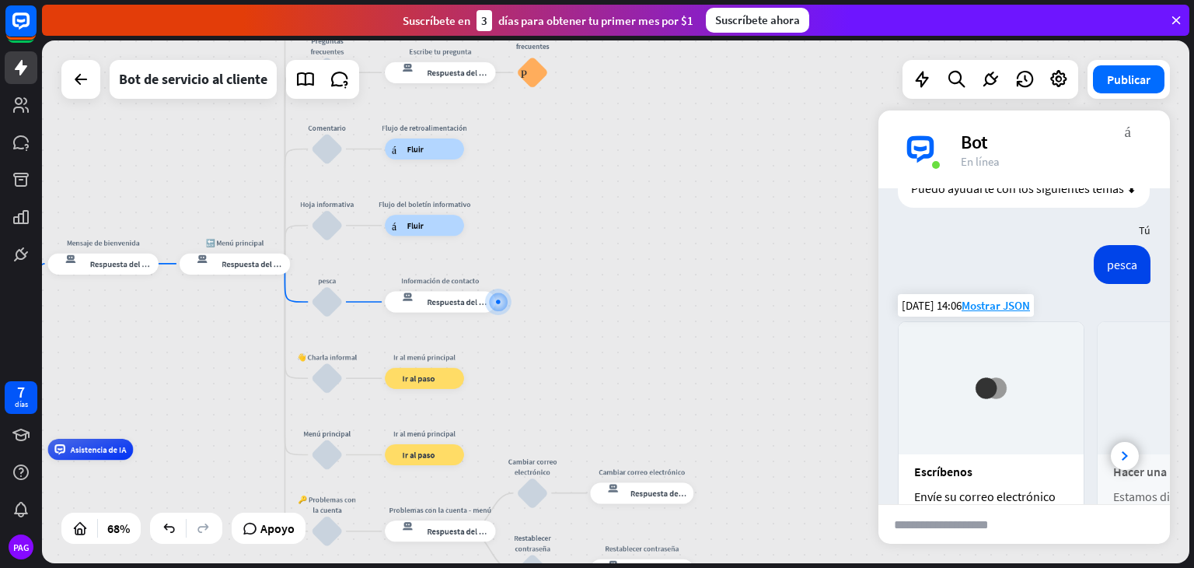
scroll to position [274, 0]
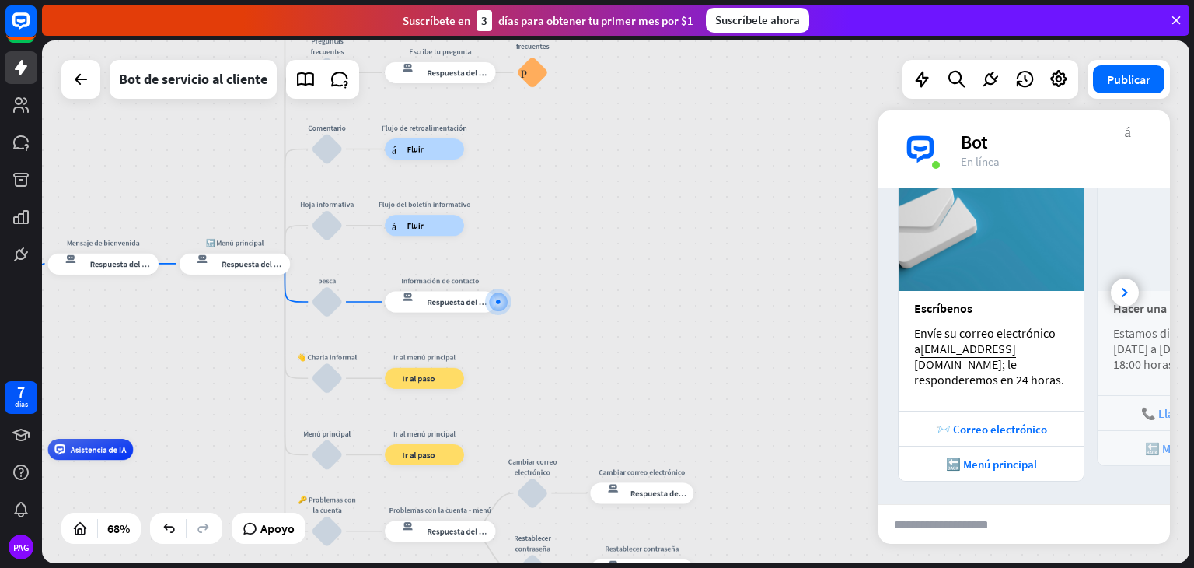
click at [1142, 94] on div "Publicar" at bounding box center [1129, 79] width 82 height 39
click at [1134, 74] on font "Publicar" at bounding box center [1129, 80] width 44 height 16
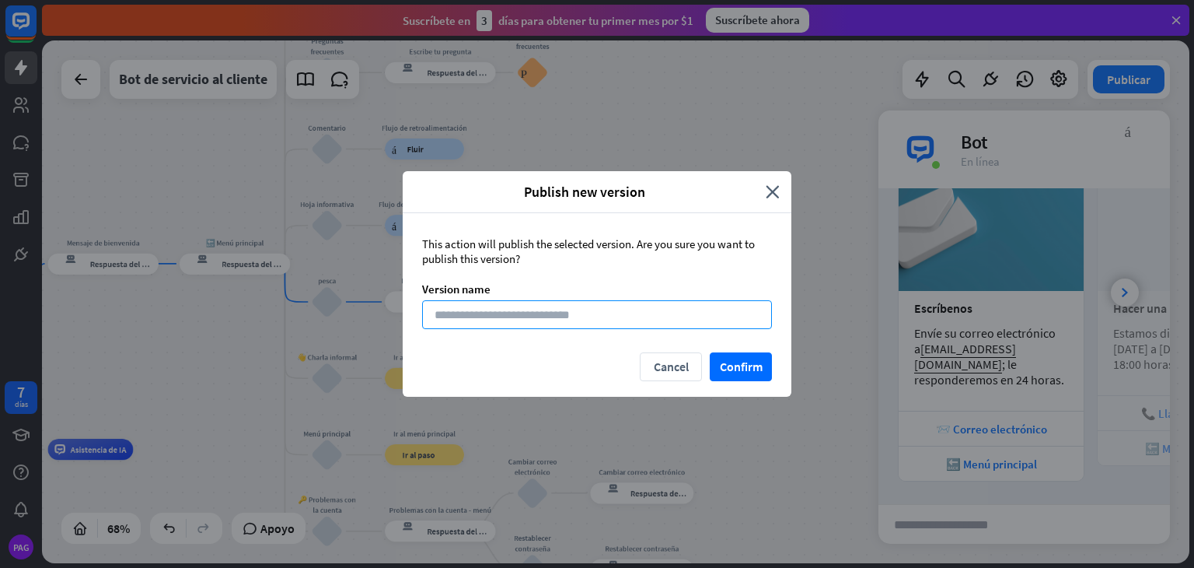
click at [618, 324] on input at bounding box center [597, 314] width 350 height 29
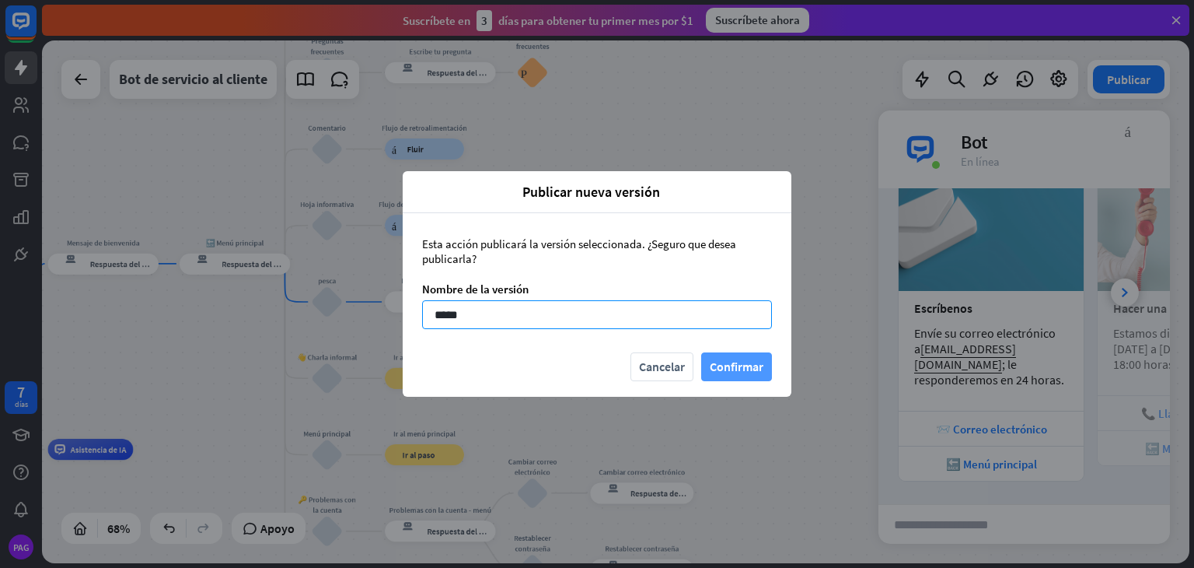
type input "*****"
click at [708, 369] on button "Confirmar" at bounding box center [736, 366] width 71 height 29
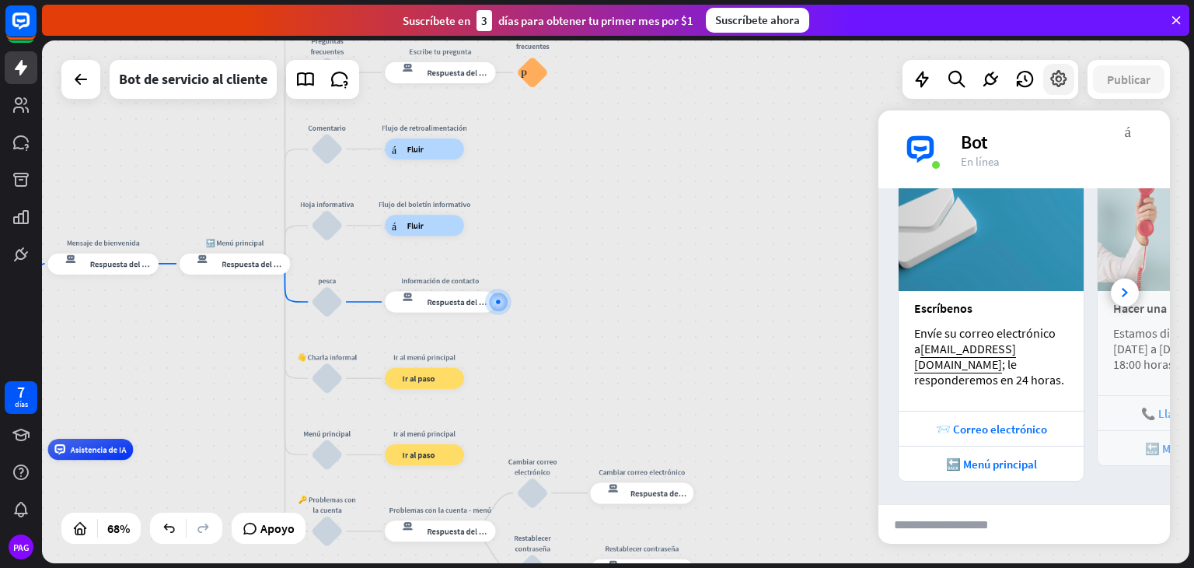
click at [1058, 79] on icon at bounding box center [1059, 79] width 20 height 20
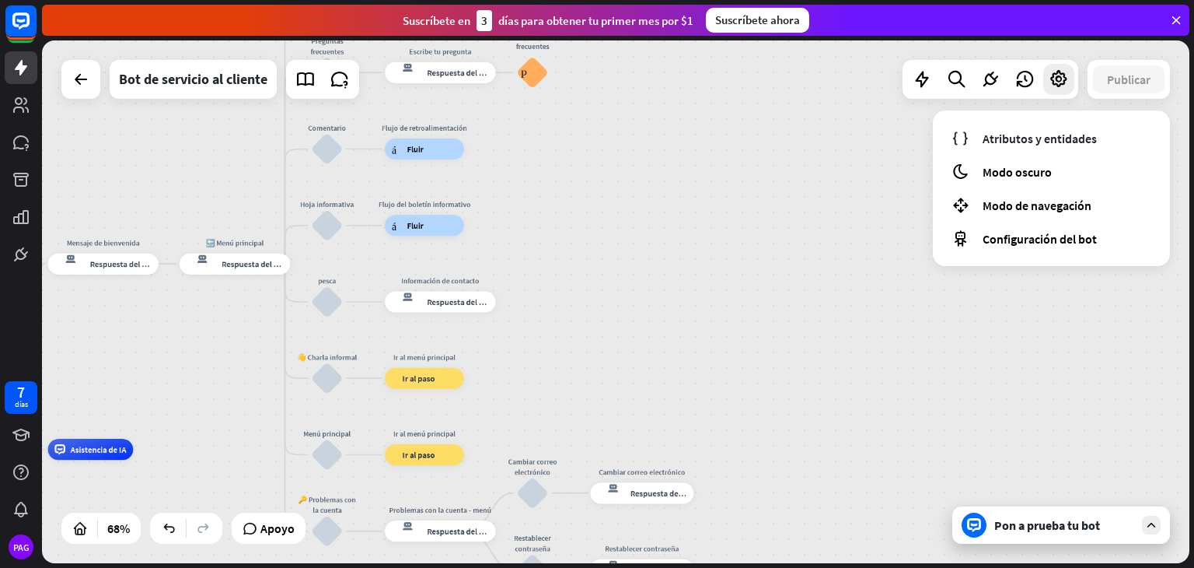
click at [802, 216] on div "inicio_2 Punto de inicio Mensaje de bienvenida respuesta del bot de bloqueo Res…" at bounding box center [616, 301] width 1148 height 523
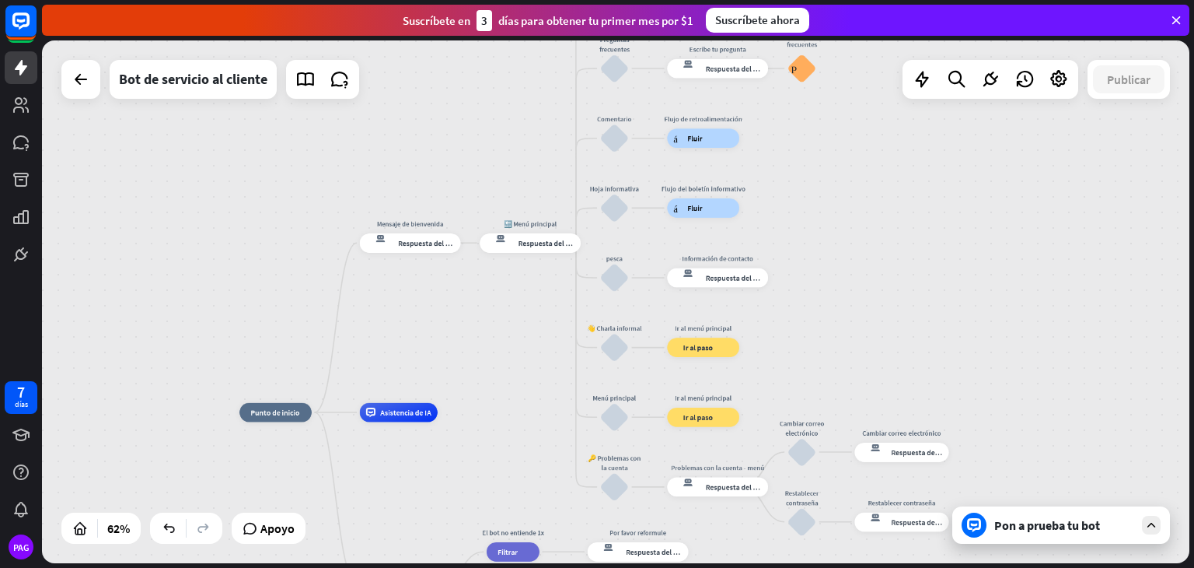
drag, startPoint x: 656, startPoint y: 271, endPoint x: 929, endPoint y: 258, distance: 273.3
click at [929, 258] on div "inicio_2 Punto de inicio Mensaje de bienvenida respuesta del bot de bloqueo Res…" at bounding box center [616, 301] width 1148 height 523
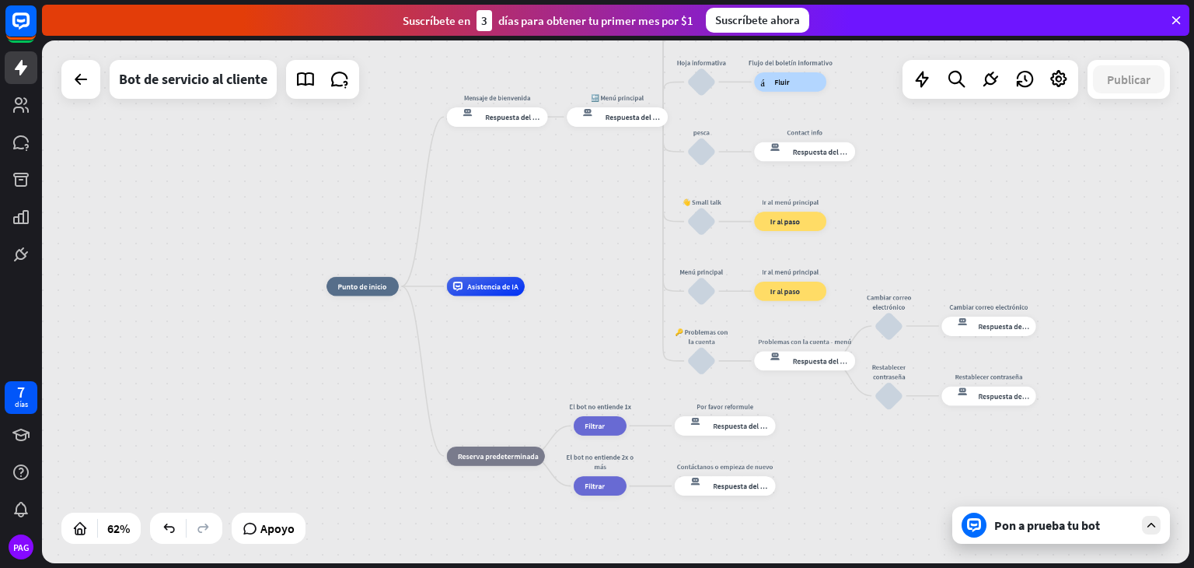
drag, startPoint x: 492, startPoint y: 382, endPoint x: 570, endPoint y: 240, distance: 161.5
click at [570, 240] on div "inicio_2 Punto de inicio Mensaje de bienvenida respuesta del bot de bloqueo Res…" at bounding box center [616, 301] width 1148 height 523
click at [376, 285] on font "Punto de inicio" at bounding box center [364, 285] width 49 height 9
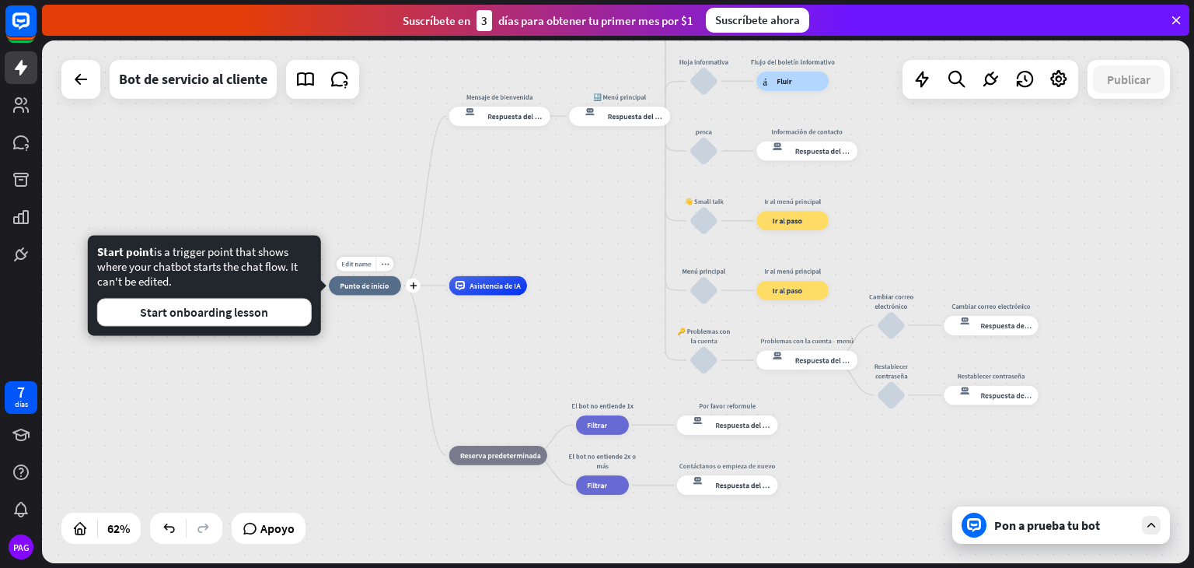
click at [376, 285] on font "Punto de inicio" at bounding box center [364, 285] width 49 height 9
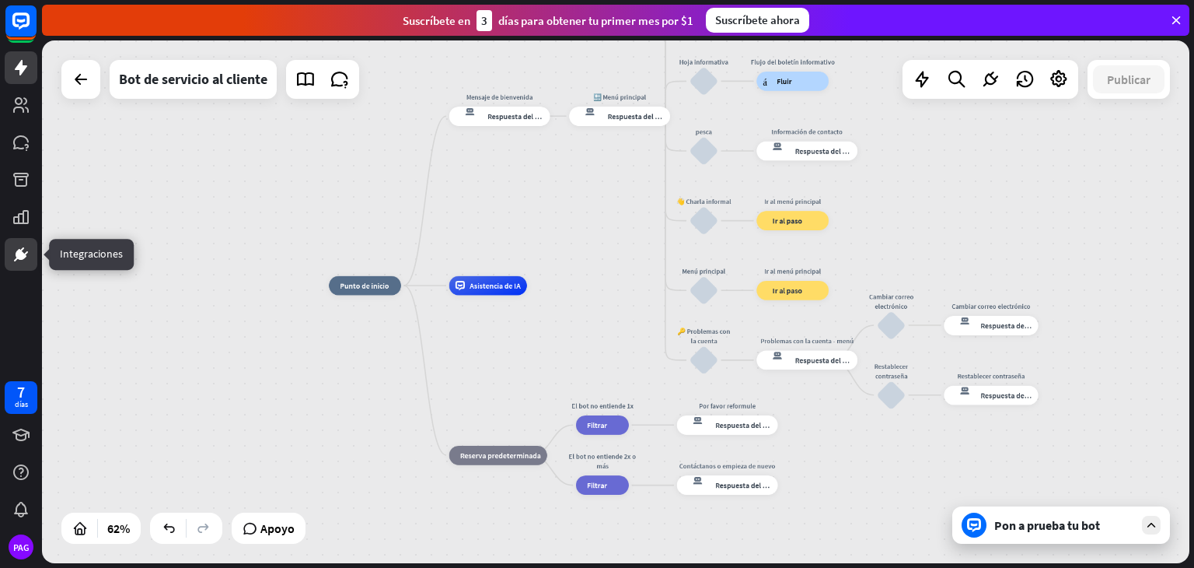
click at [19, 246] on icon at bounding box center [21, 254] width 19 height 19
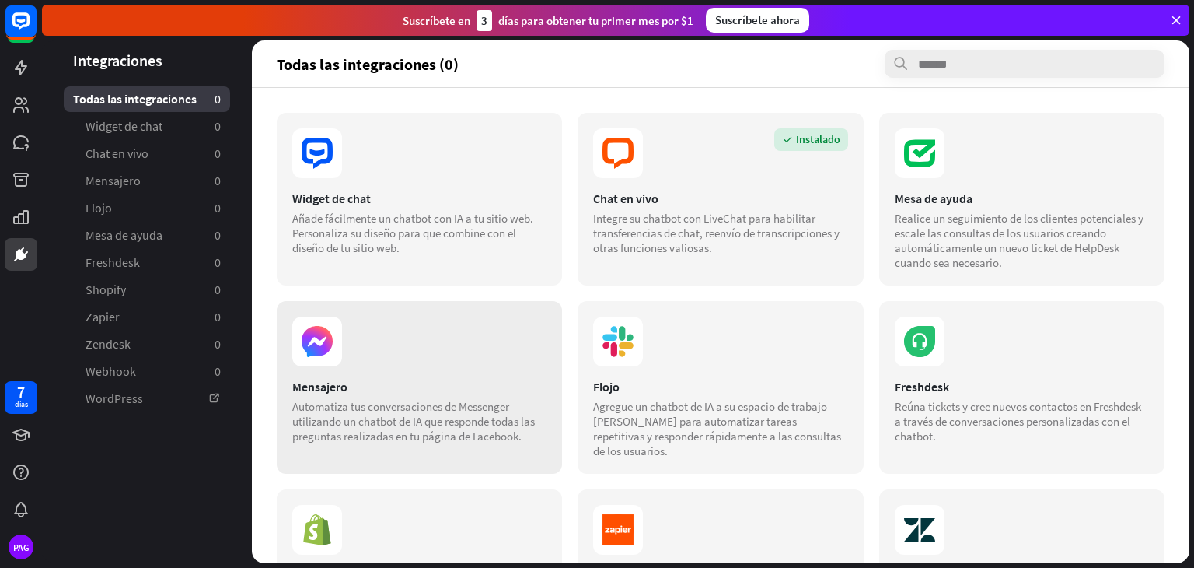
click at [484, 341] on section at bounding box center [419, 341] width 254 height 50
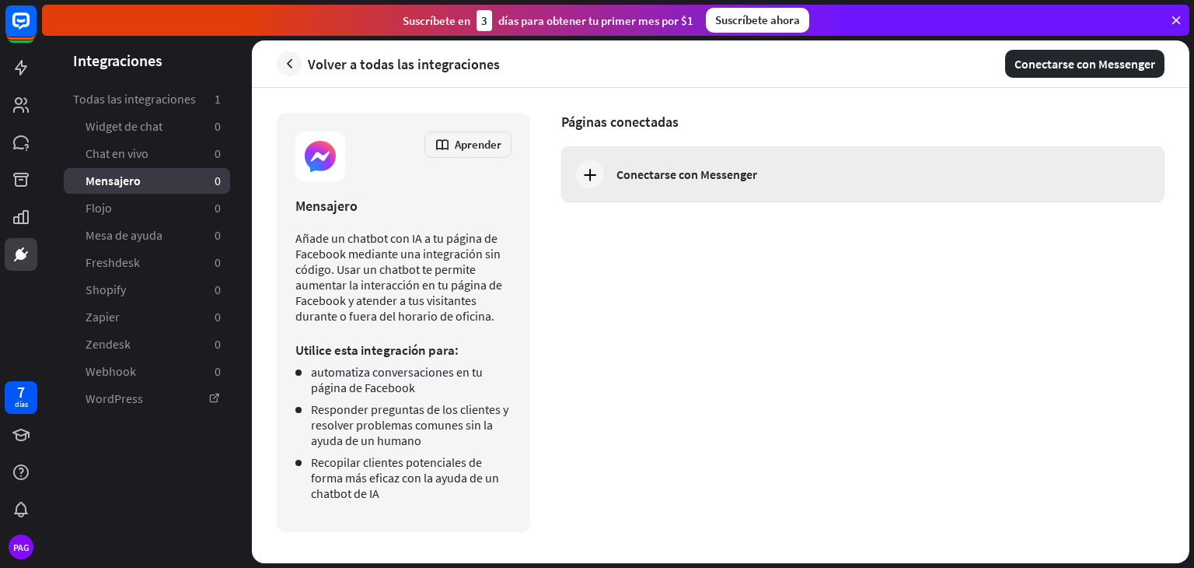
click at [632, 169] on font "Conectarse con Messenger" at bounding box center [687, 174] width 141 height 16
click at [673, 174] on font "Conectarse con Messenger" at bounding box center [687, 174] width 141 height 16
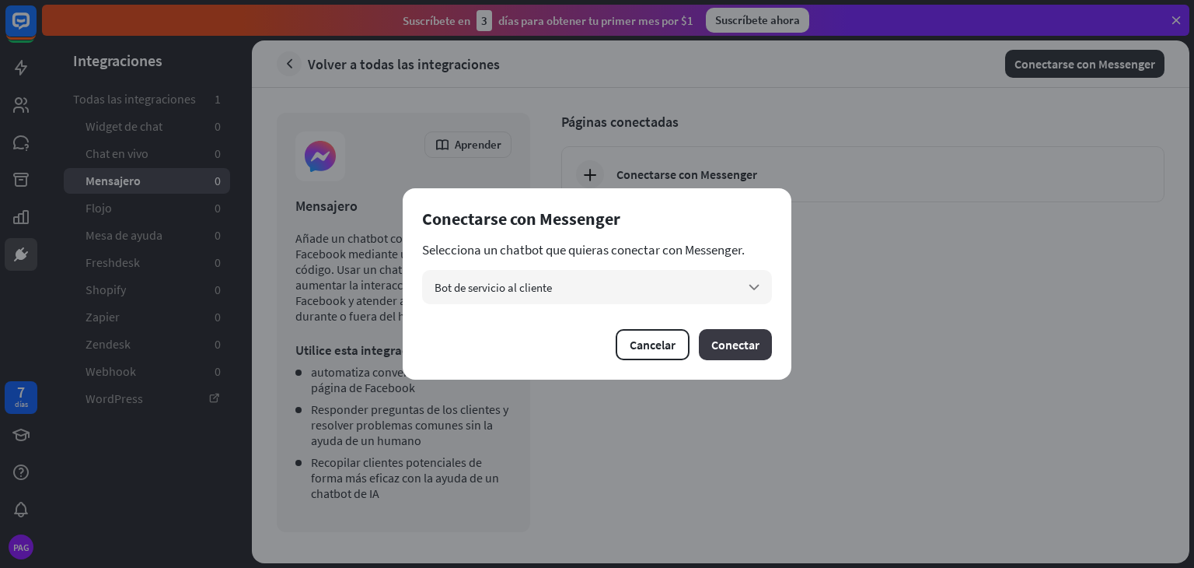
click at [729, 343] on font "Conectar" at bounding box center [736, 345] width 48 height 16
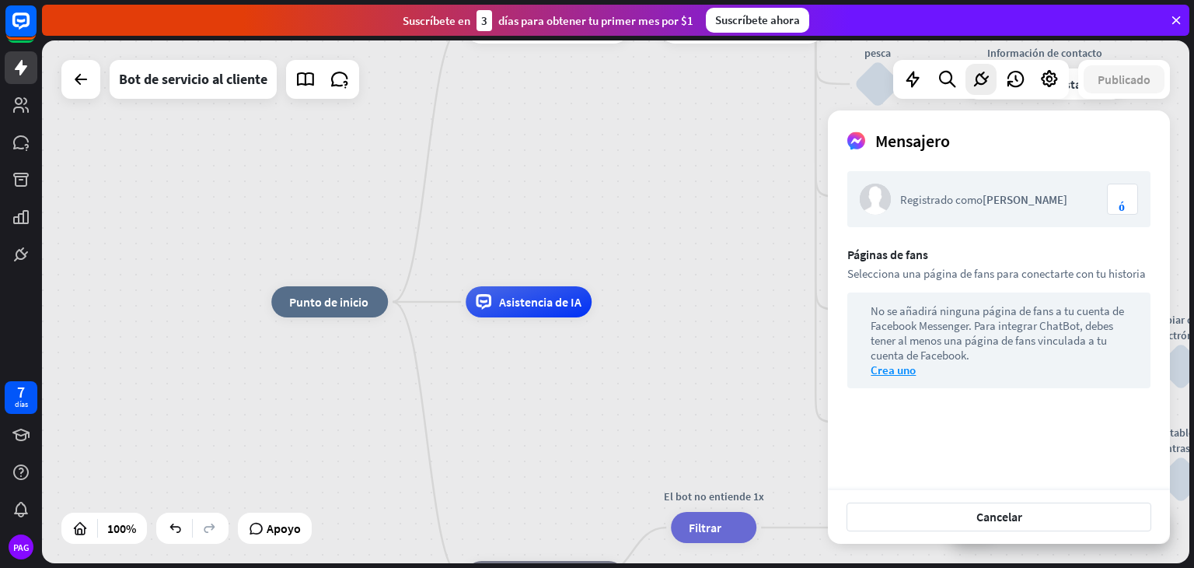
click at [1124, 202] on font "cerrar sesión" at bounding box center [1122, 205] width 6 height 12
click at [982, 215] on div "Registrado como Gemini [PERSON_NAME] cerrar sesión" at bounding box center [999, 199] width 303 height 56
click at [979, 80] on icon at bounding box center [981, 79] width 20 height 20
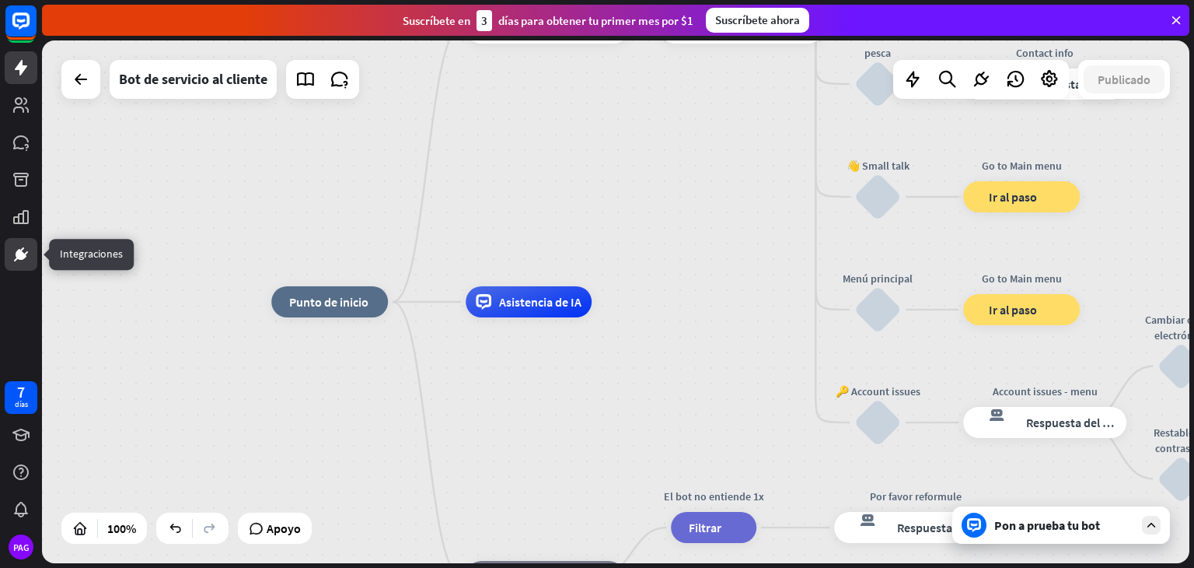
click at [12, 253] on icon at bounding box center [21, 254] width 19 height 19
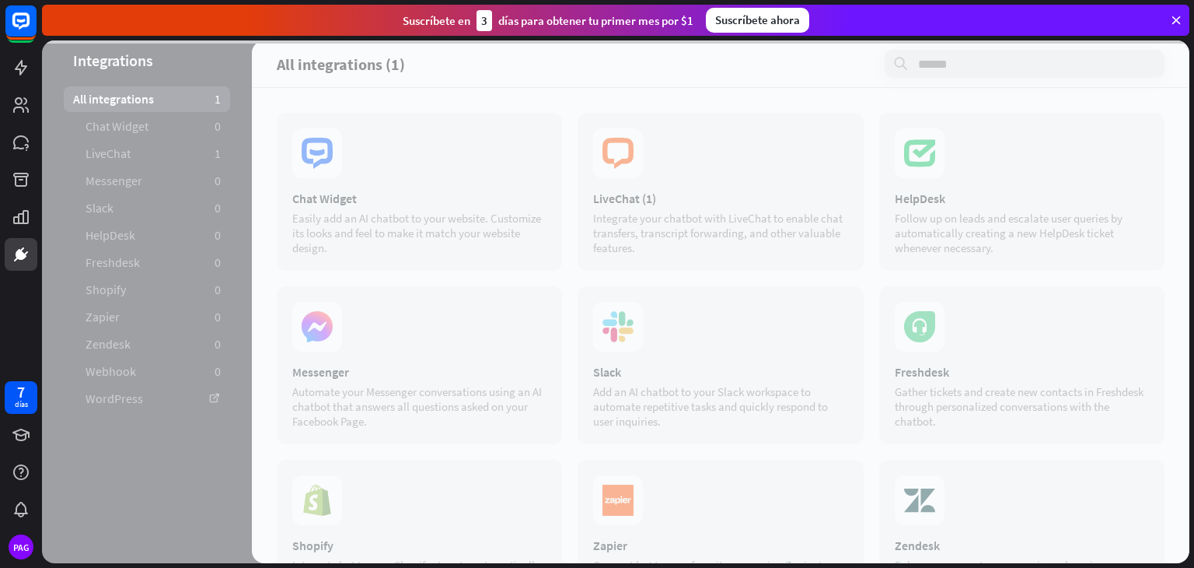
click at [314, 309] on div at bounding box center [616, 301] width 1148 height 523
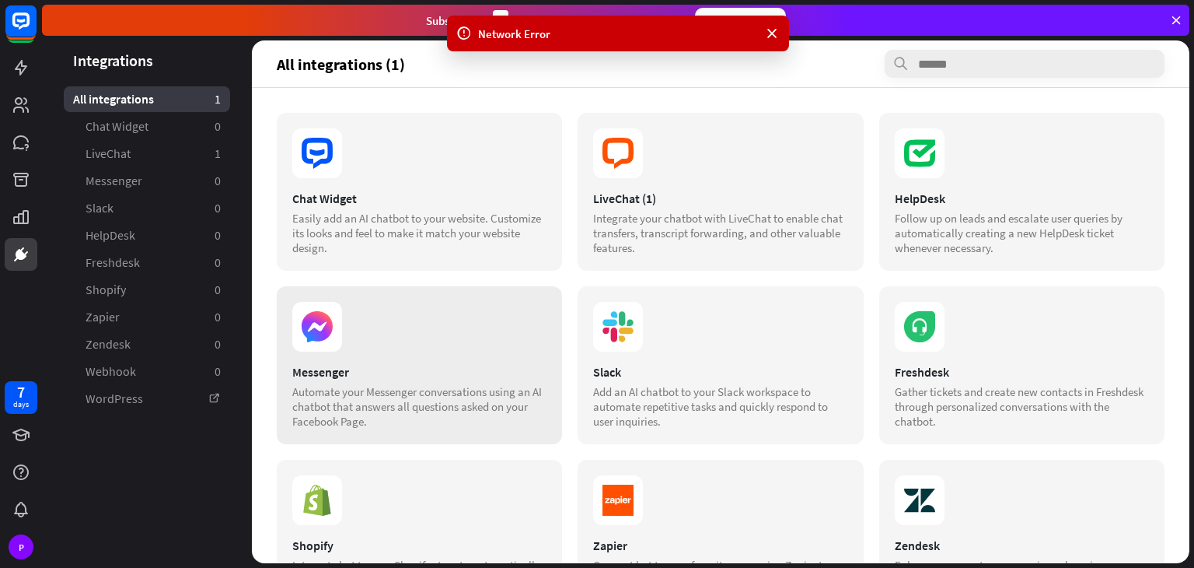
click at [382, 307] on section at bounding box center [419, 327] width 254 height 50
